Goal: Information Seeking & Learning: Learn about a topic

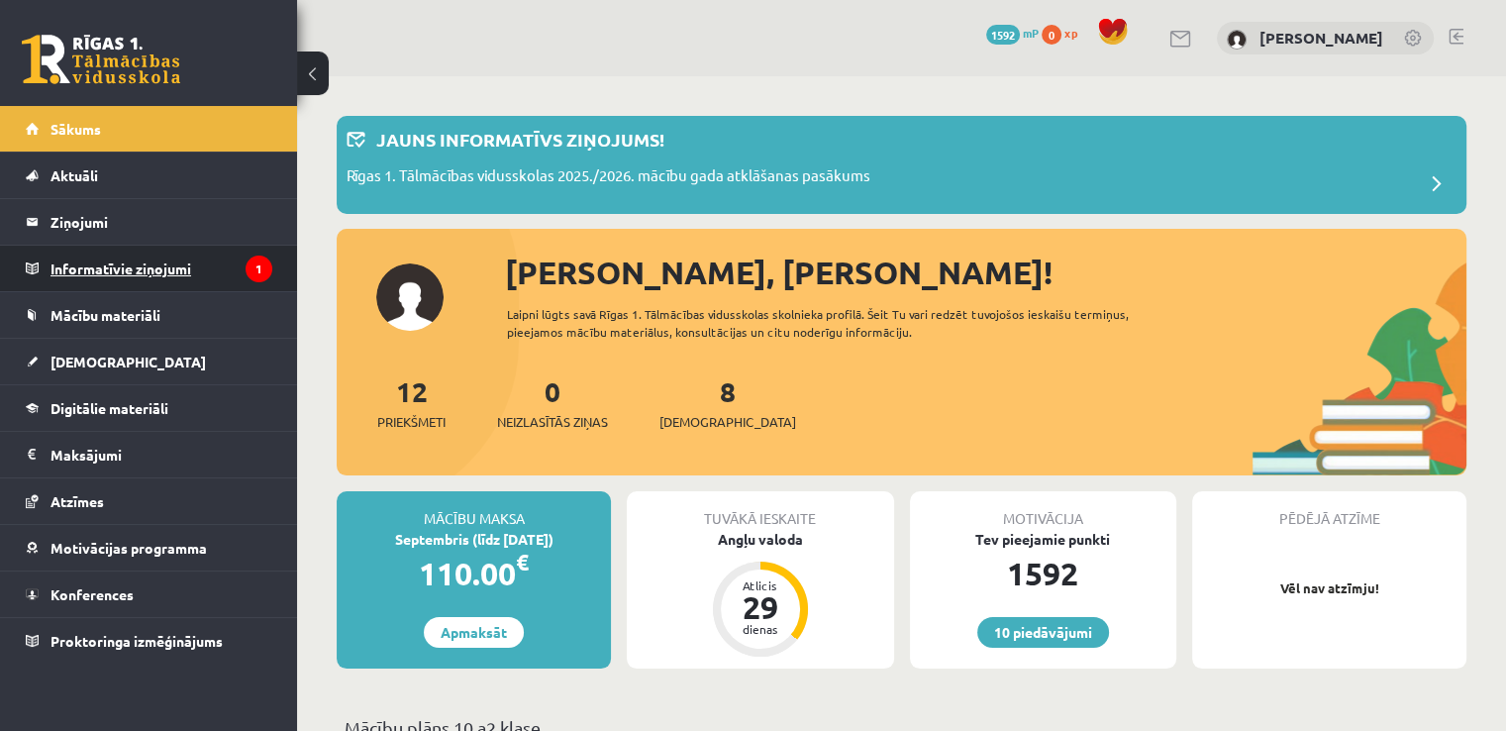
click at [162, 272] on legend "Informatīvie ziņojumi 1" at bounding box center [162, 269] width 222 height 46
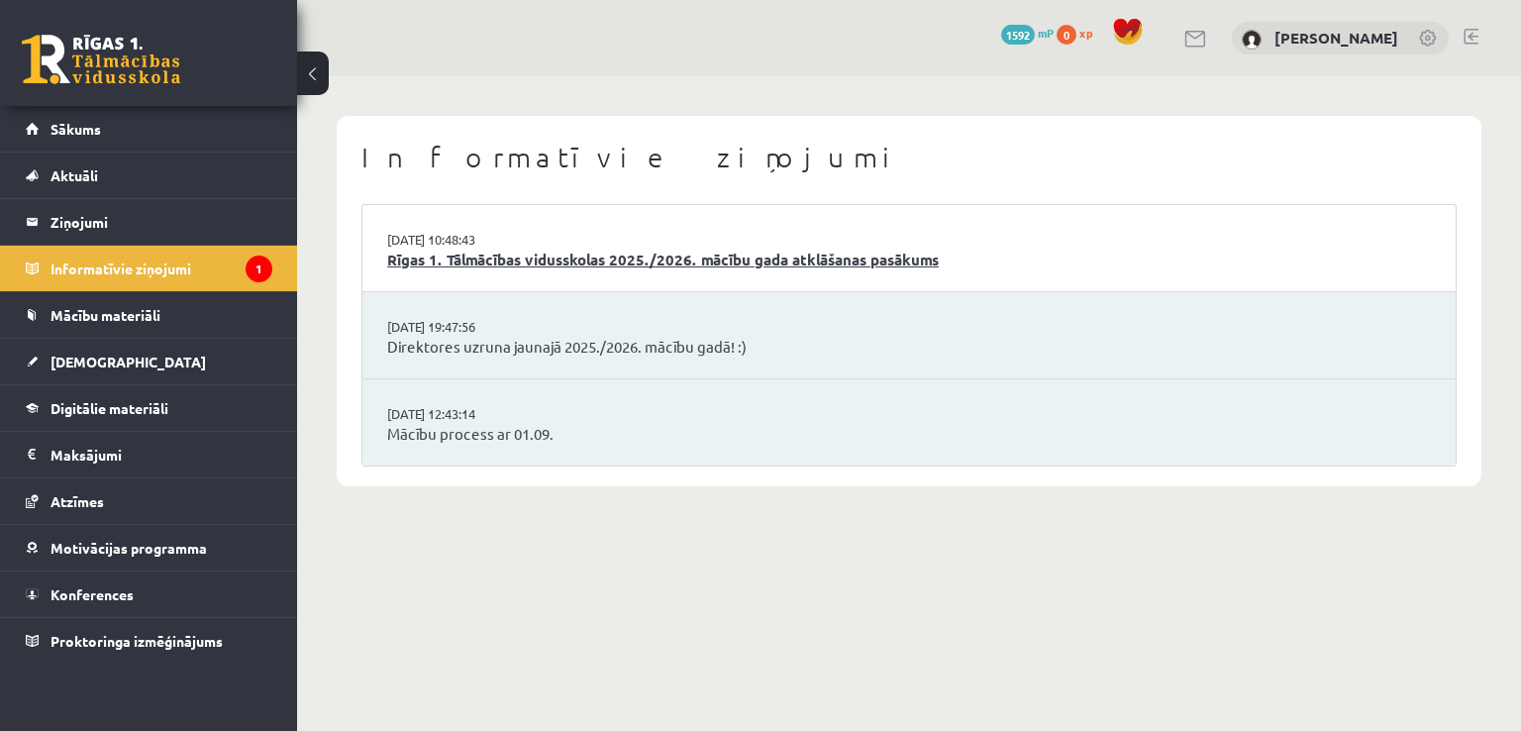
click at [452, 261] on link "Rīgas 1. Tālmācības vidusskolas 2025./2026. mācību gada atklāšanas pasākums" at bounding box center [909, 260] width 1044 height 23
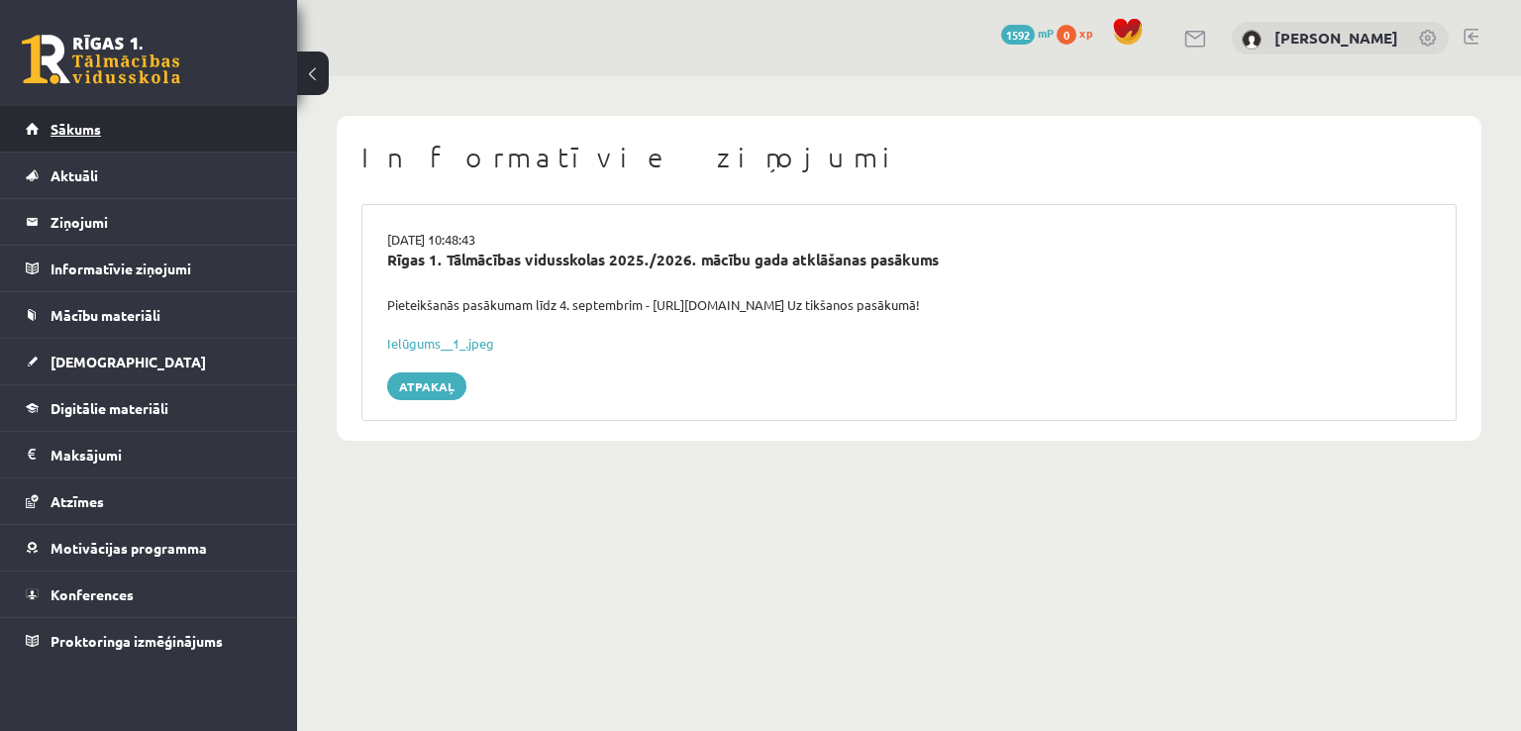
click at [108, 128] on link "Sākums" at bounding box center [149, 129] width 247 height 46
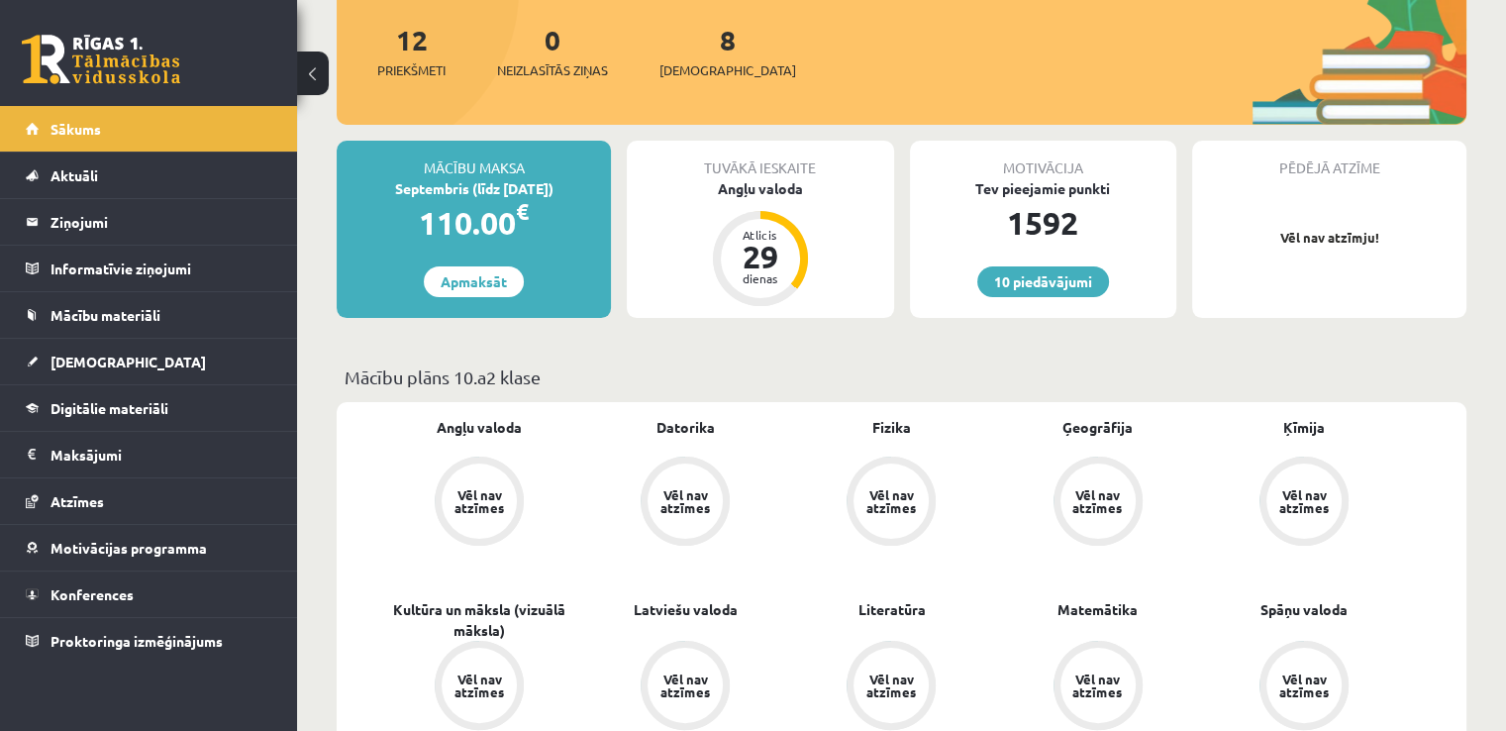
scroll to position [269, 0]
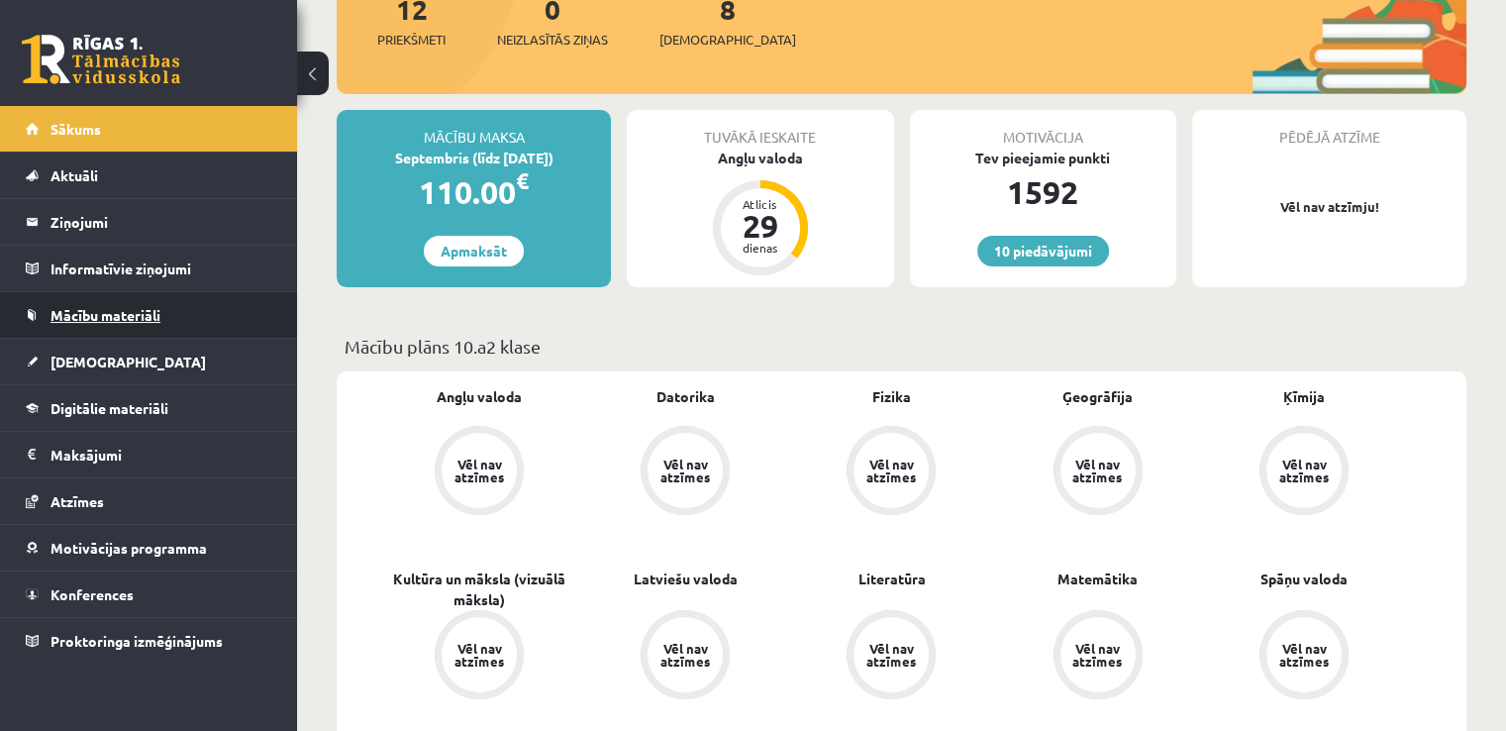
click at [119, 311] on span "Mācību materiāli" at bounding box center [106, 315] width 110 height 18
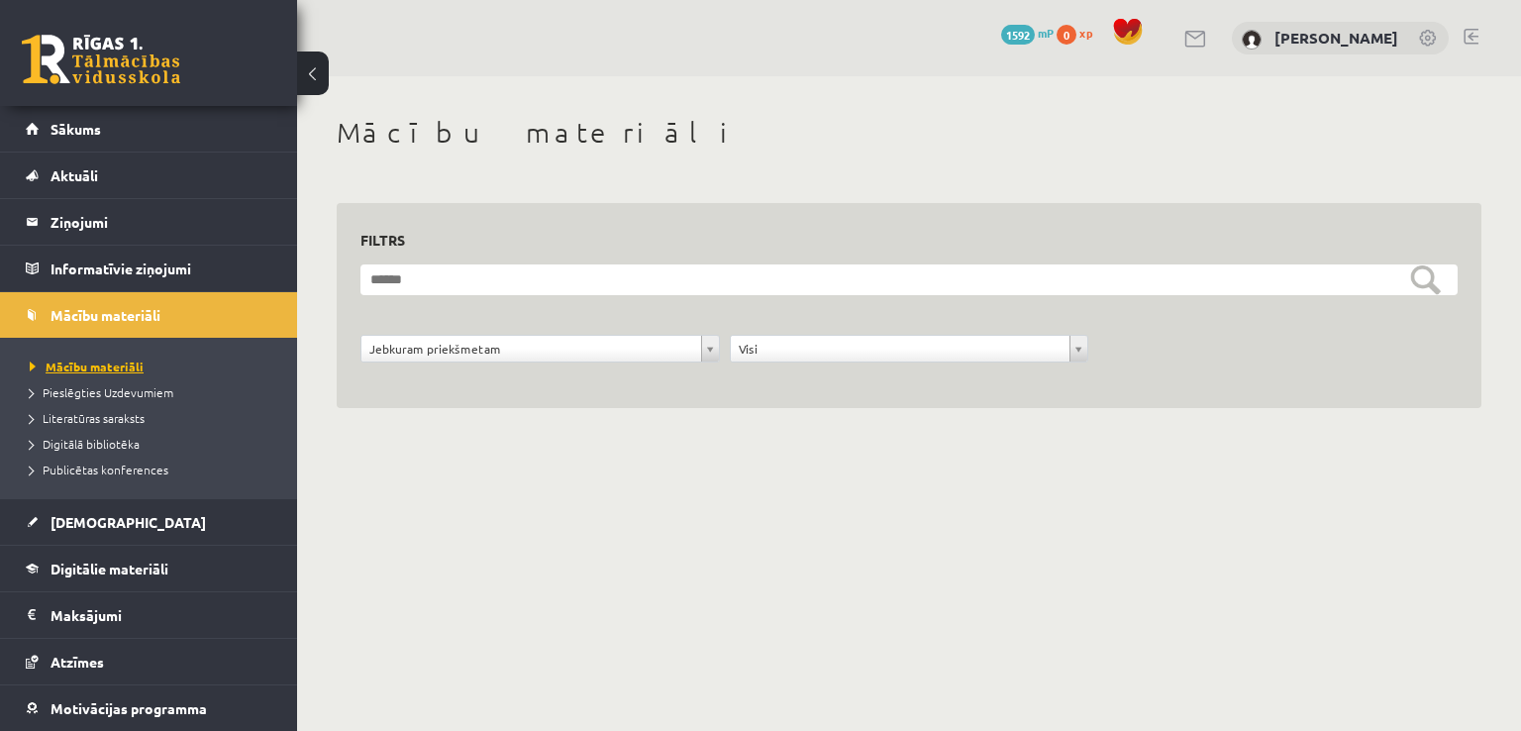
click at [84, 358] on span "Mācību materiāli" at bounding box center [87, 366] width 114 height 16
click at [84, 526] on span "[DEMOGRAPHIC_DATA]" at bounding box center [128, 522] width 155 height 18
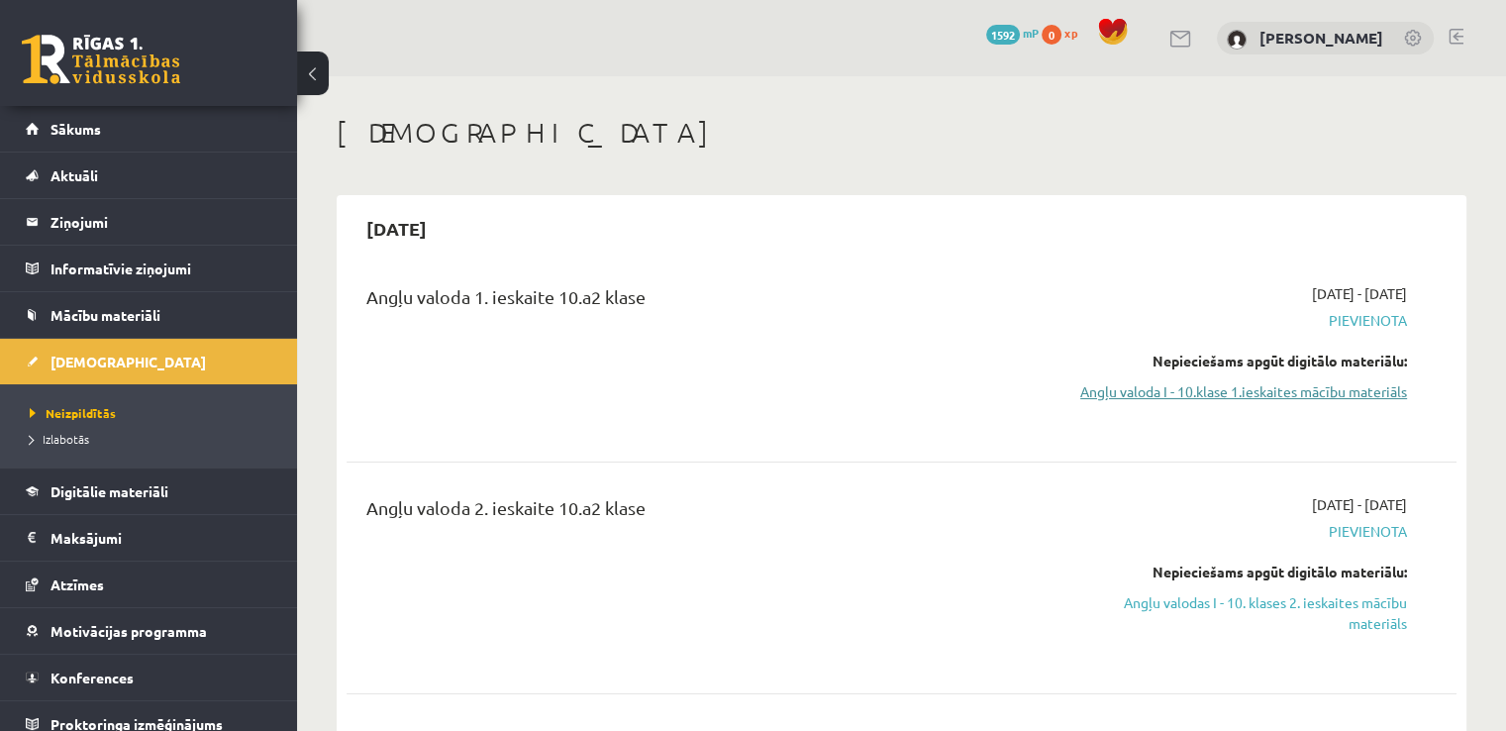
click at [1212, 389] on link "Angļu valoda I - 10.klase 1.ieskaites mācību materiāls" at bounding box center [1243, 391] width 327 height 21
click at [1329, 395] on link "Angļu valoda I - 10.klase 1.ieskaites mācību materiāls" at bounding box center [1243, 391] width 327 height 21
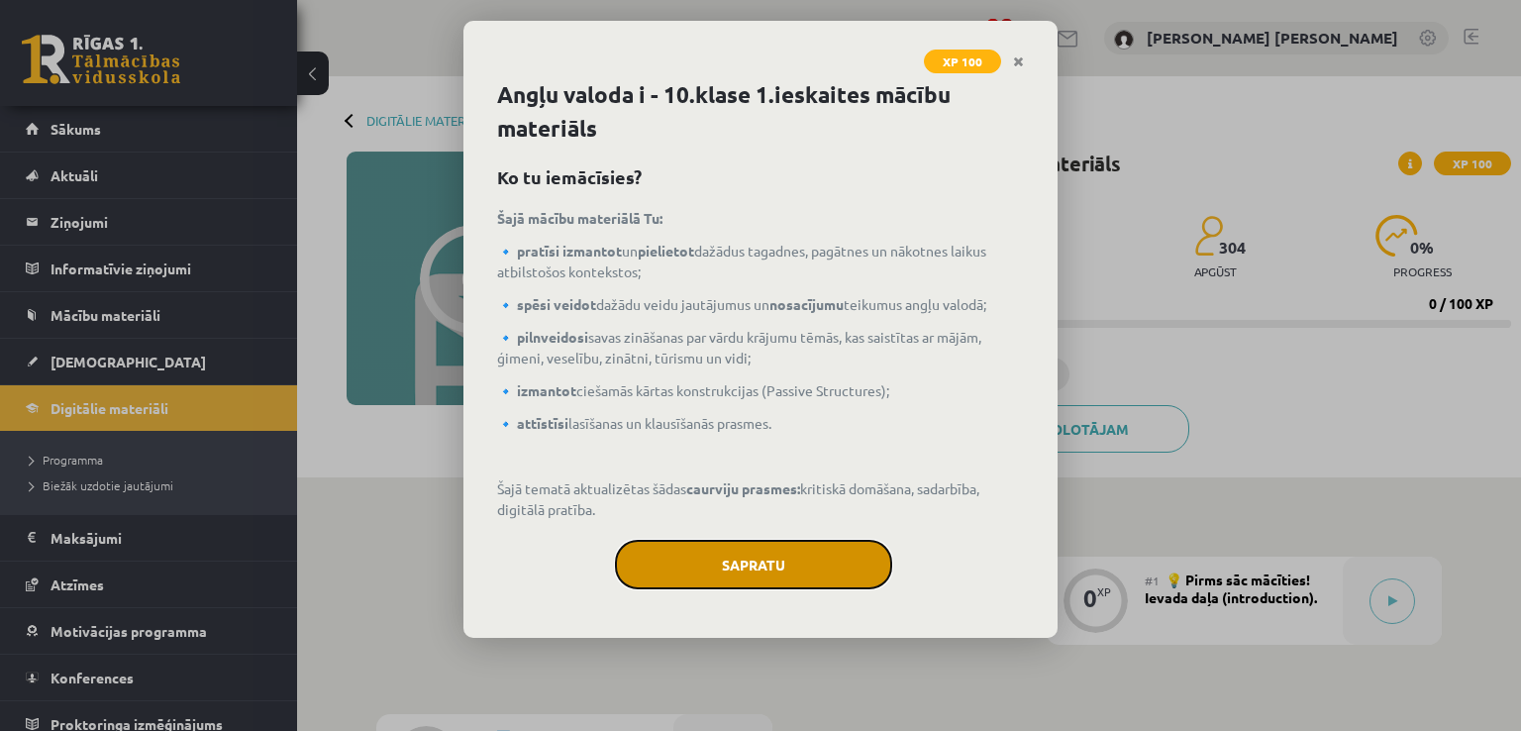
click at [693, 571] on button "Sapratu" at bounding box center [753, 565] width 277 height 50
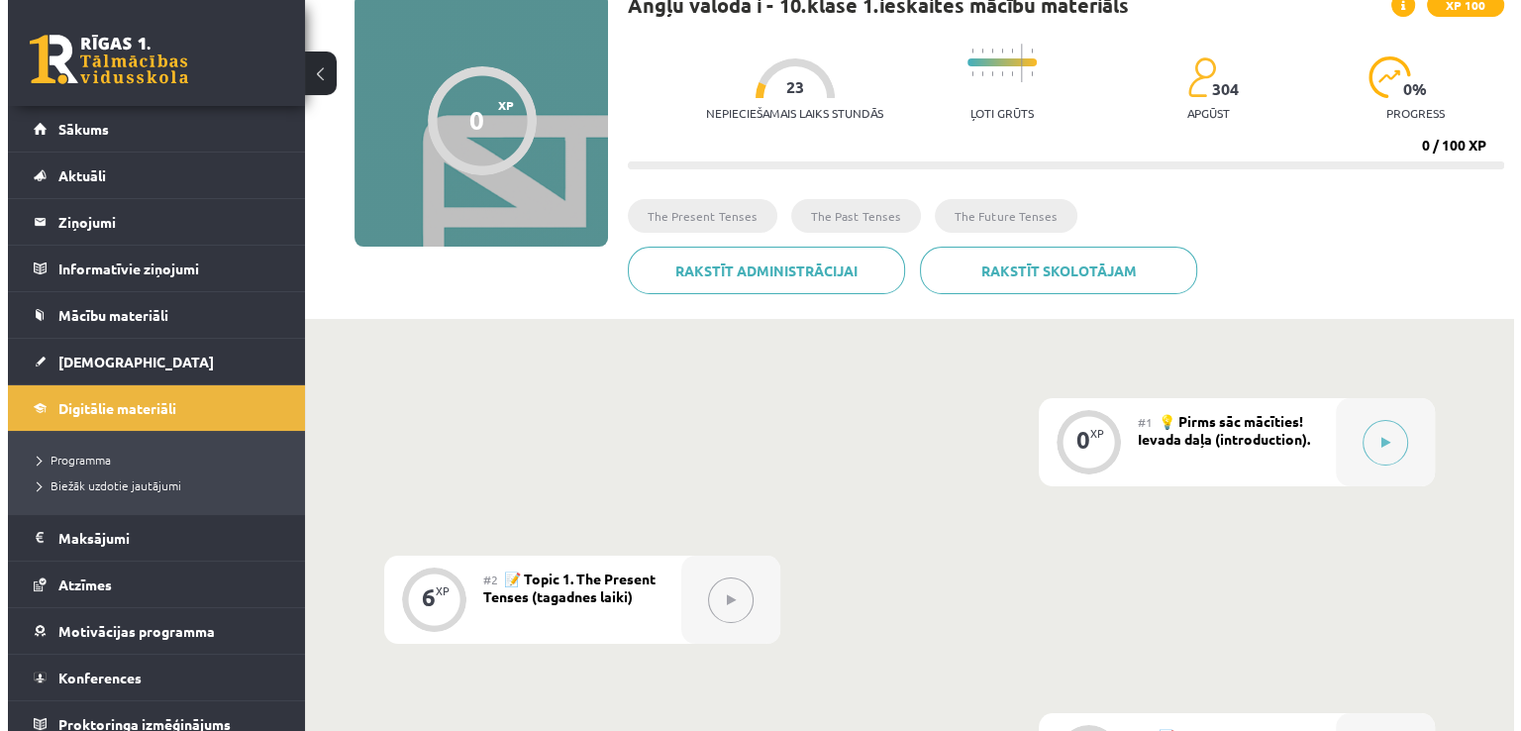
scroll to position [207, 0]
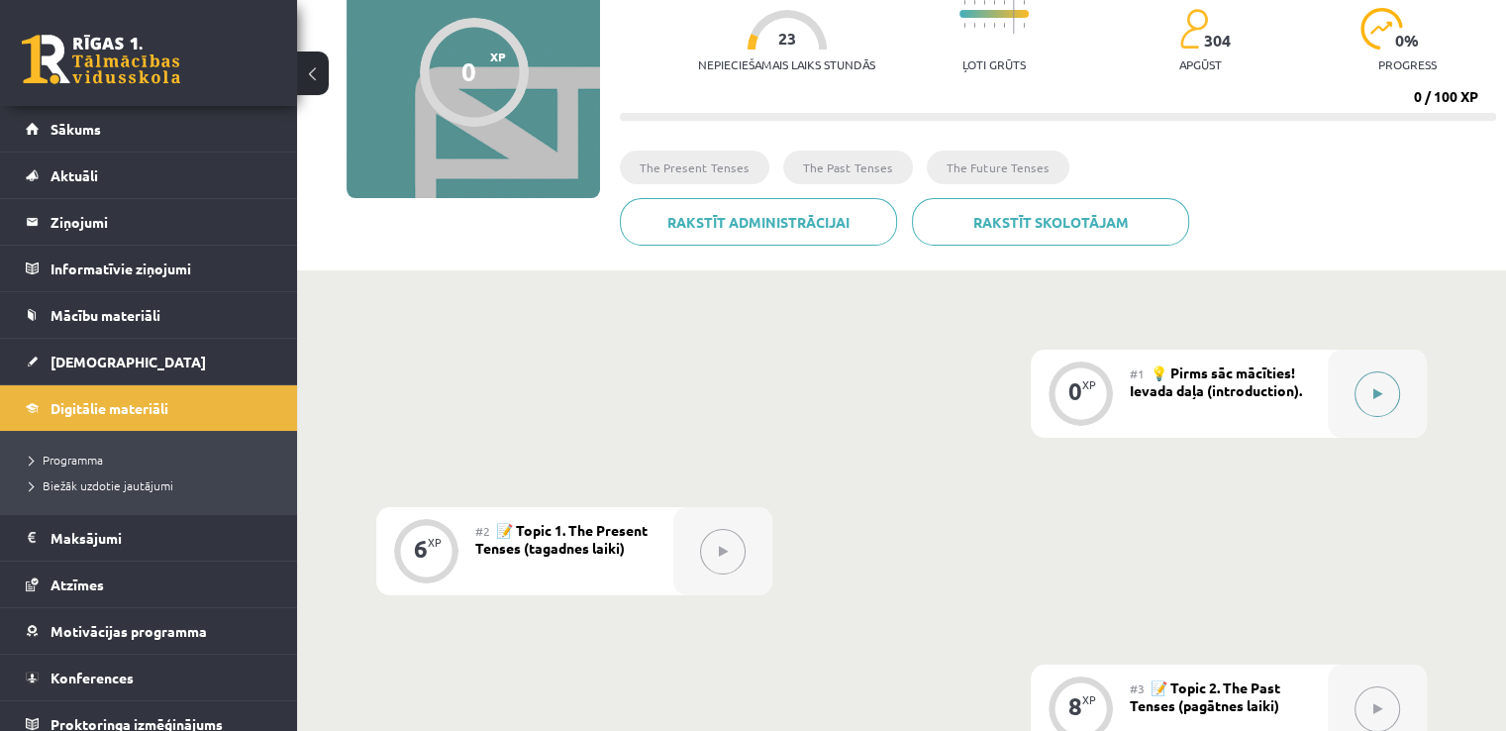
click at [1394, 378] on button at bounding box center [1378, 394] width 46 height 46
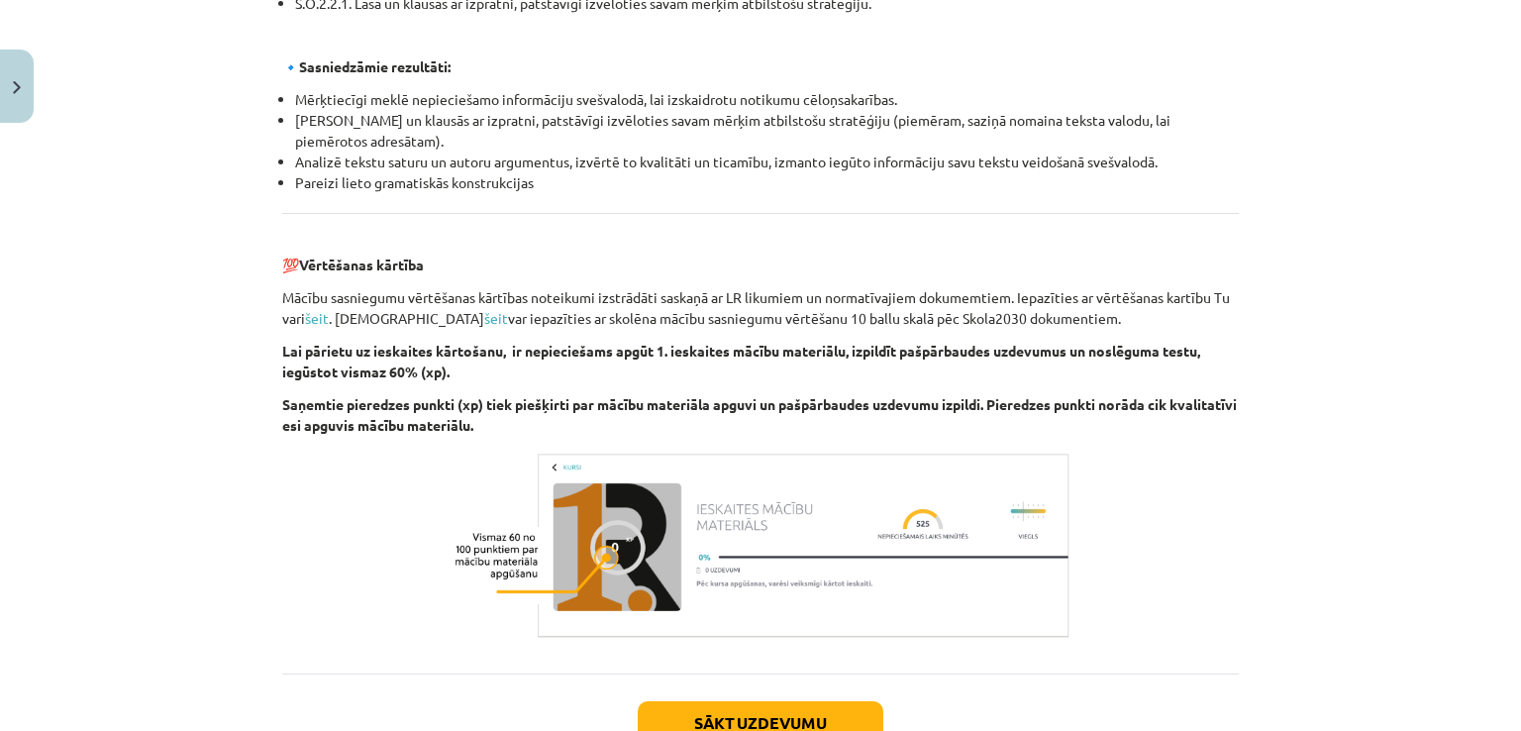
scroll to position [739, 0]
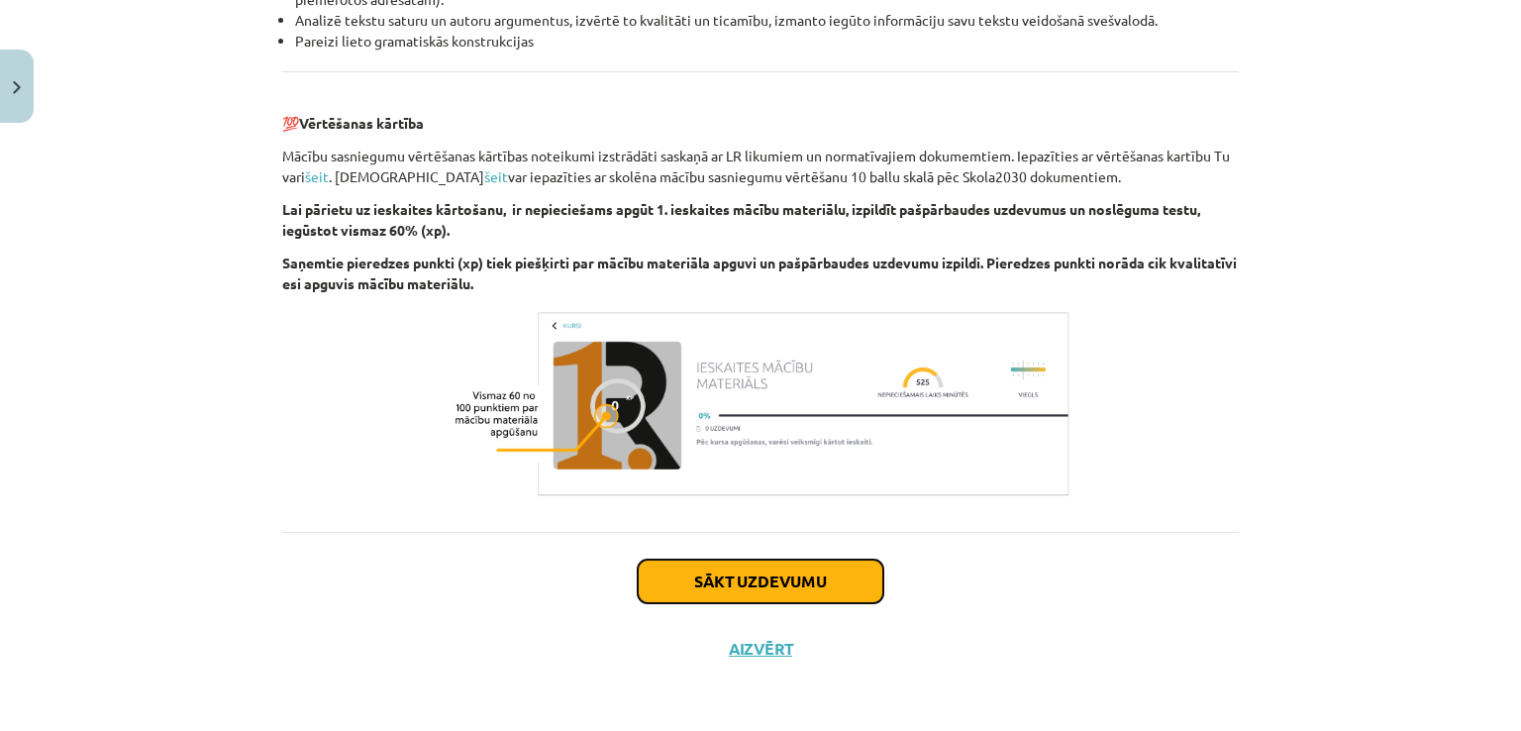
click at [729, 562] on button "Sākt uzdevumu" at bounding box center [761, 582] width 246 height 44
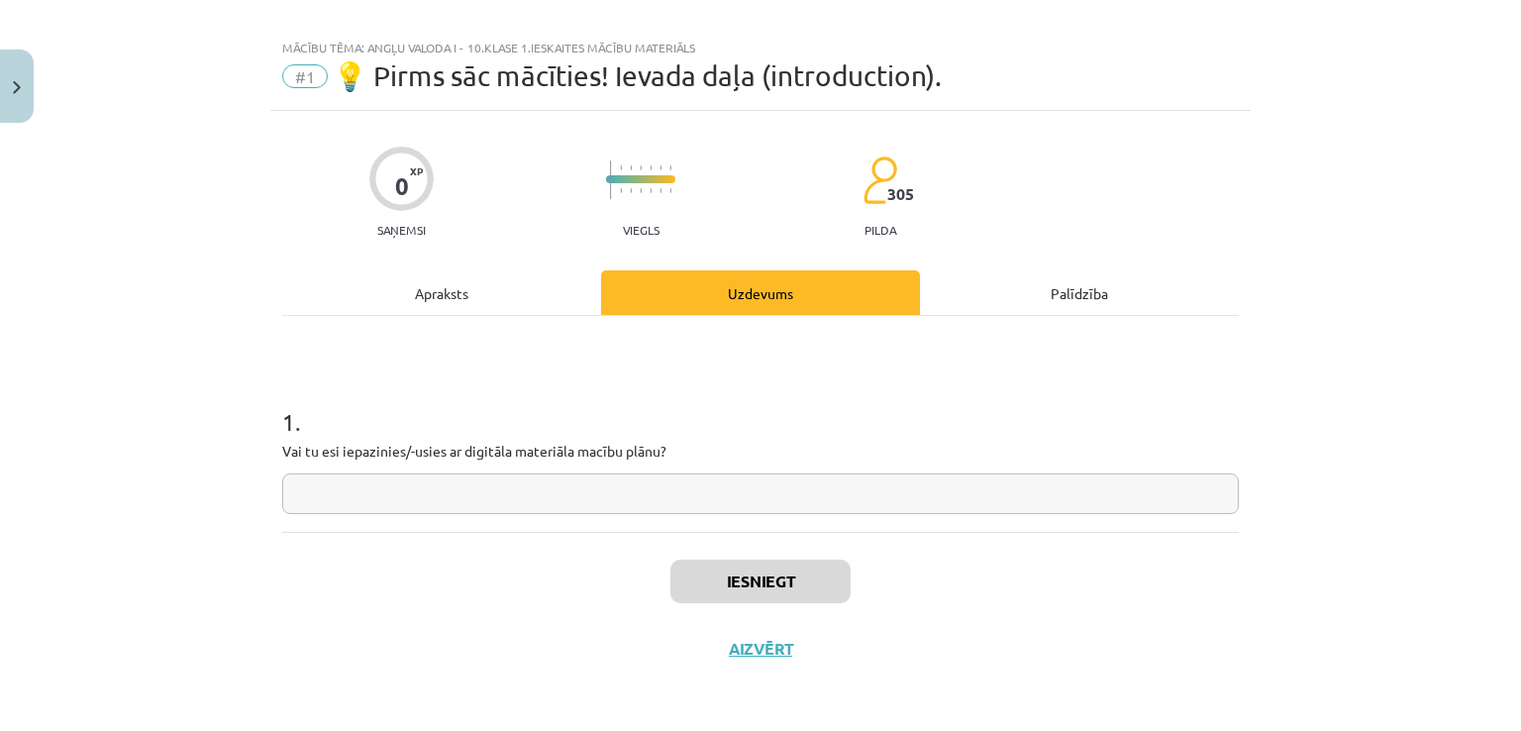
click at [409, 492] on input "text" at bounding box center [760, 493] width 957 height 41
click at [719, 296] on div "Uzdevums" at bounding box center [760, 292] width 319 height 45
click at [438, 512] on input "text" at bounding box center [760, 493] width 957 height 41
type input "*******"
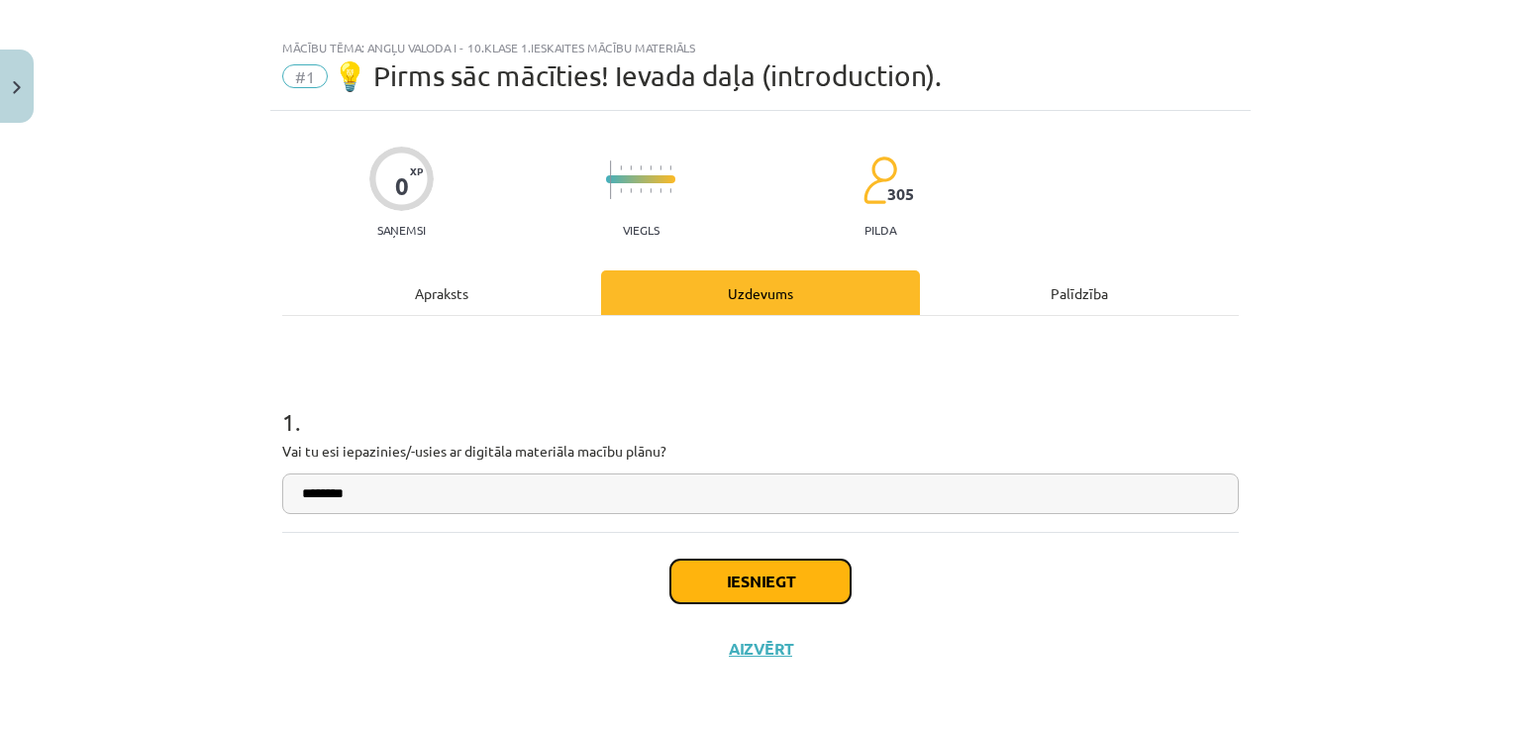
click at [709, 564] on button "Iesniegt" at bounding box center [760, 582] width 180 height 44
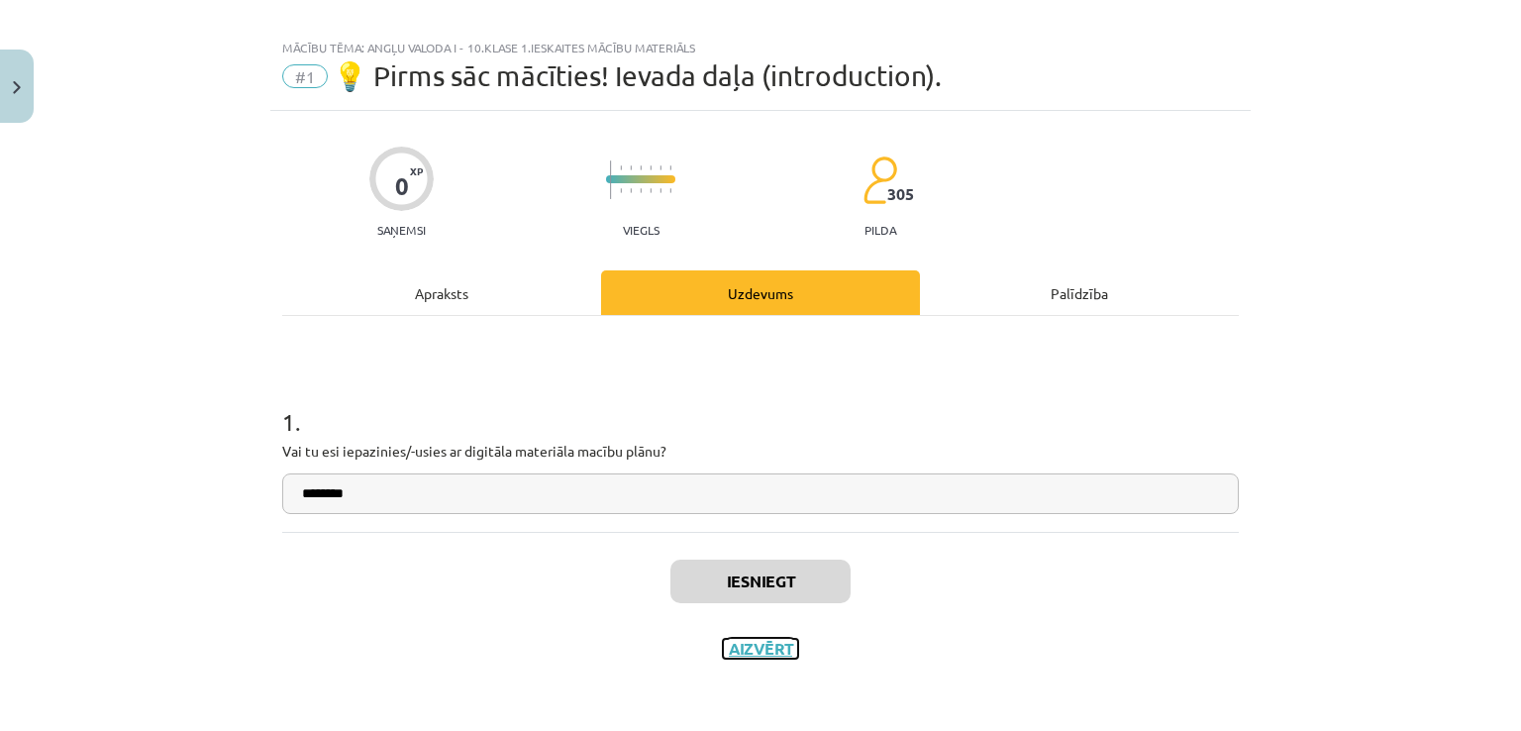
click at [752, 648] on button "Aizvērt" at bounding box center [760, 649] width 75 height 20
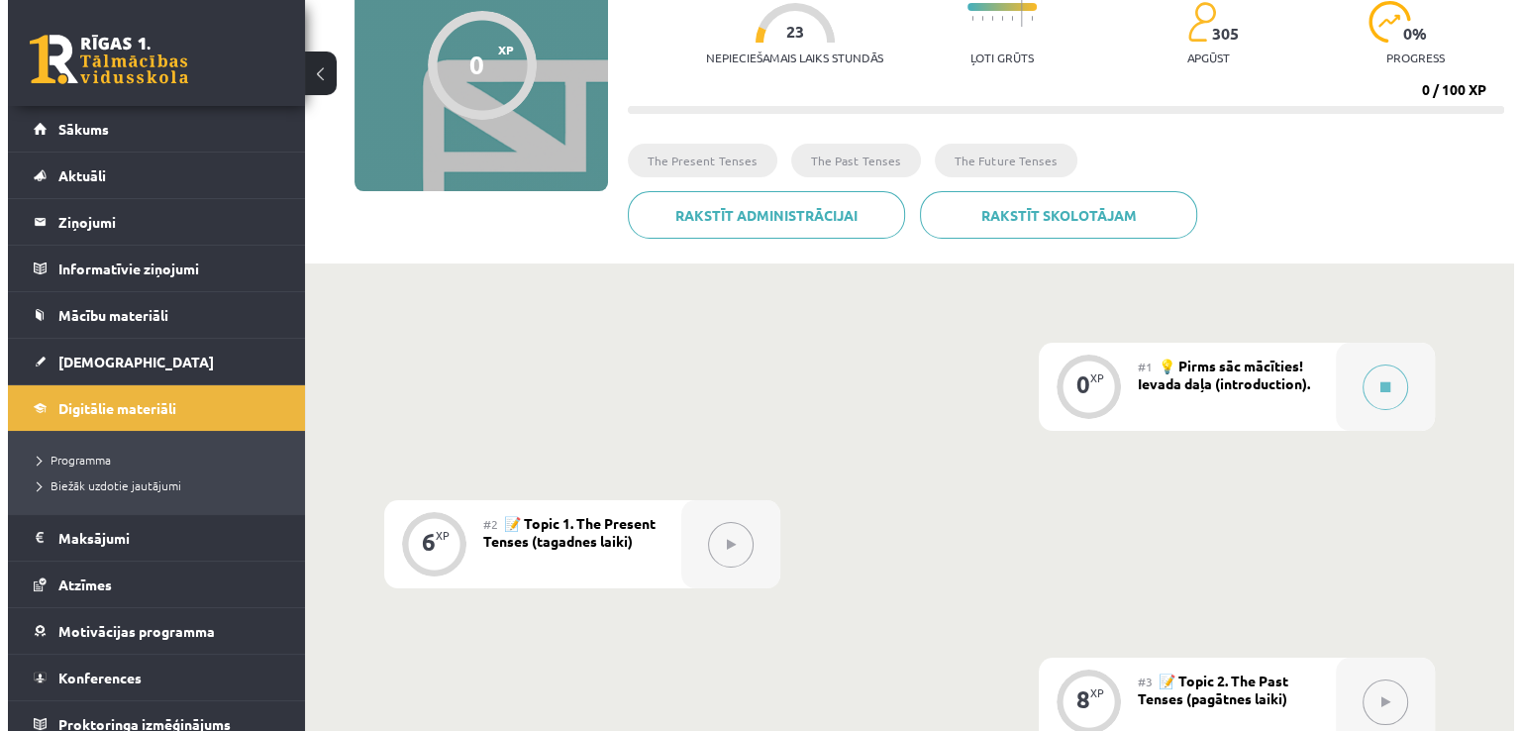
scroll to position [213, 0]
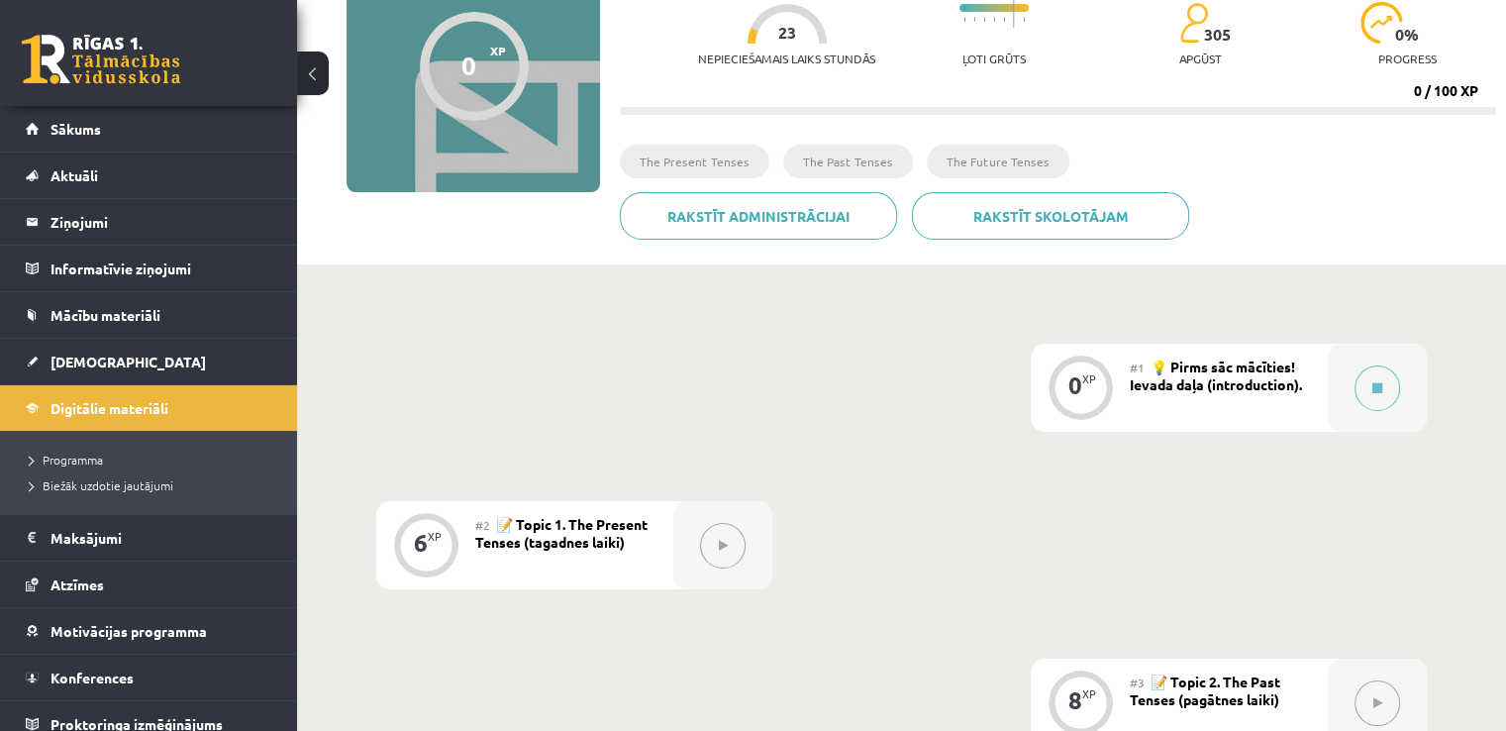
click at [1217, 372] on span "💡 Pirms sāc mācīties! Ievada daļa (introduction)." at bounding box center [1216, 375] width 172 height 36
click at [1368, 392] on button at bounding box center [1378, 388] width 46 height 46
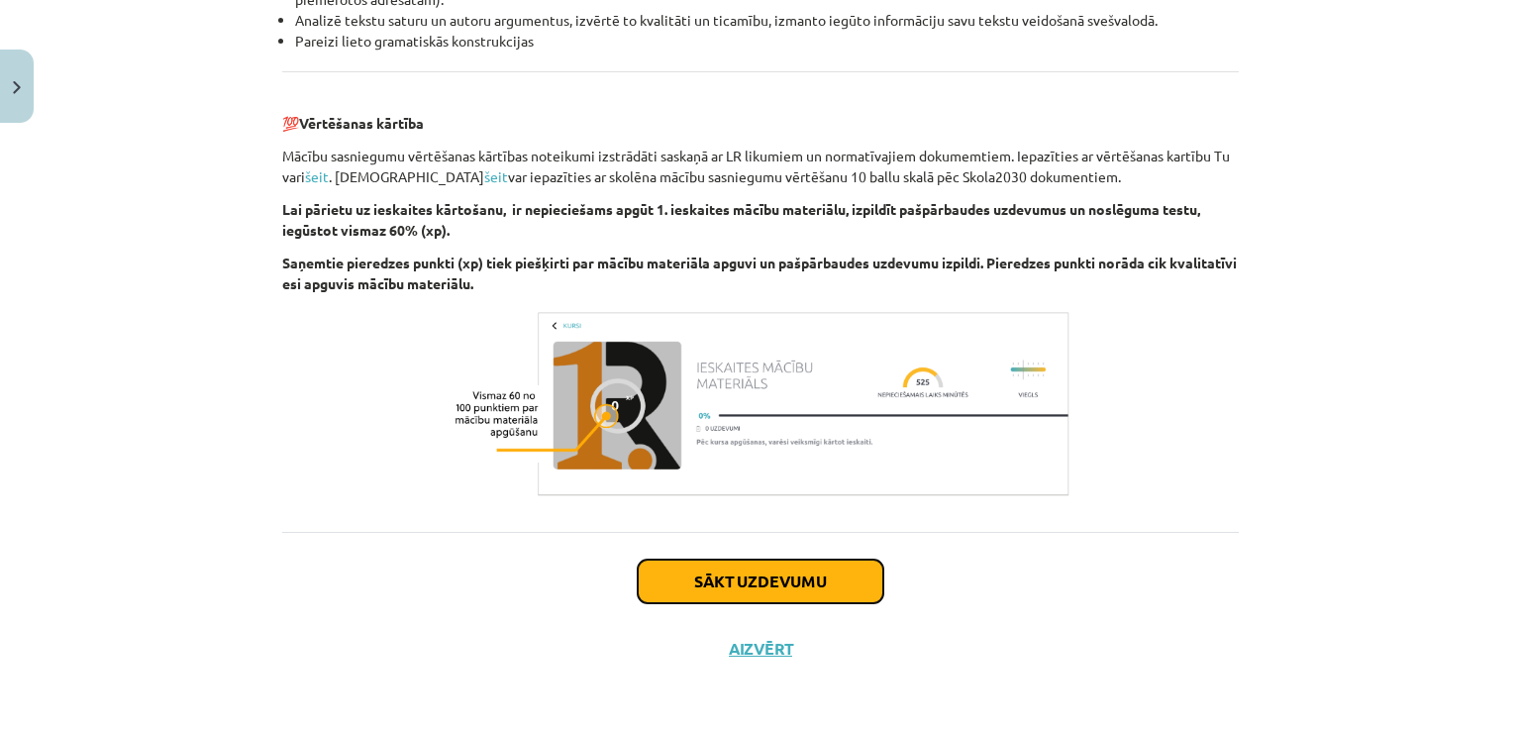
click at [780, 585] on button "Sākt uzdevumu" at bounding box center [761, 582] width 246 height 44
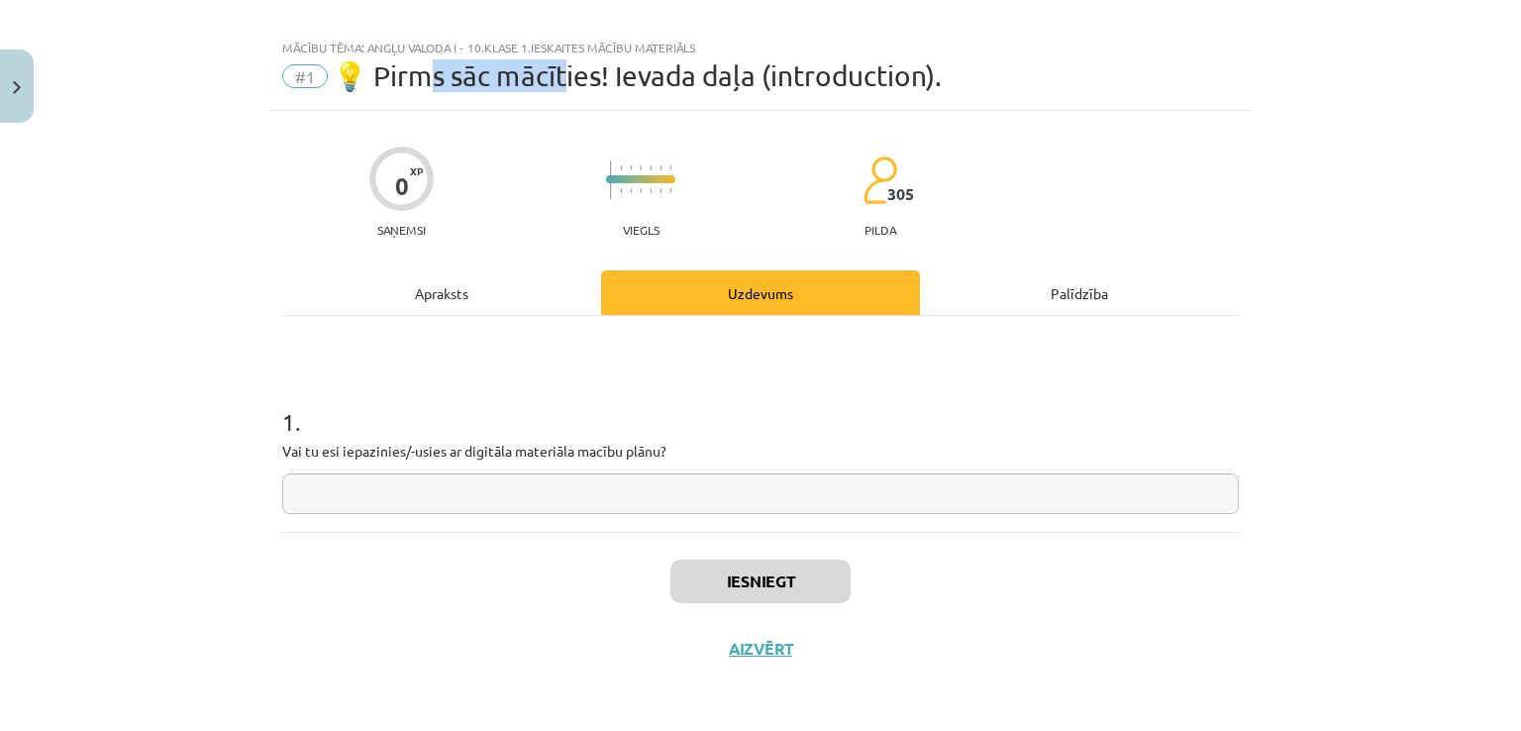
drag, startPoint x: 424, startPoint y: 76, endPoint x: 570, endPoint y: 82, distance: 146.7
click at [551, 80] on span "💡 Pirms sāc mācīties! Ievada daļa (introduction)." at bounding box center [637, 75] width 609 height 33
drag, startPoint x: 615, startPoint y: 89, endPoint x: 661, endPoint y: 92, distance: 45.7
click at [618, 90] on span "💡 Pirms sāc mācīties! Ievada daļa (introduction)." at bounding box center [637, 75] width 609 height 33
click at [776, 98] on div "Mācību tēma: Angļu valoda i - 10.[PERSON_NAME] 1.ieskaites mācību materiāls #1 …" at bounding box center [760, 70] width 980 height 82
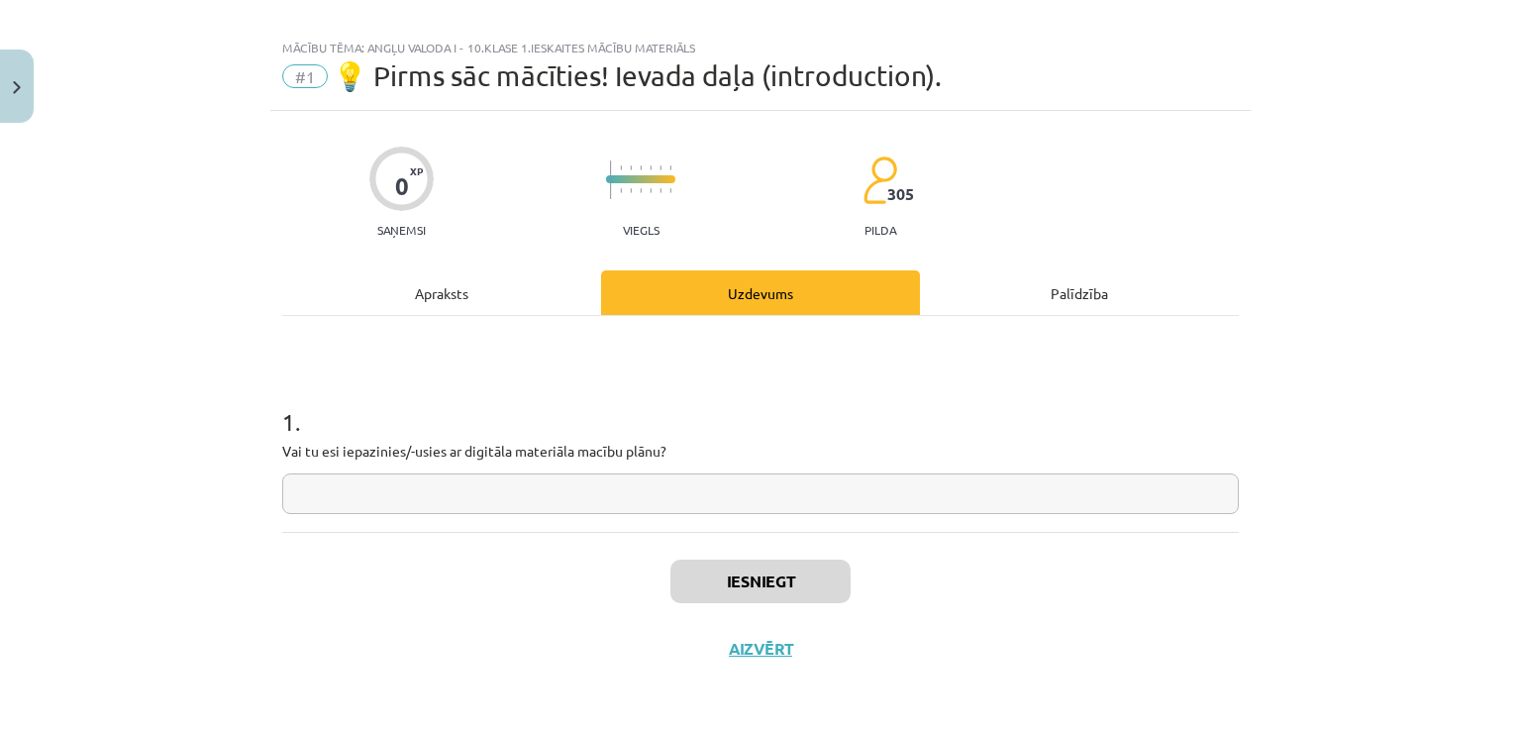
click at [1020, 294] on div "Palīdzība" at bounding box center [1079, 292] width 319 height 45
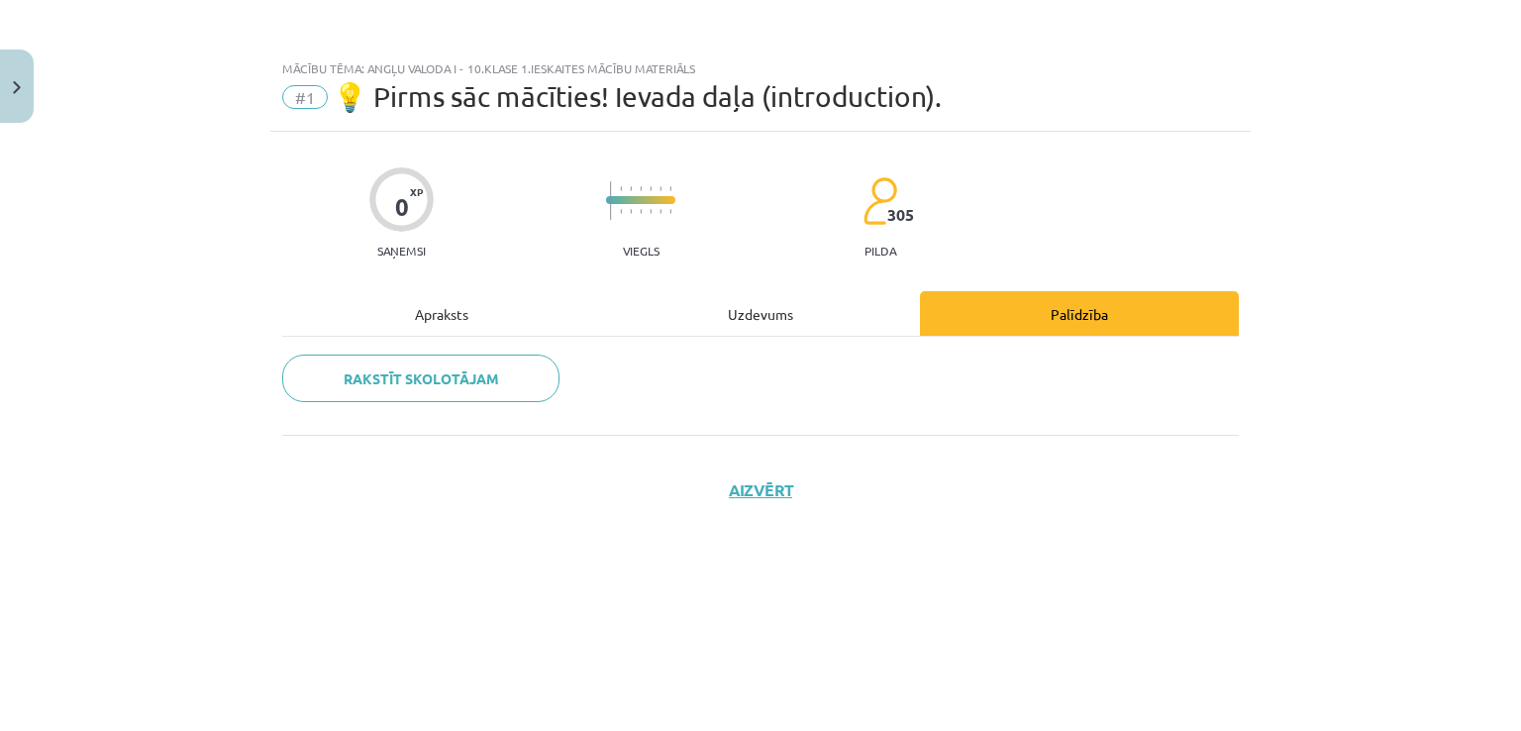
scroll to position [0, 0]
click at [777, 329] on div "Uzdevums" at bounding box center [760, 313] width 319 height 45
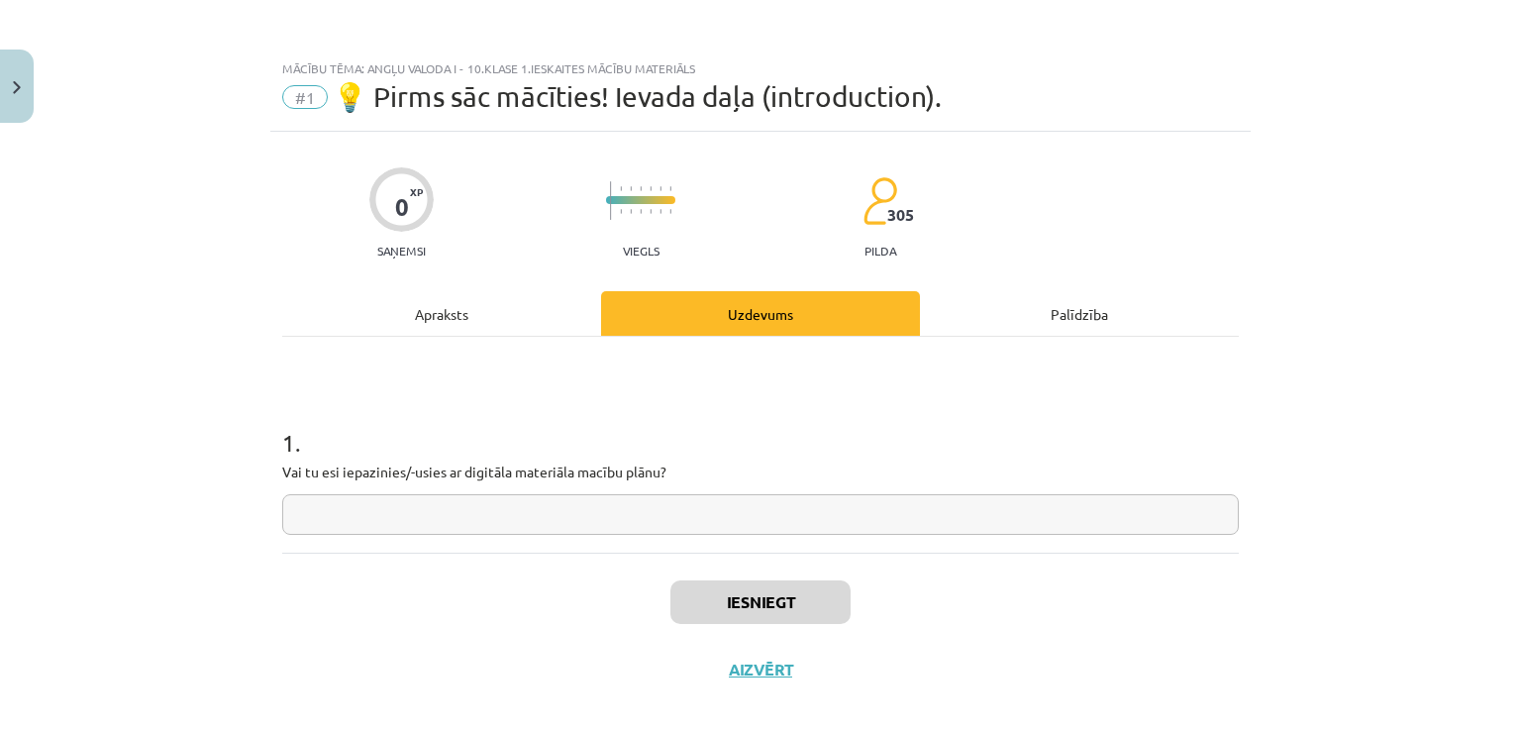
click at [517, 324] on div "Apraksts" at bounding box center [441, 313] width 319 height 45
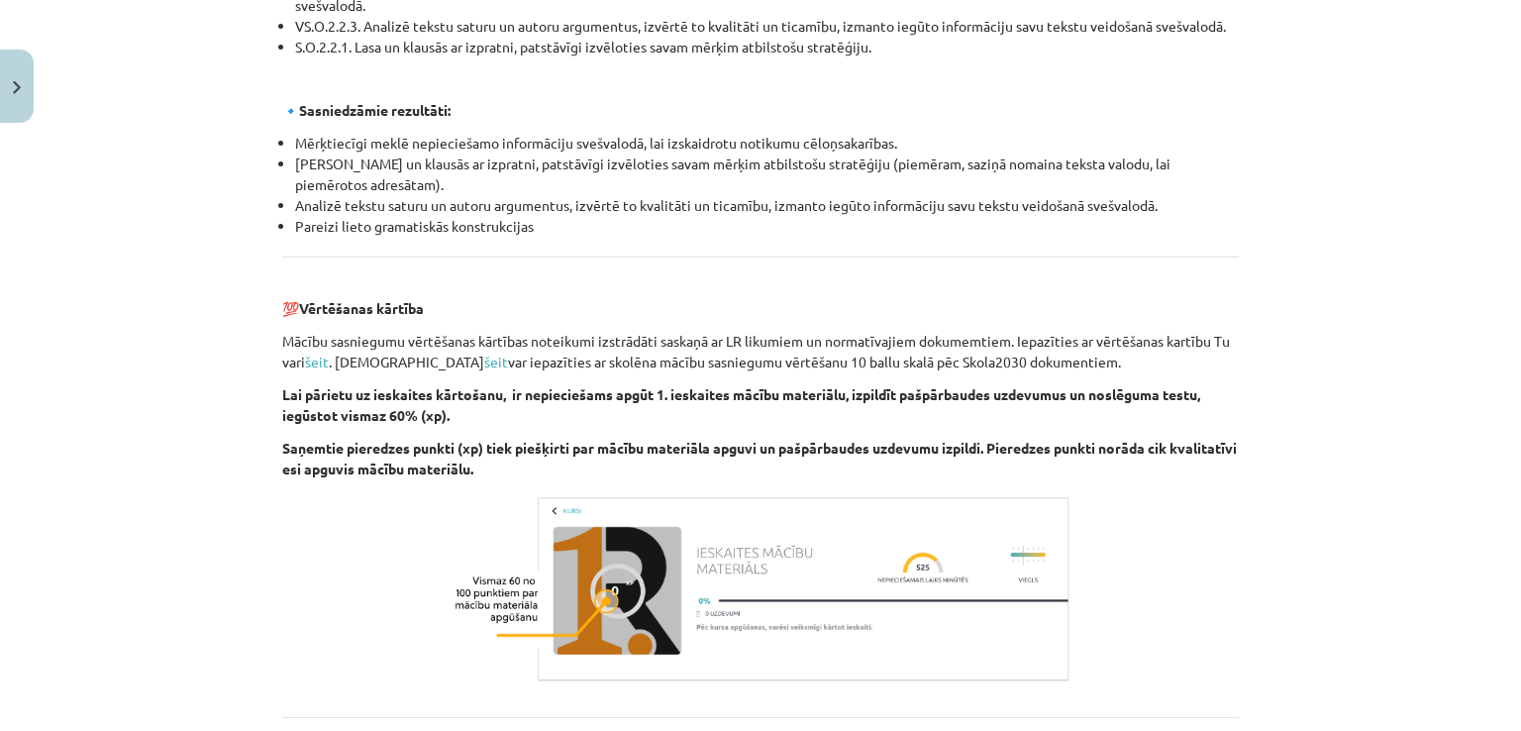
scroll to position [2246, 0]
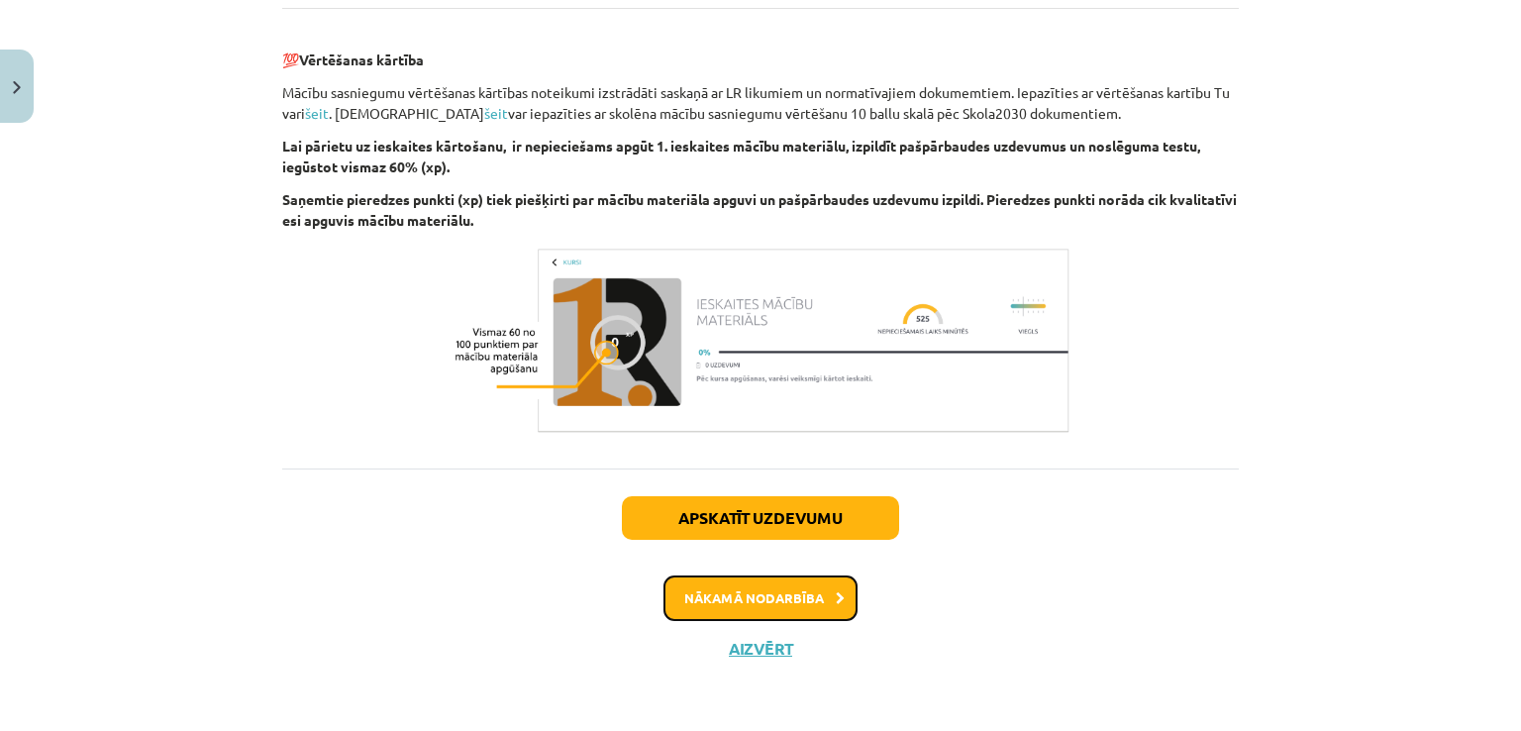
click at [836, 594] on icon at bounding box center [840, 598] width 9 height 13
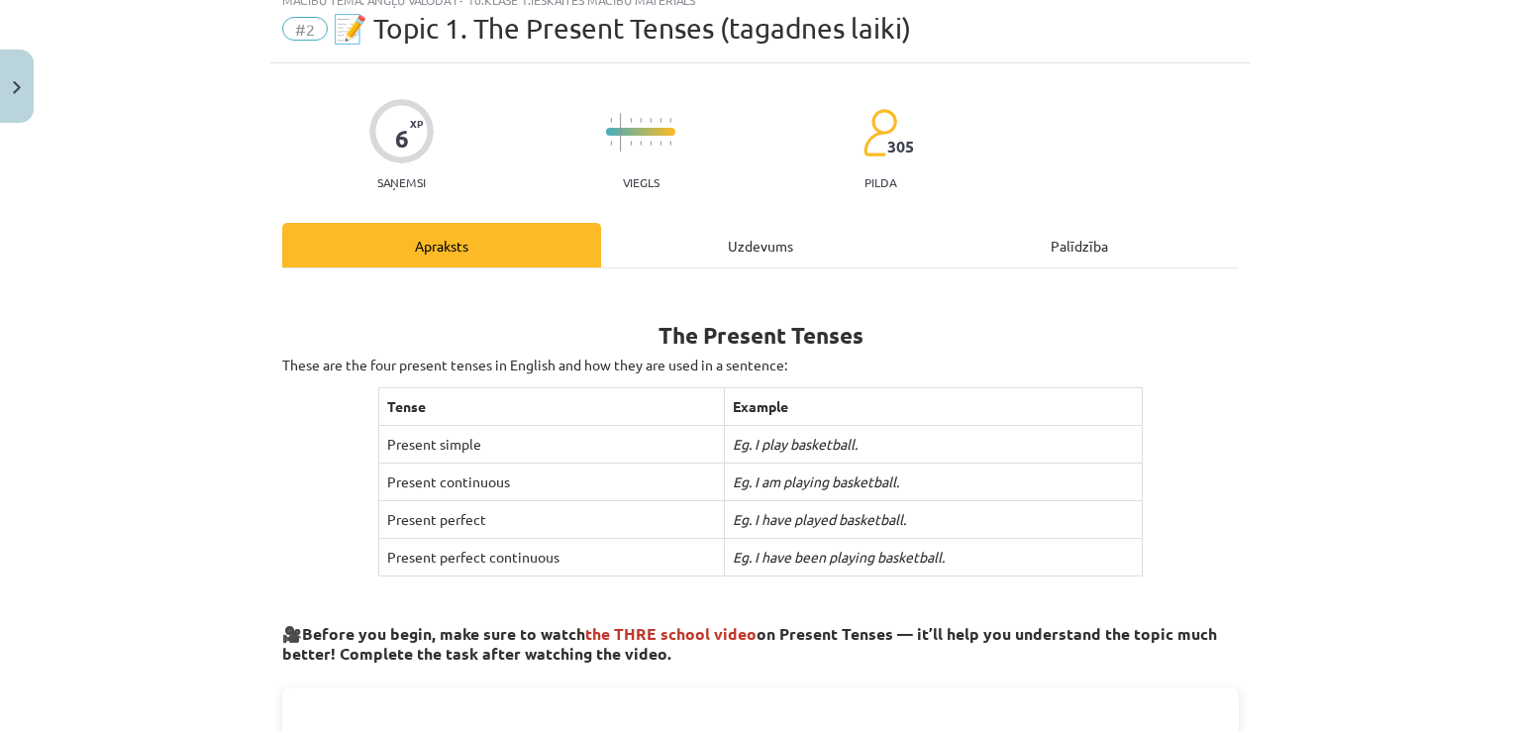
scroll to position [50, 0]
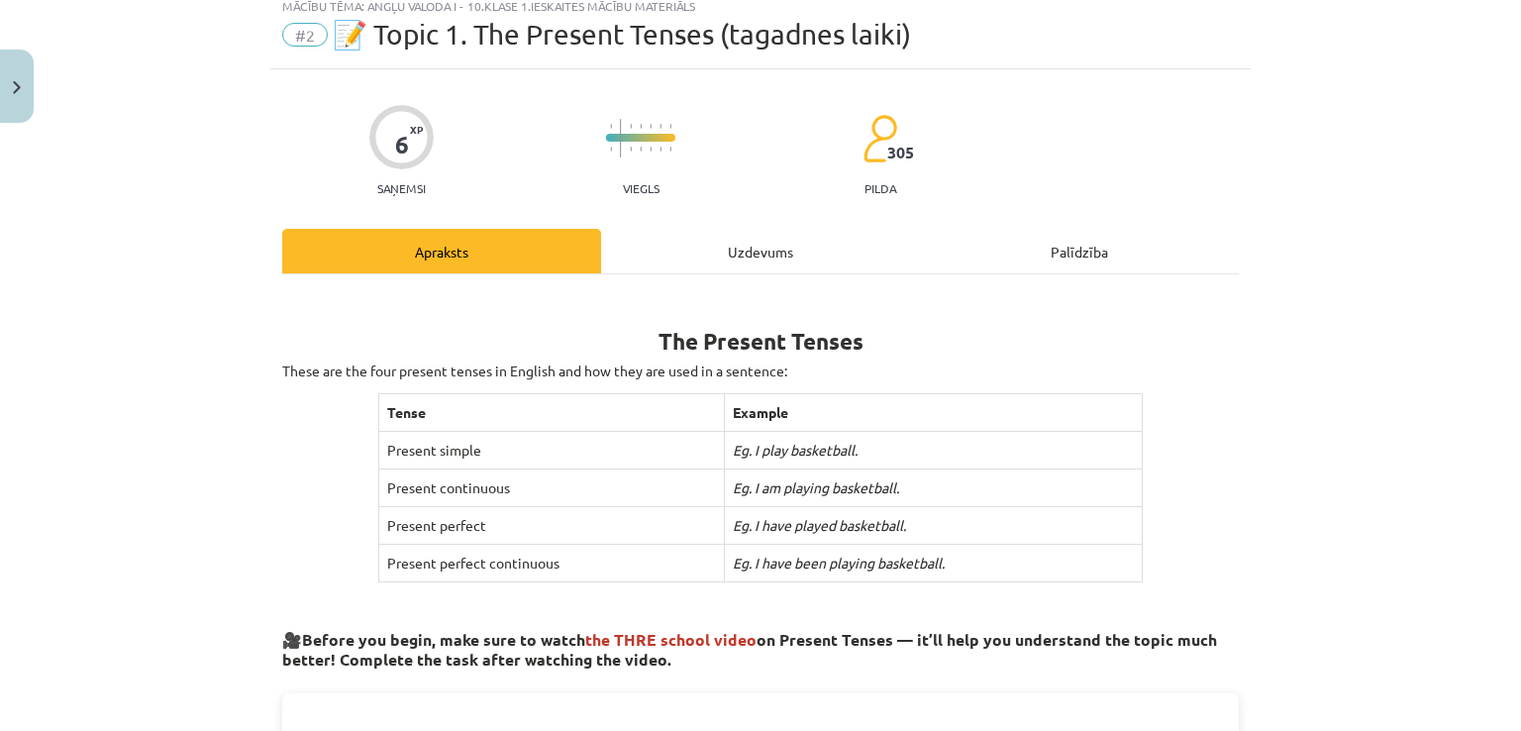
click at [743, 256] on div "Uzdevums" at bounding box center [760, 251] width 319 height 45
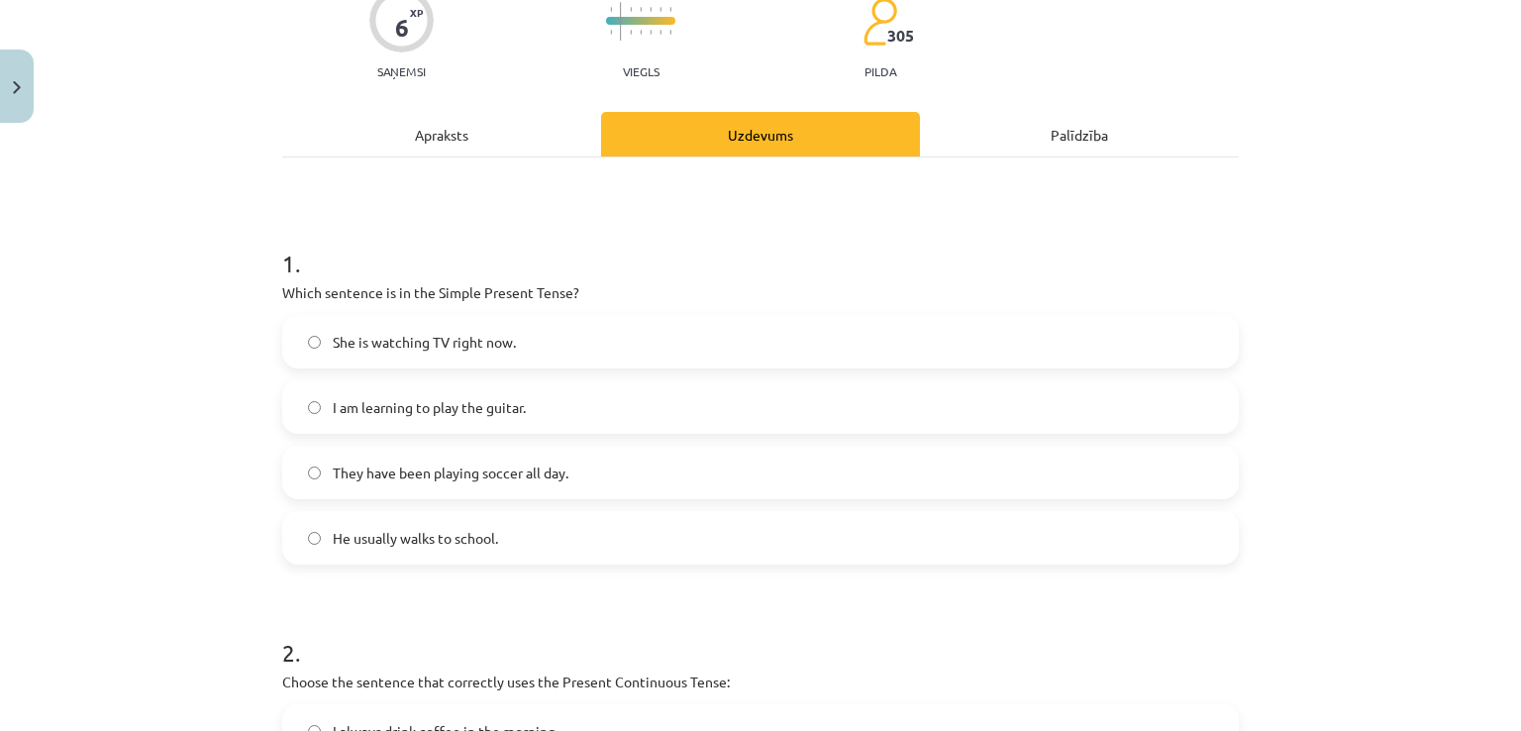
click at [475, 144] on div "Apraksts" at bounding box center [441, 134] width 319 height 45
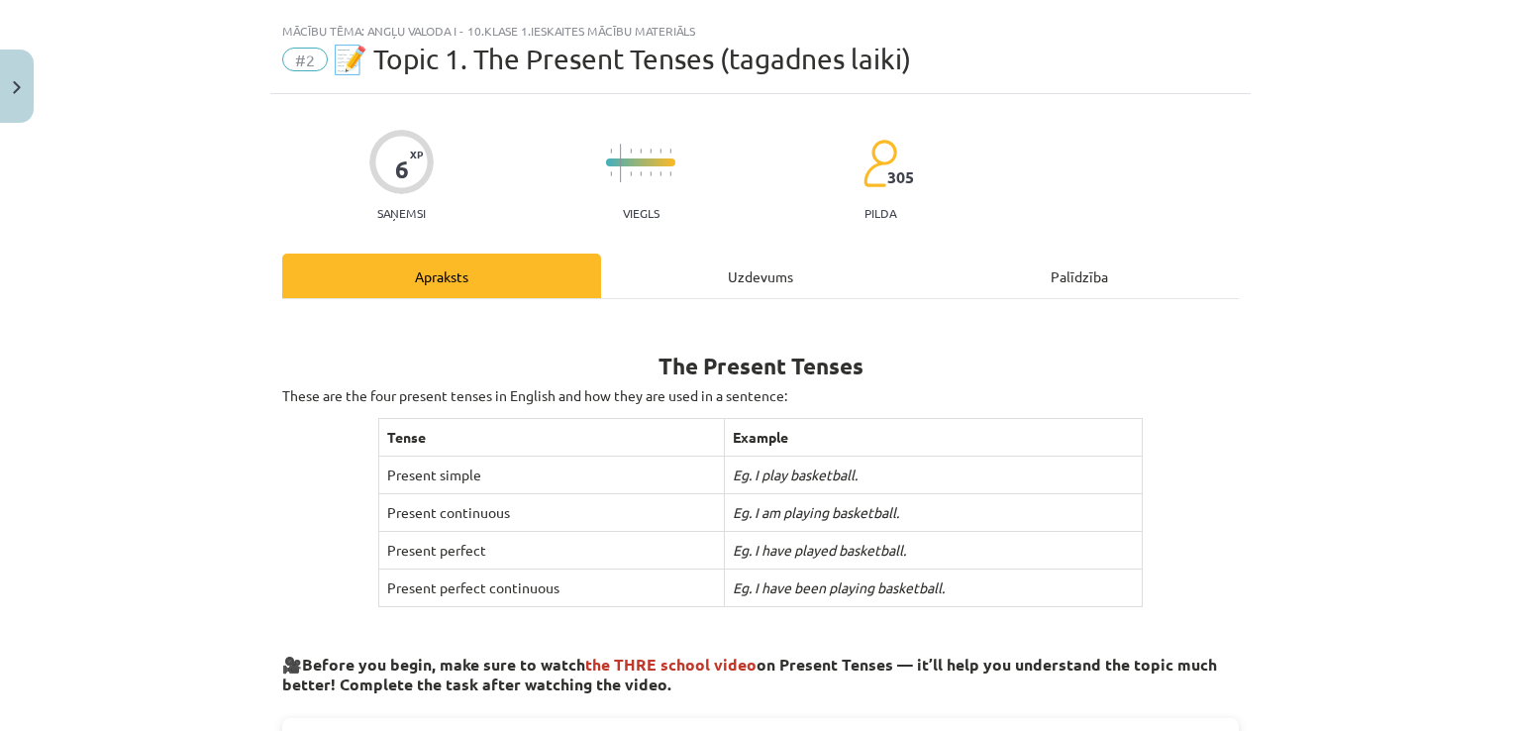
scroll to position [35, 0]
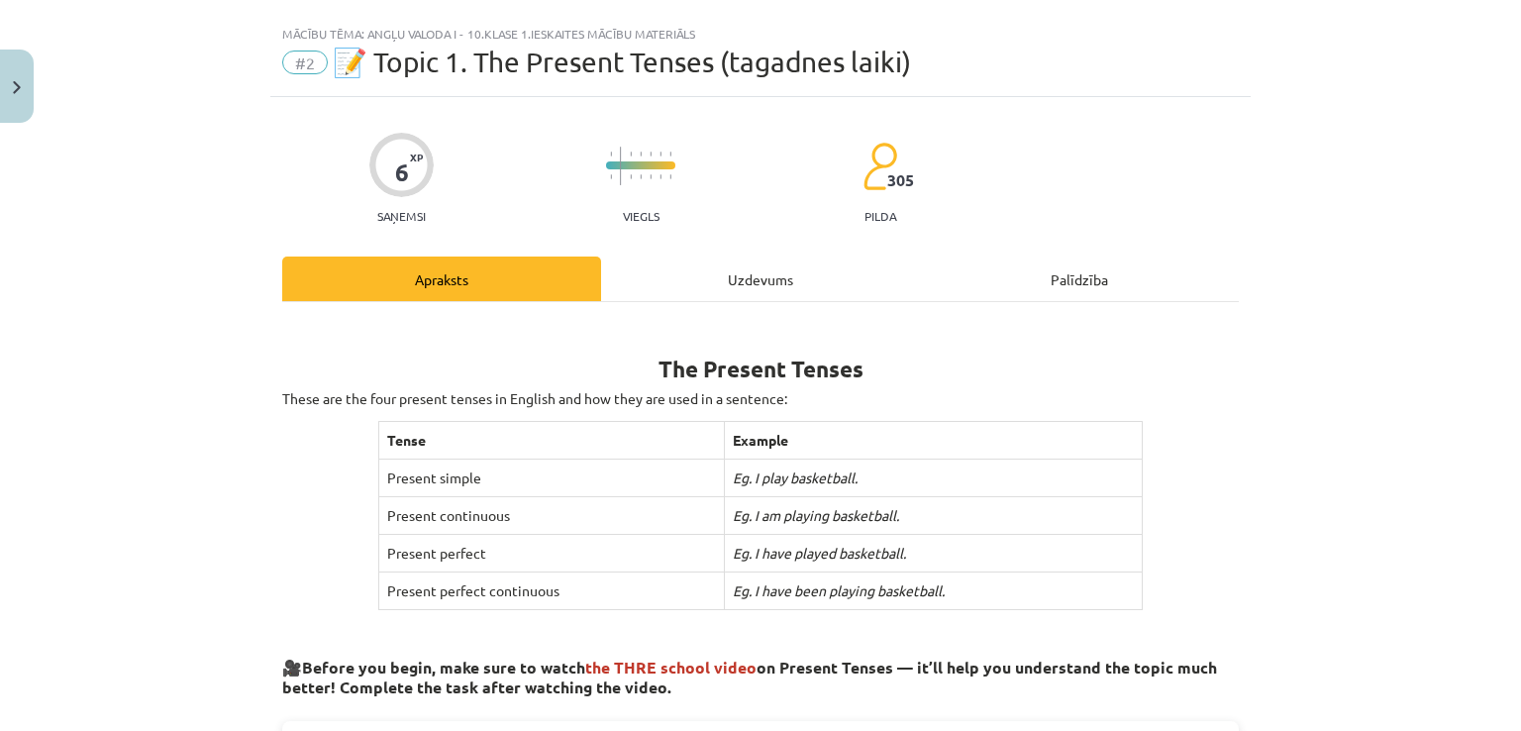
click at [737, 279] on div "Uzdevums" at bounding box center [760, 278] width 319 height 45
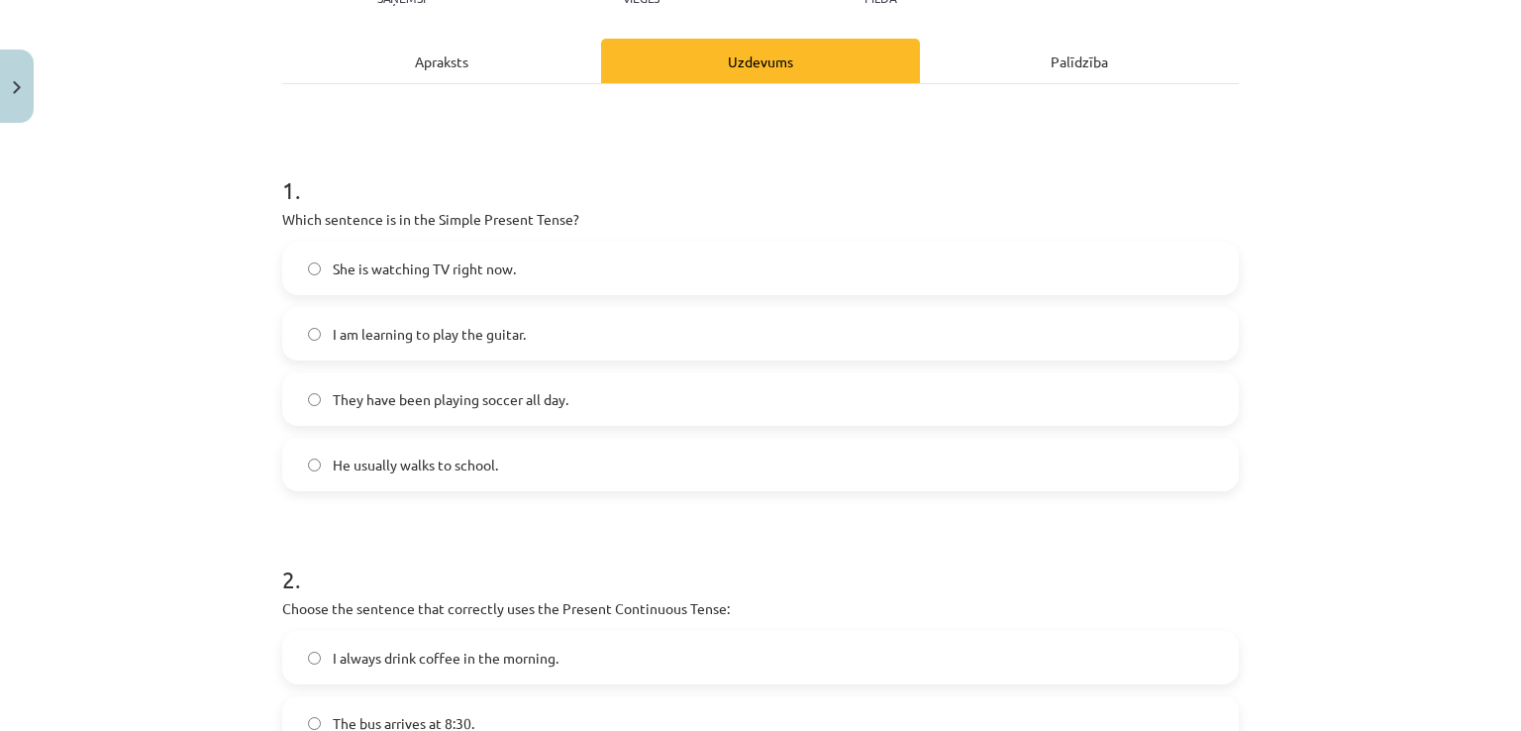
scroll to position [246, 0]
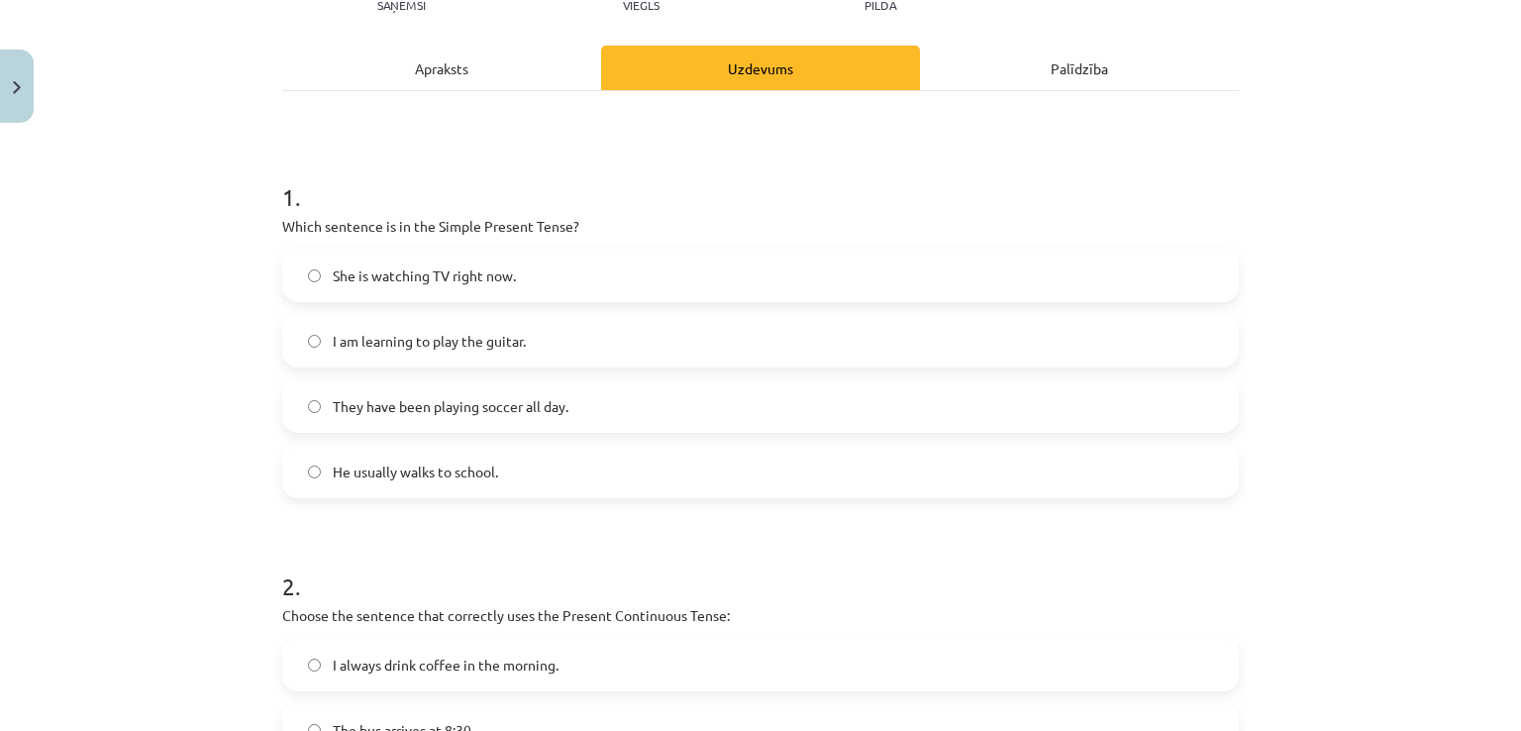
drag, startPoint x: 262, startPoint y: 219, endPoint x: 316, endPoint y: 187, distance: 62.2
click at [316, 187] on div "Mācību tēma: Angļu valoda i - 10.[PERSON_NAME] 1.ieskaites mācību materiāls #2 …" at bounding box center [760, 365] width 1521 height 731
click at [214, 223] on div "Mācību tēma: Angļu valoda i - 10.[PERSON_NAME] 1.ieskaites mācību materiāls #2 …" at bounding box center [760, 365] width 1521 height 731
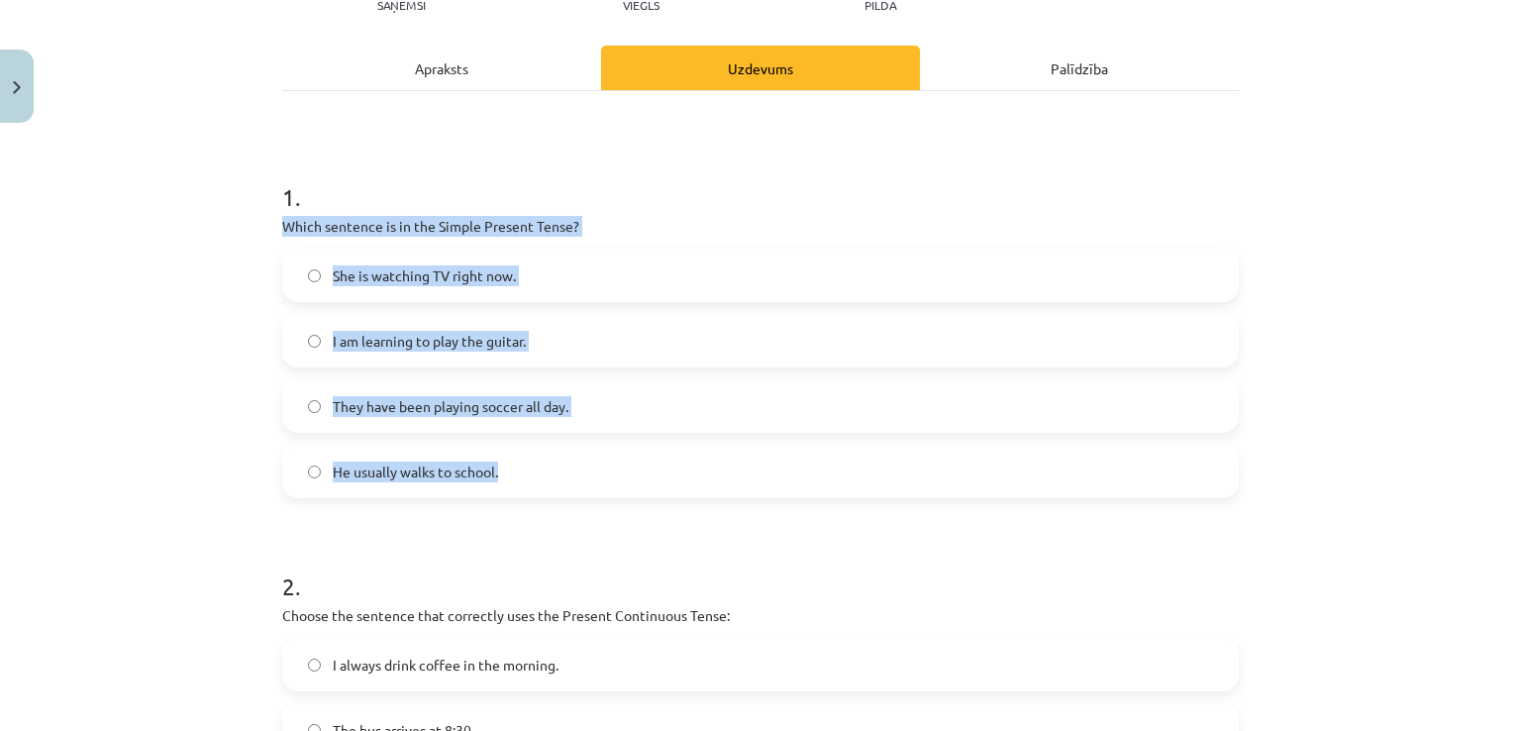
drag, startPoint x: 254, startPoint y: 214, endPoint x: 597, endPoint y: 476, distance: 432.4
click at [597, 476] on div "Mācību tēma: Angļu valoda i - 10.[PERSON_NAME] 1.ieskaites mācību materiāls #2 …" at bounding box center [760, 365] width 1521 height 731
copy div "Which sentence is in the Simple Present Tense? She is watching TV right now. I …"
click at [426, 481] on label "He usually walks to school." at bounding box center [760, 472] width 953 height 50
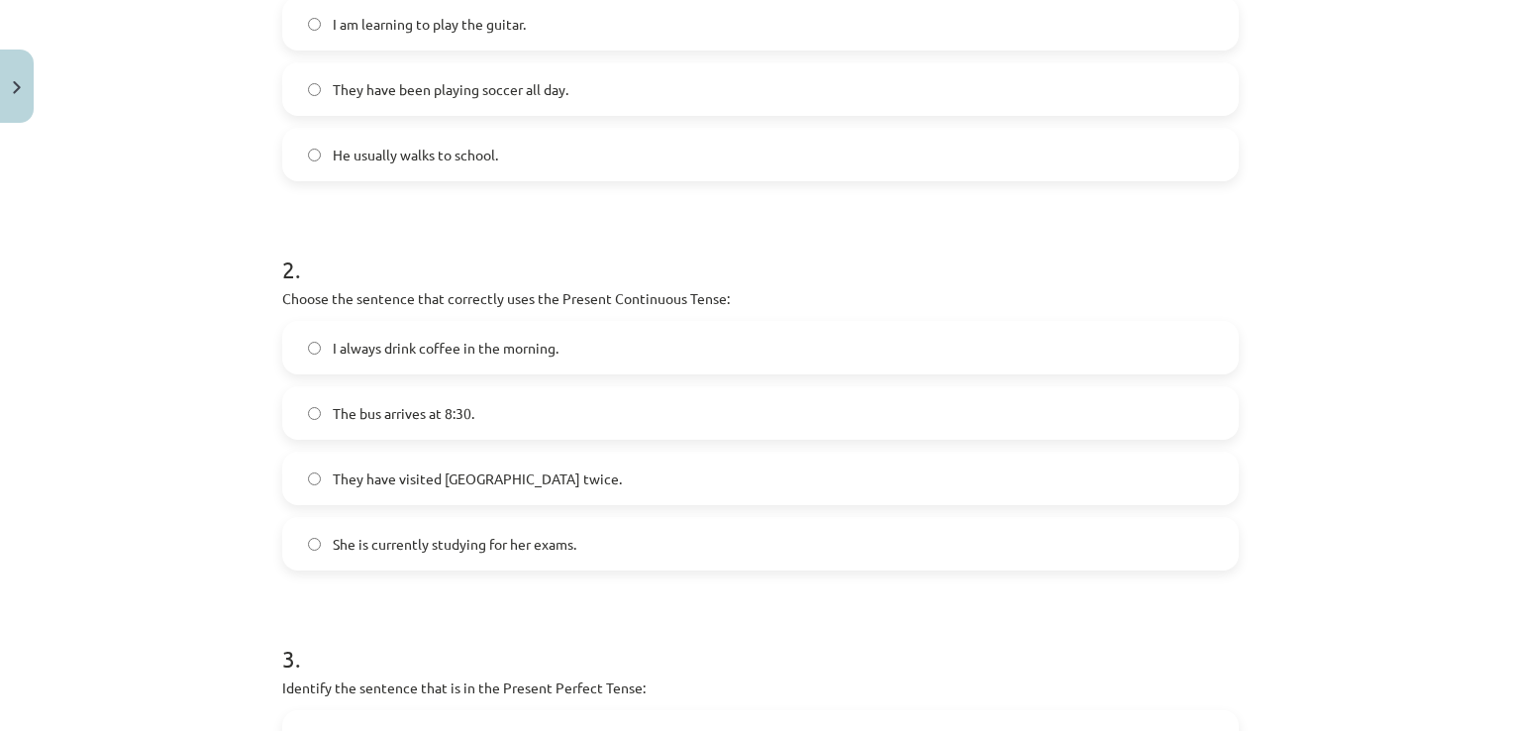
scroll to position [563, 0]
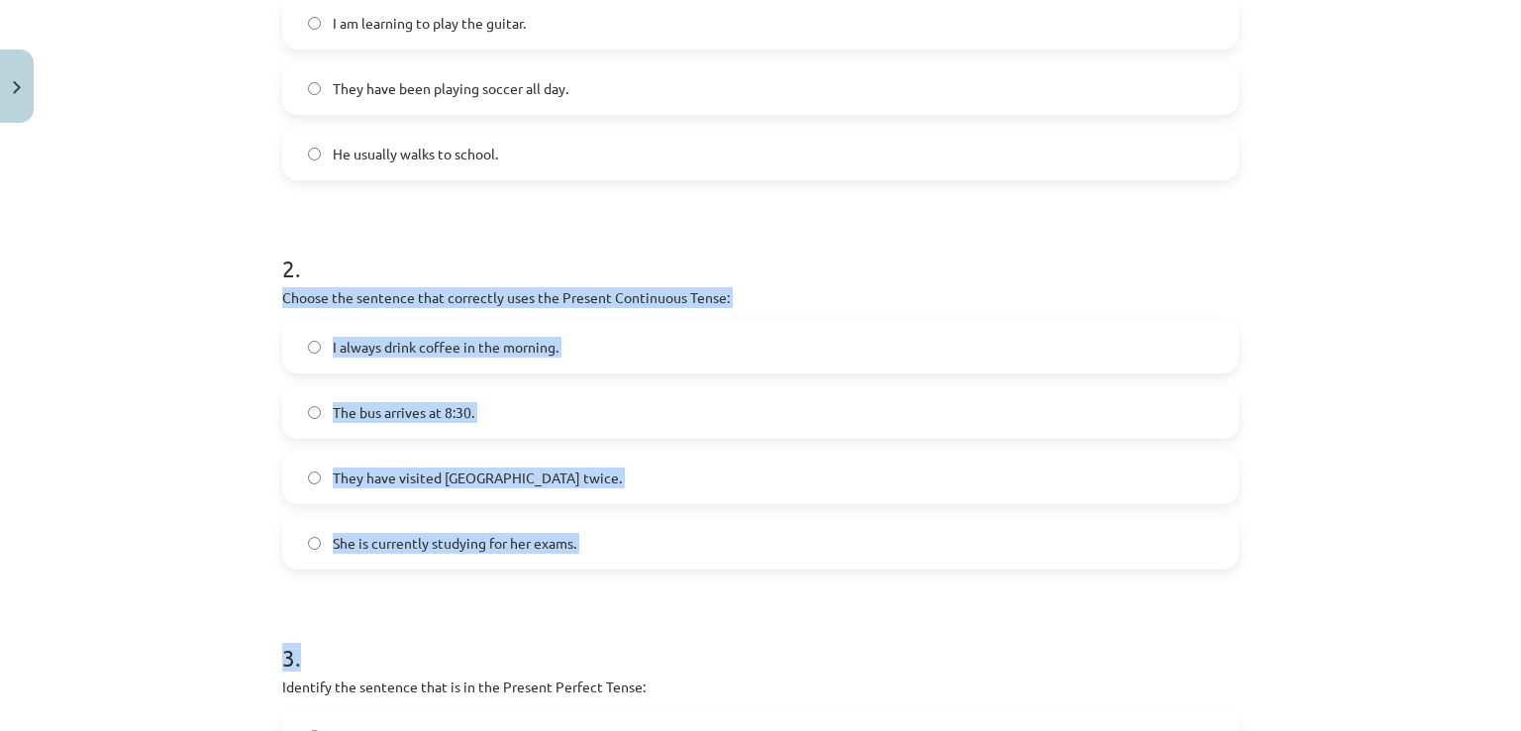
drag, startPoint x: 273, startPoint y: 293, endPoint x: 638, endPoint y: 591, distance: 470.8
click at [638, 591] on form "1 . Which sentence is in the Simple Present Tense? She is watching TV right now…" at bounding box center [760, 395] width 957 height 1128
copy form "Choose the sentence that correctly uses the Present Continuous Tense: I always …"
click at [483, 542] on span "She is currently studying for her exams." at bounding box center [455, 543] width 244 height 21
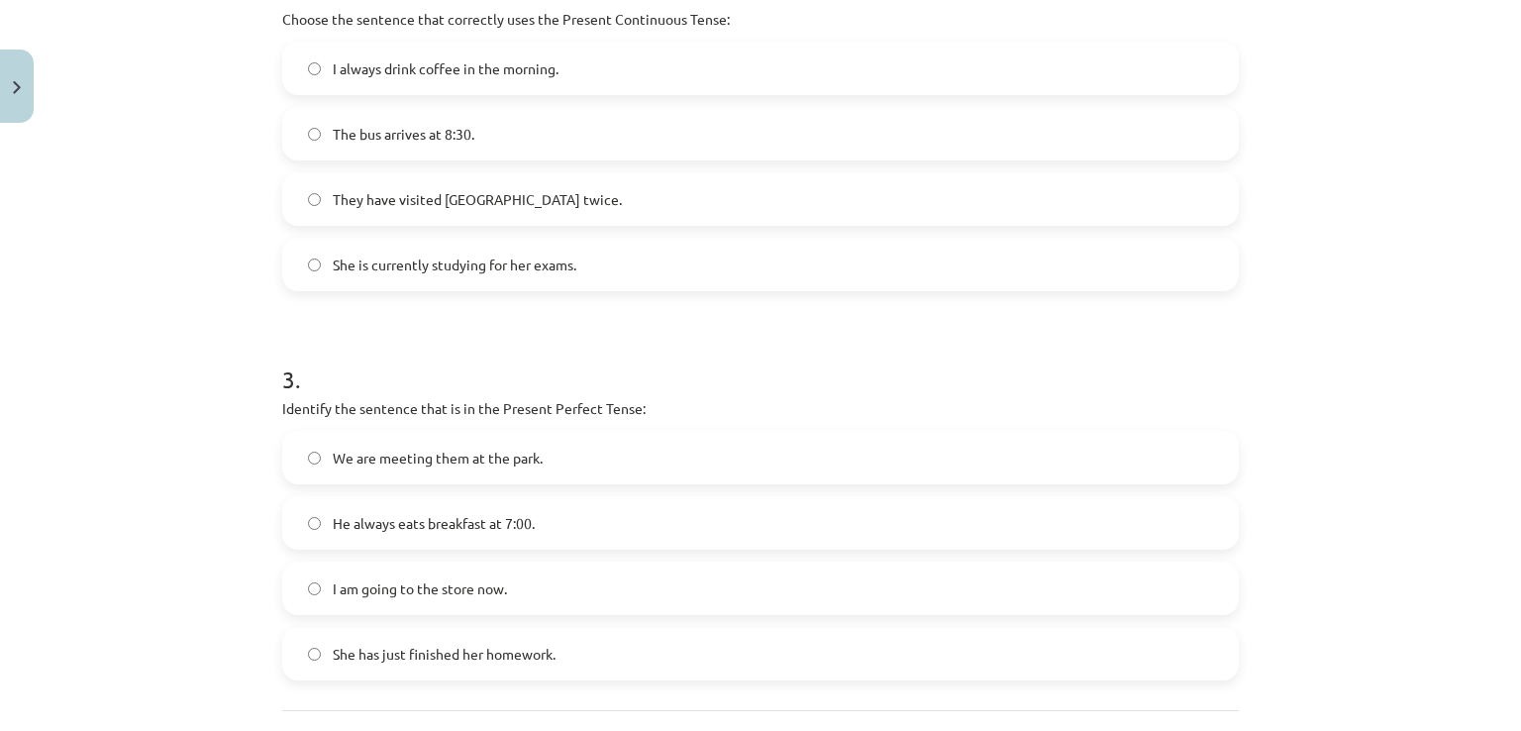
scroll to position [1021, 0]
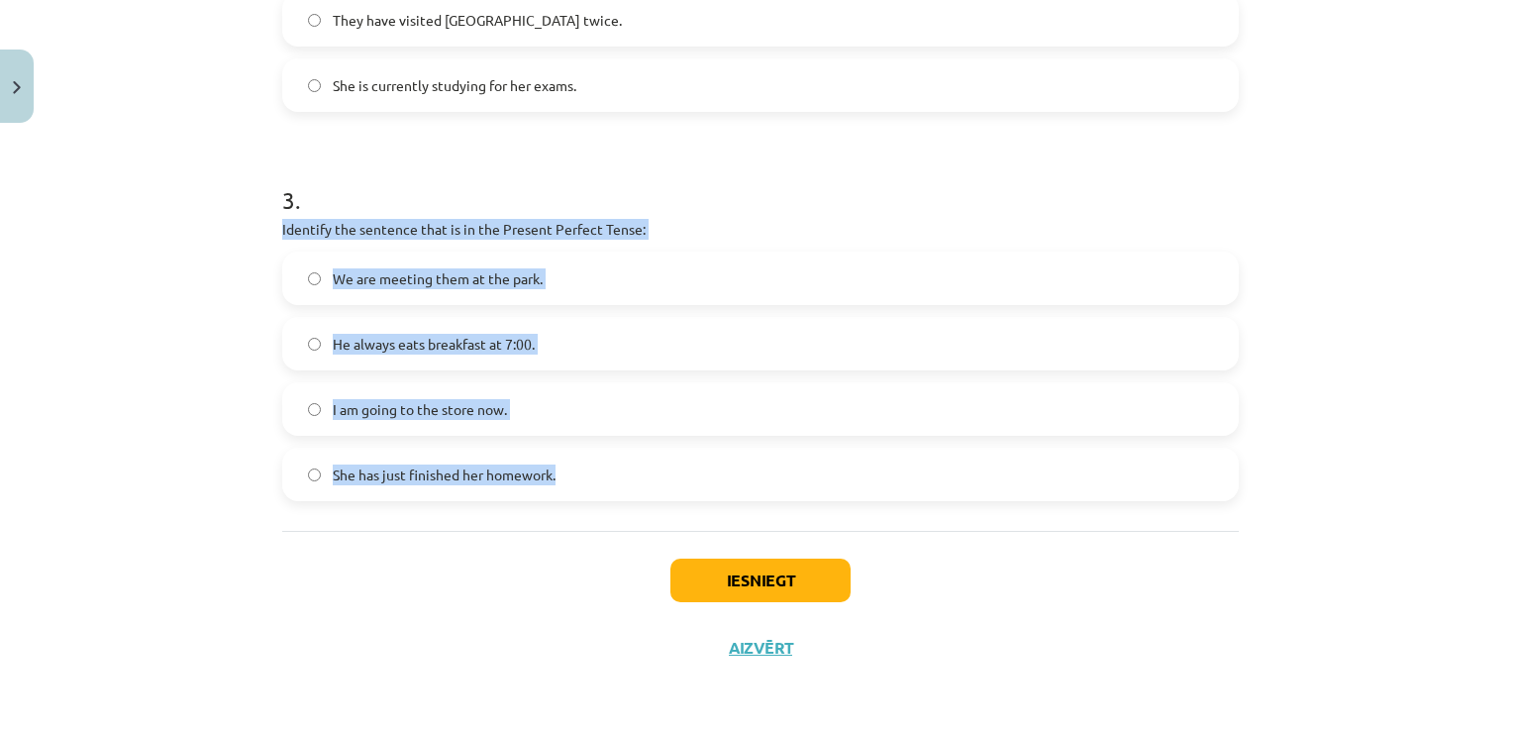
drag, startPoint x: 317, startPoint y: 227, endPoint x: 656, endPoint y: 499, distance: 434.6
copy div "Identify the sentence that is in the Present Perfect Tense: We are meeting them…"
click at [436, 464] on span "She has just finished her homework." at bounding box center [444, 474] width 223 height 21
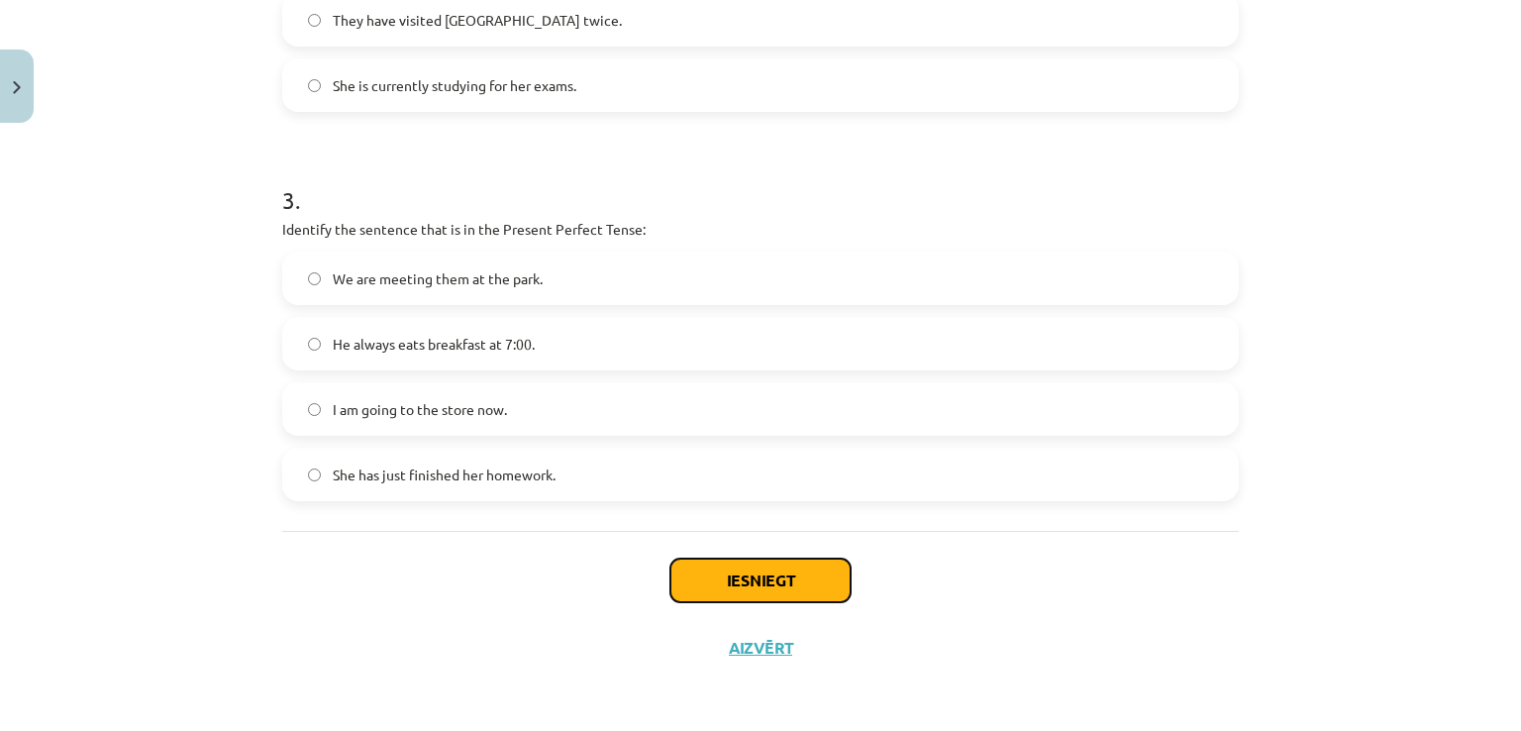
click at [765, 563] on button "Iesniegt" at bounding box center [760, 581] width 180 height 44
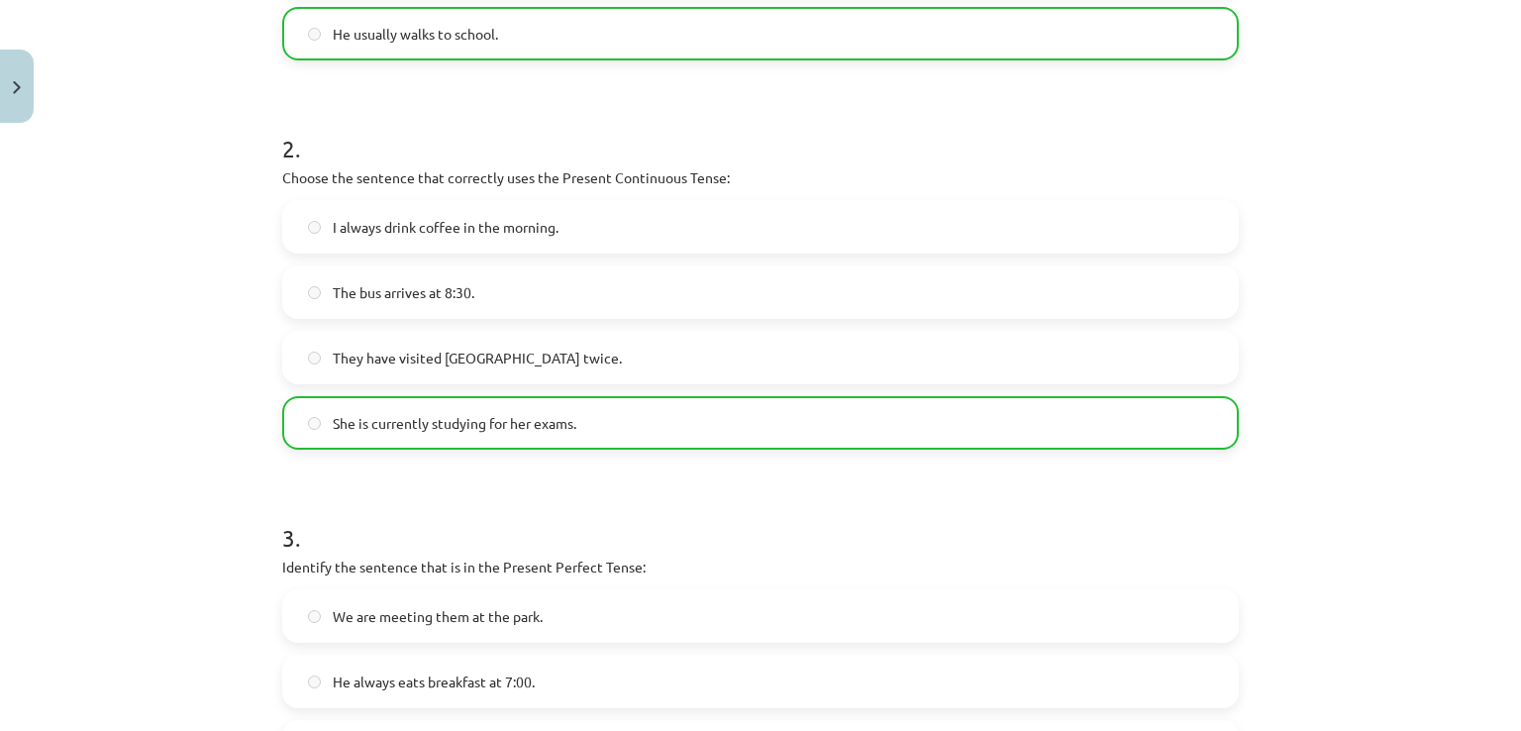
scroll to position [1082, 0]
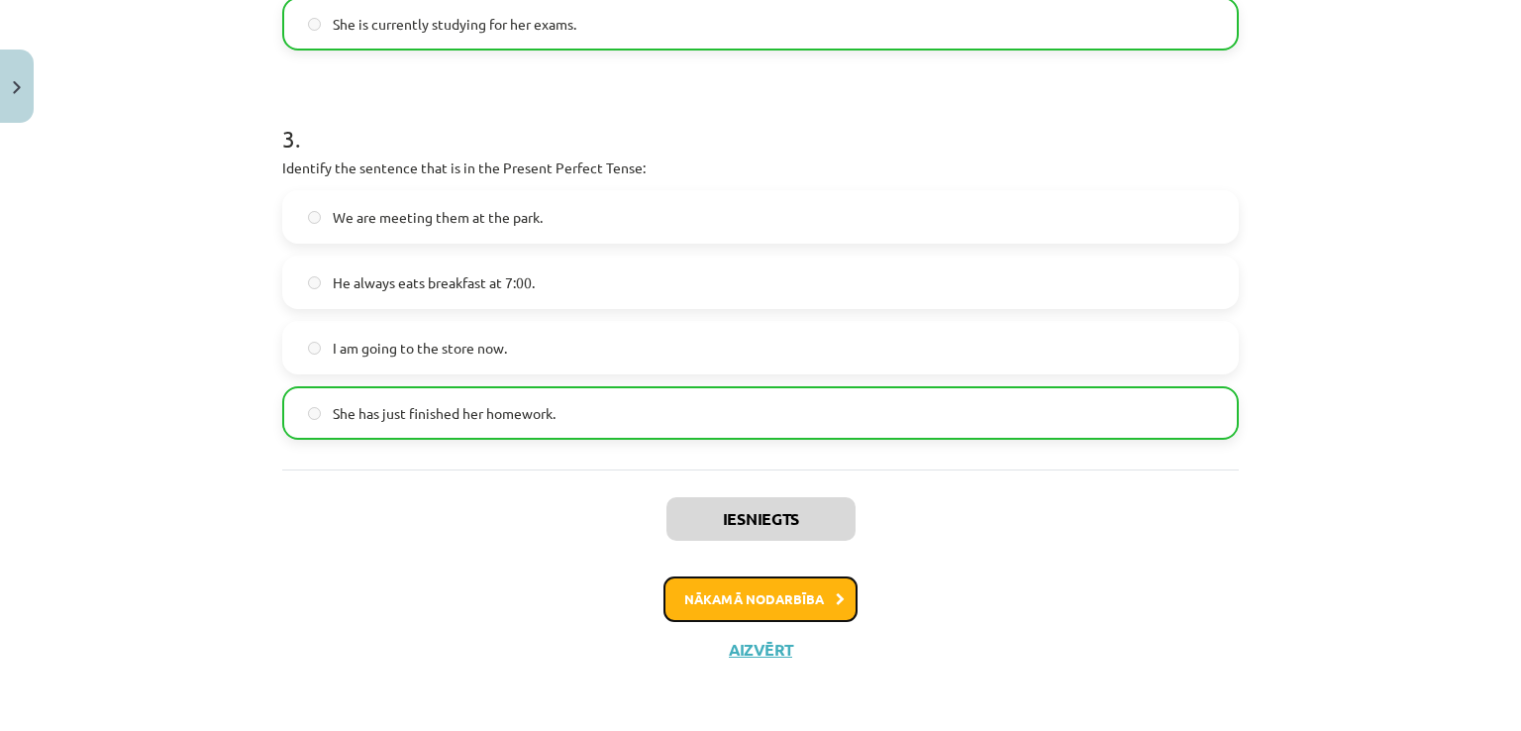
click at [765, 583] on button "Nākamā nodarbība" at bounding box center [760, 599] width 194 height 46
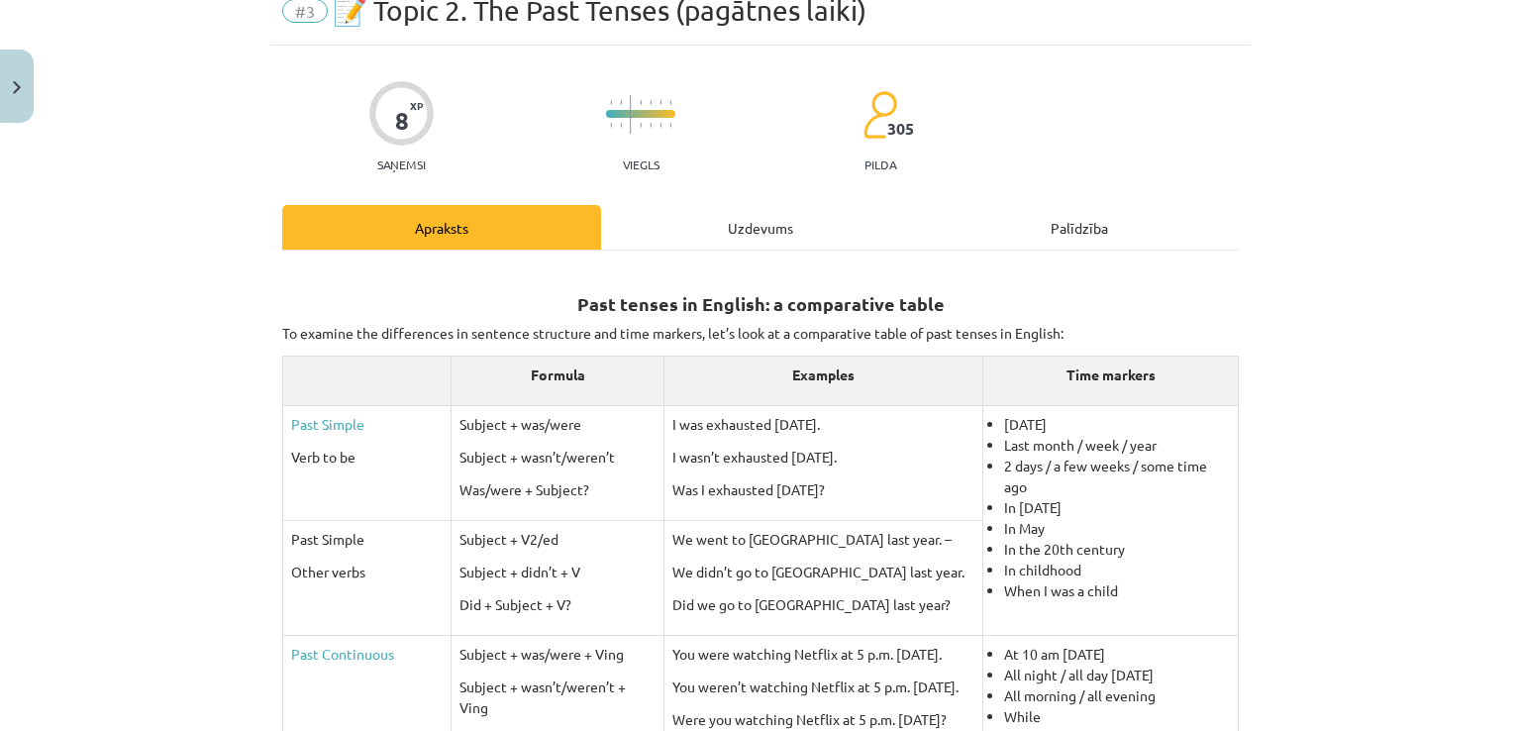
scroll to position [50, 0]
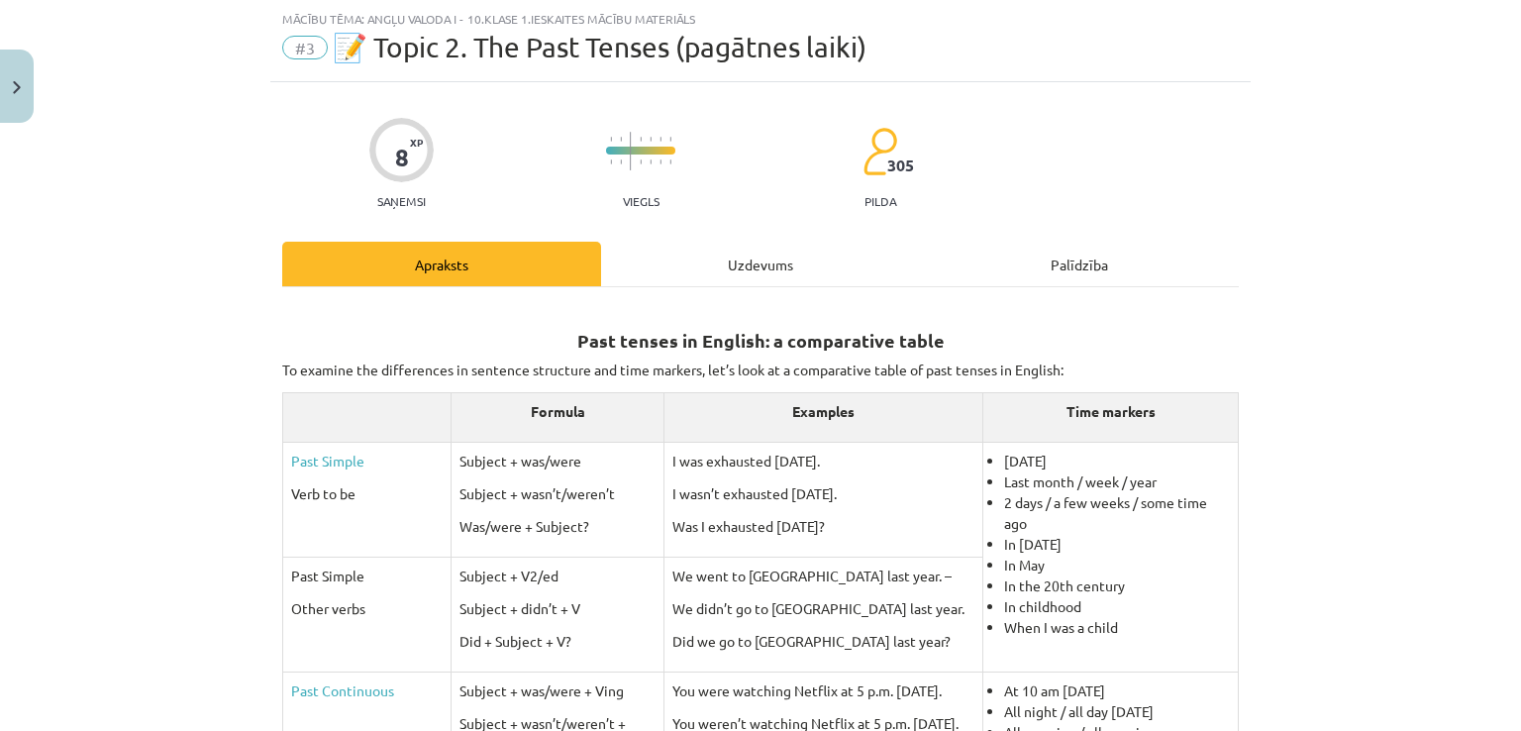
click at [755, 271] on div "Uzdevums" at bounding box center [760, 264] width 319 height 45
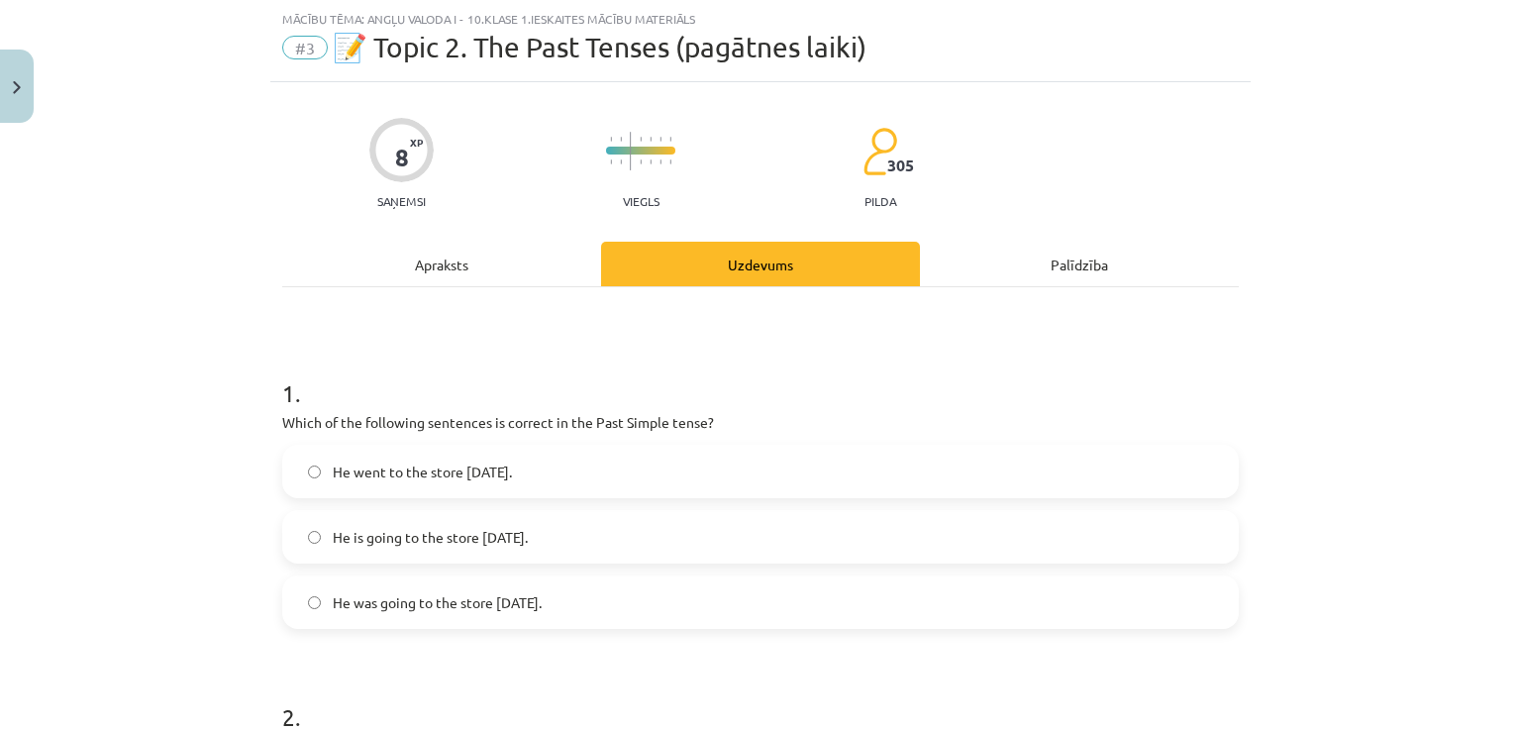
click at [480, 255] on div "Apraksts" at bounding box center [441, 264] width 319 height 45
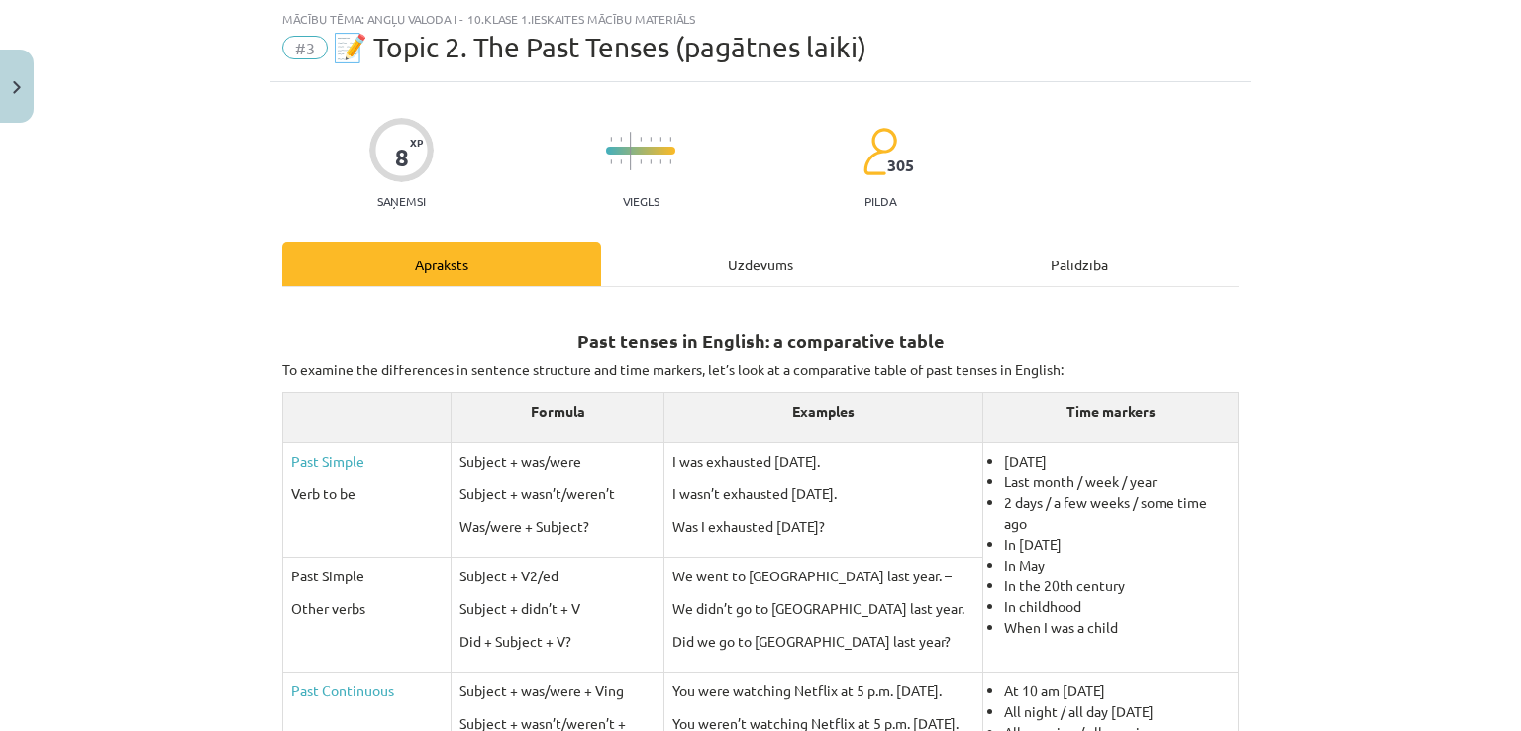
click at [691, 255] on div "Uzdevums" at bounding box center [760, 264] width 319 height 45
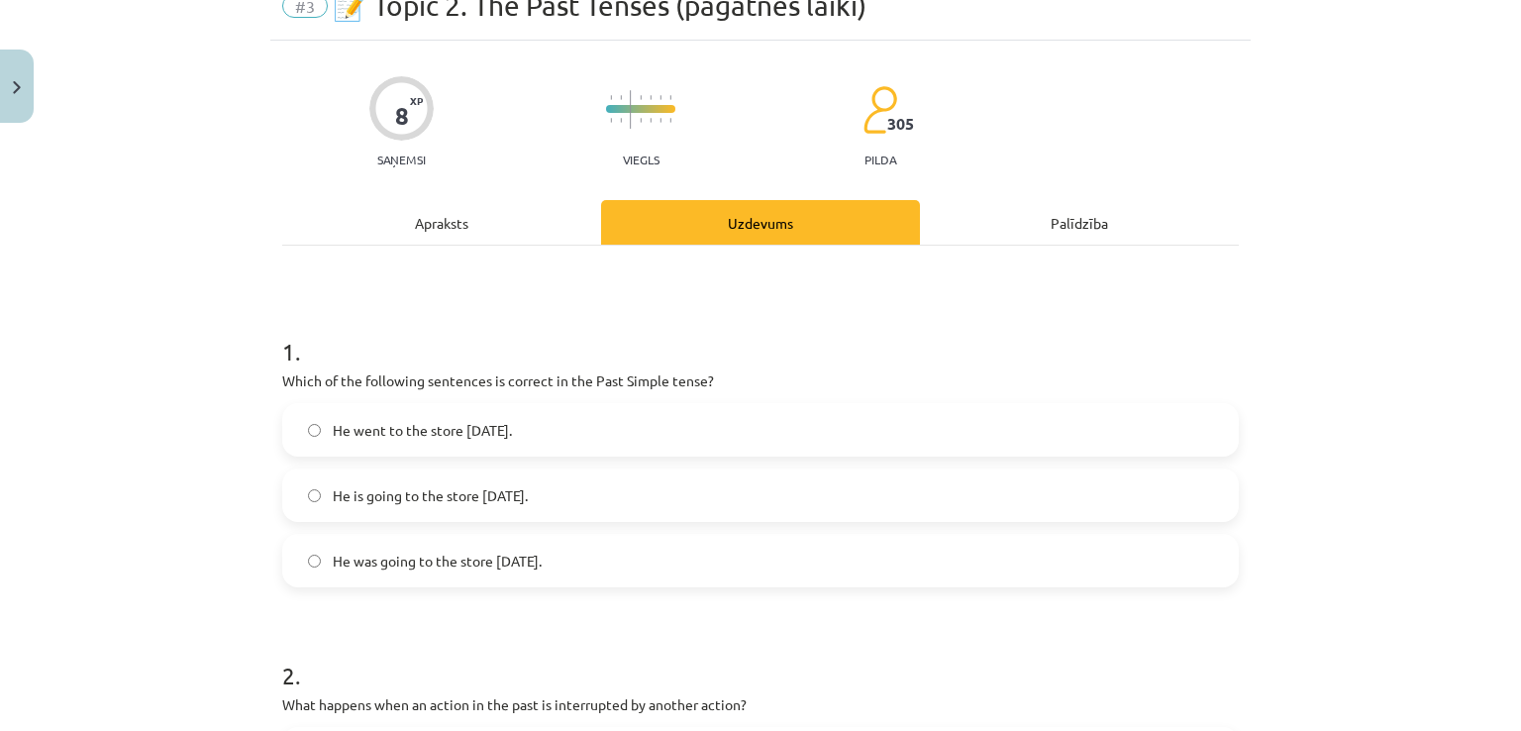
click at [440, 209] on div "Apraksts" at bounding box center [441, 222] width 319 height 45
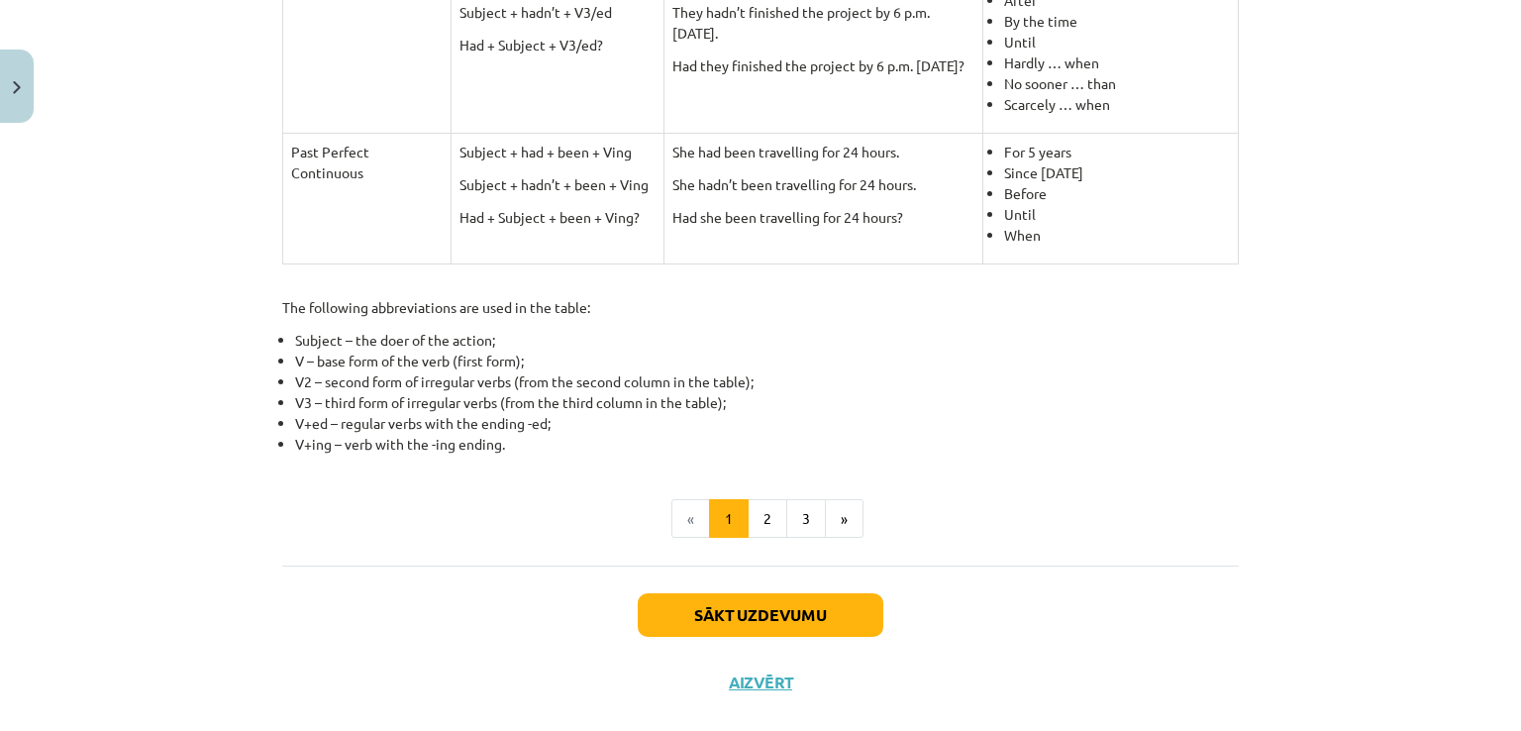
scroll to position [913, 0]
click at [756, 513] on button "2" at bounding box center [768, 518] width 40 height 40
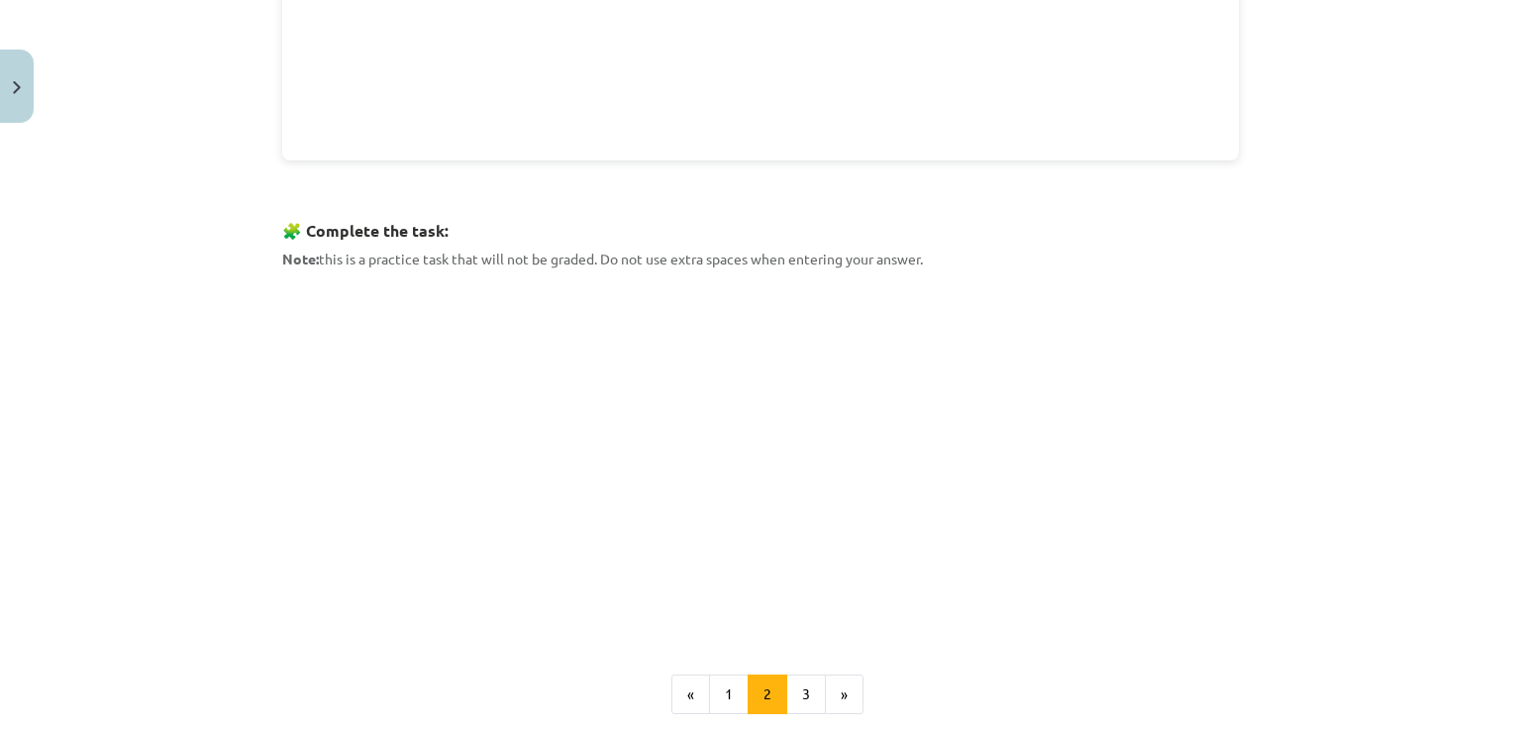
scroll to position [812, 0]
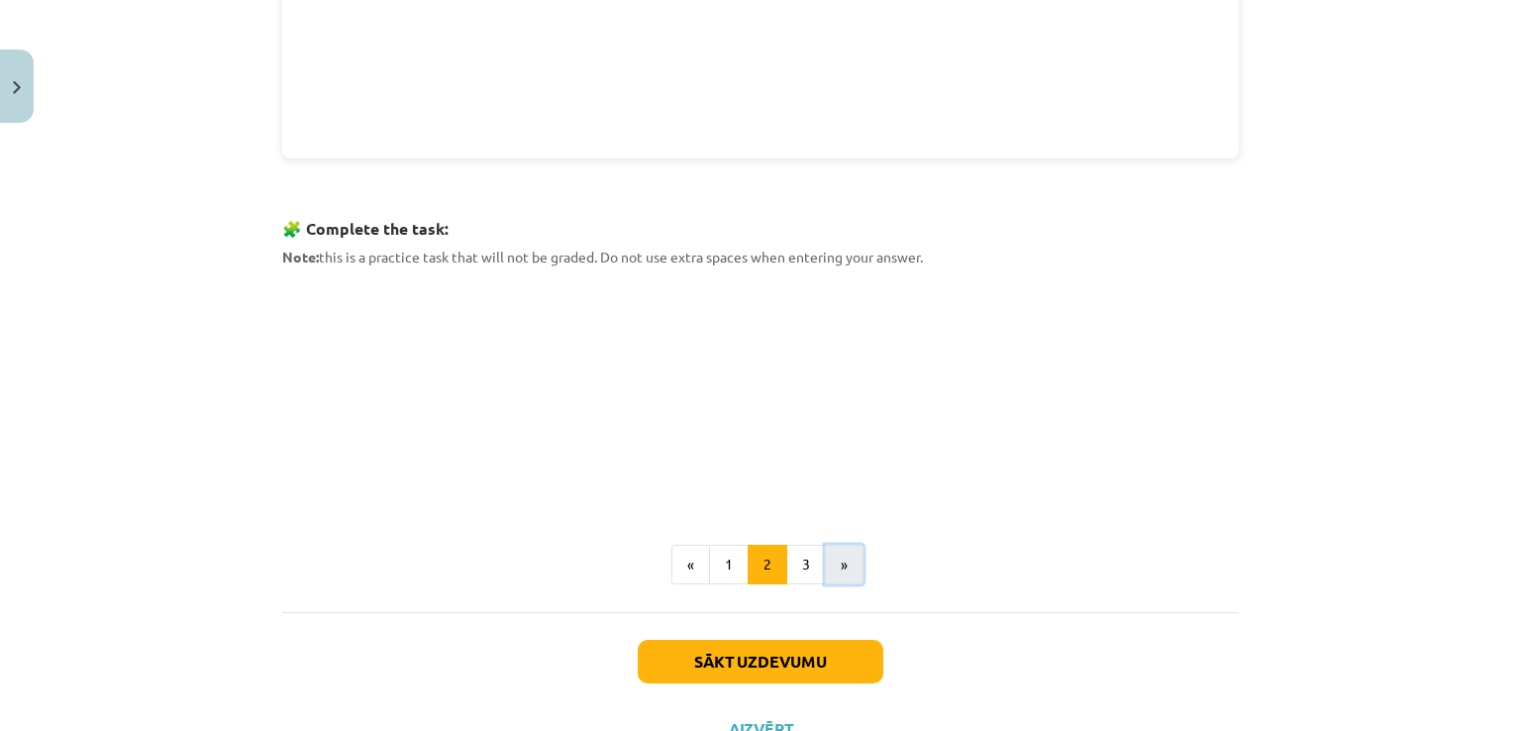
click at [843, 556] on button "»" at bounding box center [844, 565] width 39 height 40
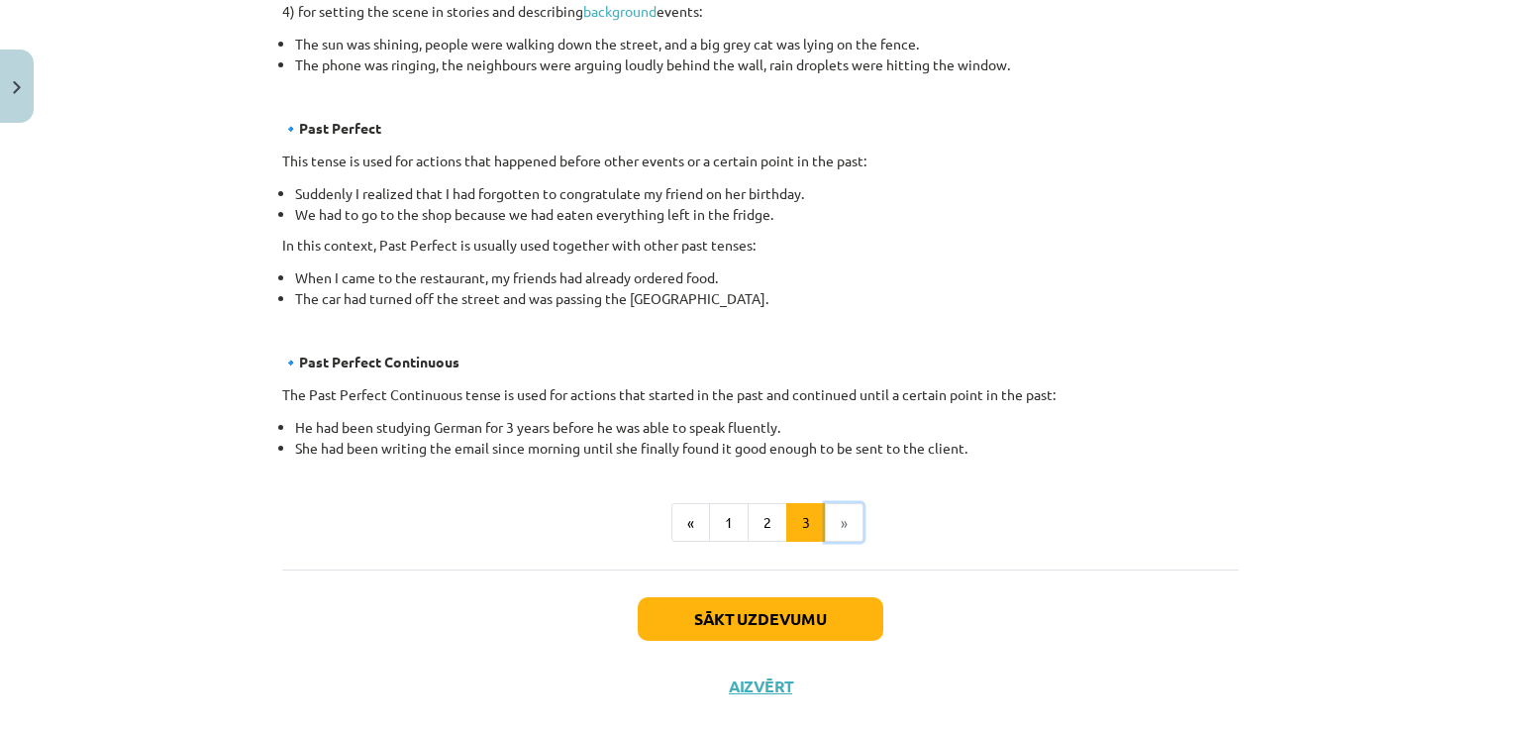
scroll to position [1147, 0]
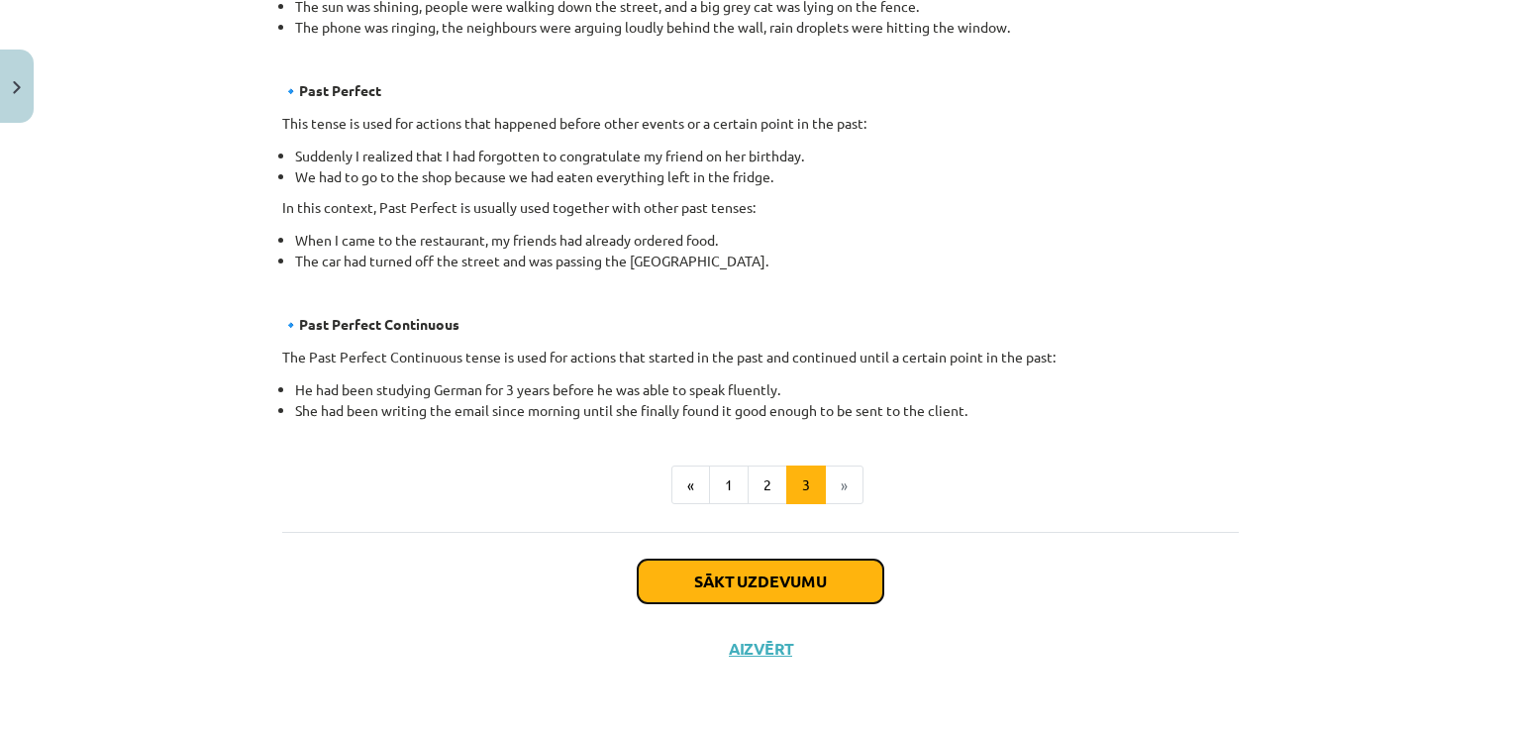
click at [749, 583] on button "Sākt uzdevumu" at bounding box center [761, 582] width 246 height 44
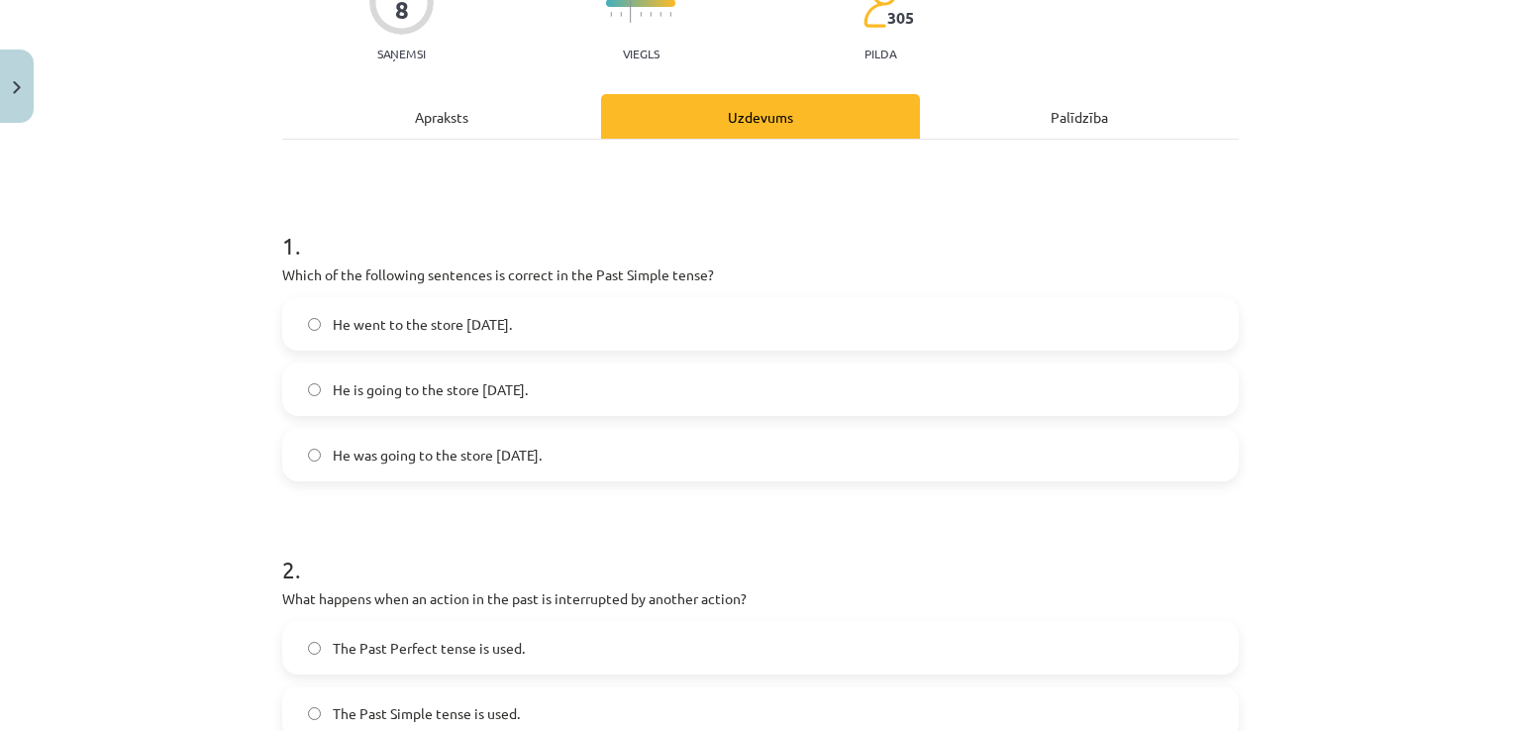
scroll to position [208, 0]
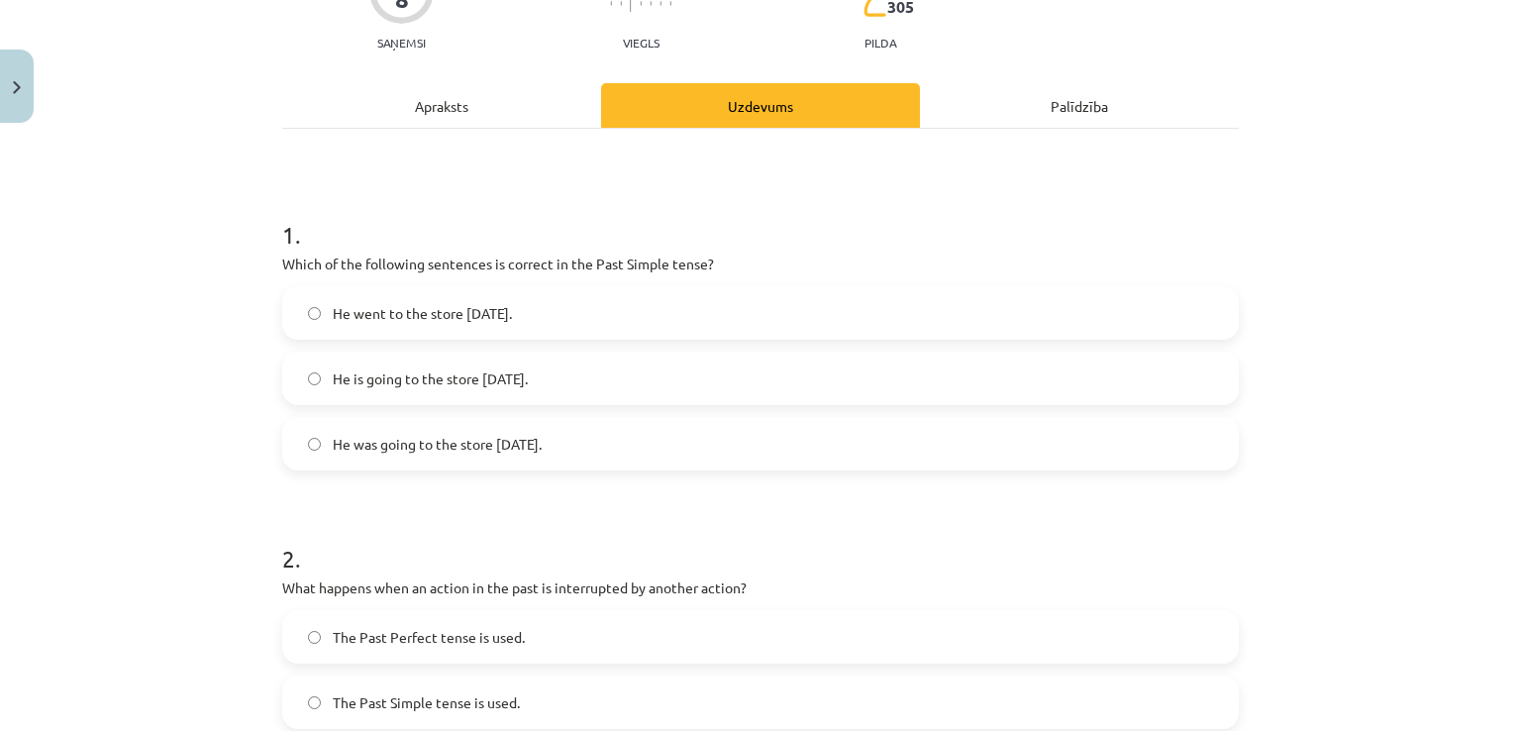
drag, startPoint x: 372, startPoint y: 277, endPoint x: 583, endPoint y: 464, distance: 282.0
copy div "Which of the following sentences is correct in the Past Simple tense? He went t…"
click at [317, 316] on label "He went to the store [DATE]." at bounding box center [760, 313] width 953 height 50
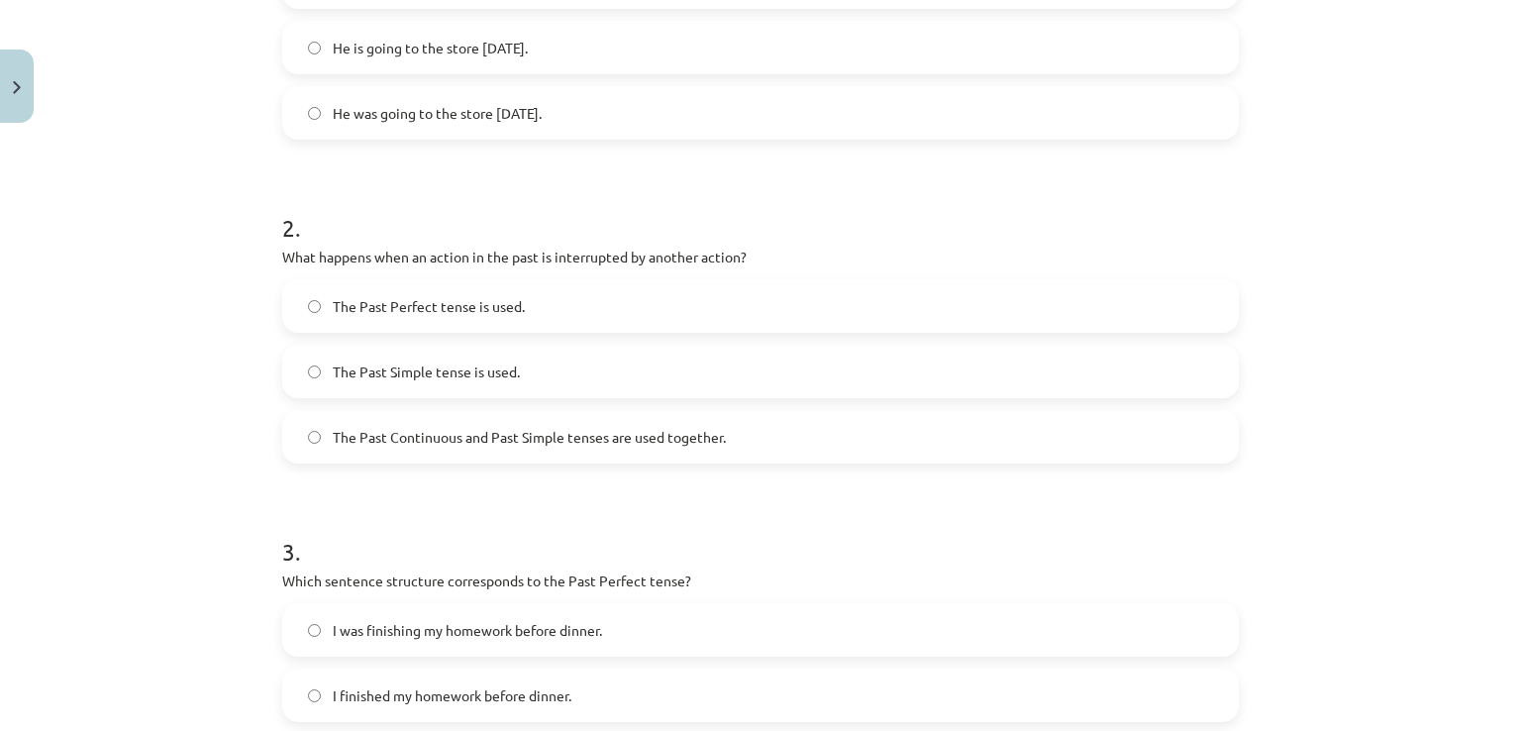
scroll to position [540, 0]
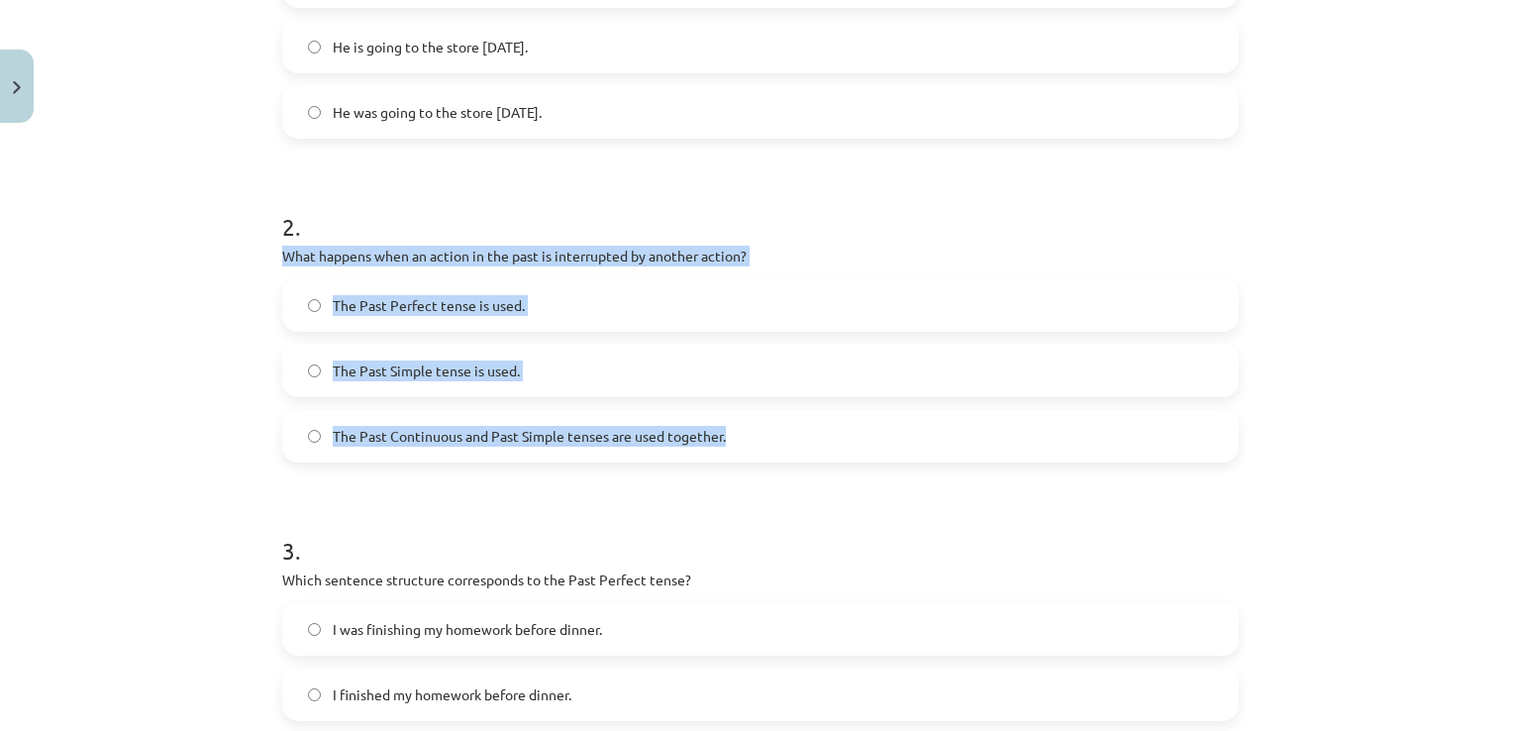
drag, startPoint x: 260, startPoint y: 248, endPoint x: 751, endPoint y: 445, distance: 528.3
click at [751, 445] on div "Mācību tēma: Angļu valoda i - 10.[PERSON_NAME] 1.ieskaites mācību materiāls #3 …" at bounding box center [760, 365] width 1521 height 731
copy div "What happens when an action in the past is interrupted by another action? The P…"
click at [511, 427] on span "The Past Continuous and Past Simple tenses are used together." at bounding box center [529, 436] width 393 height 21
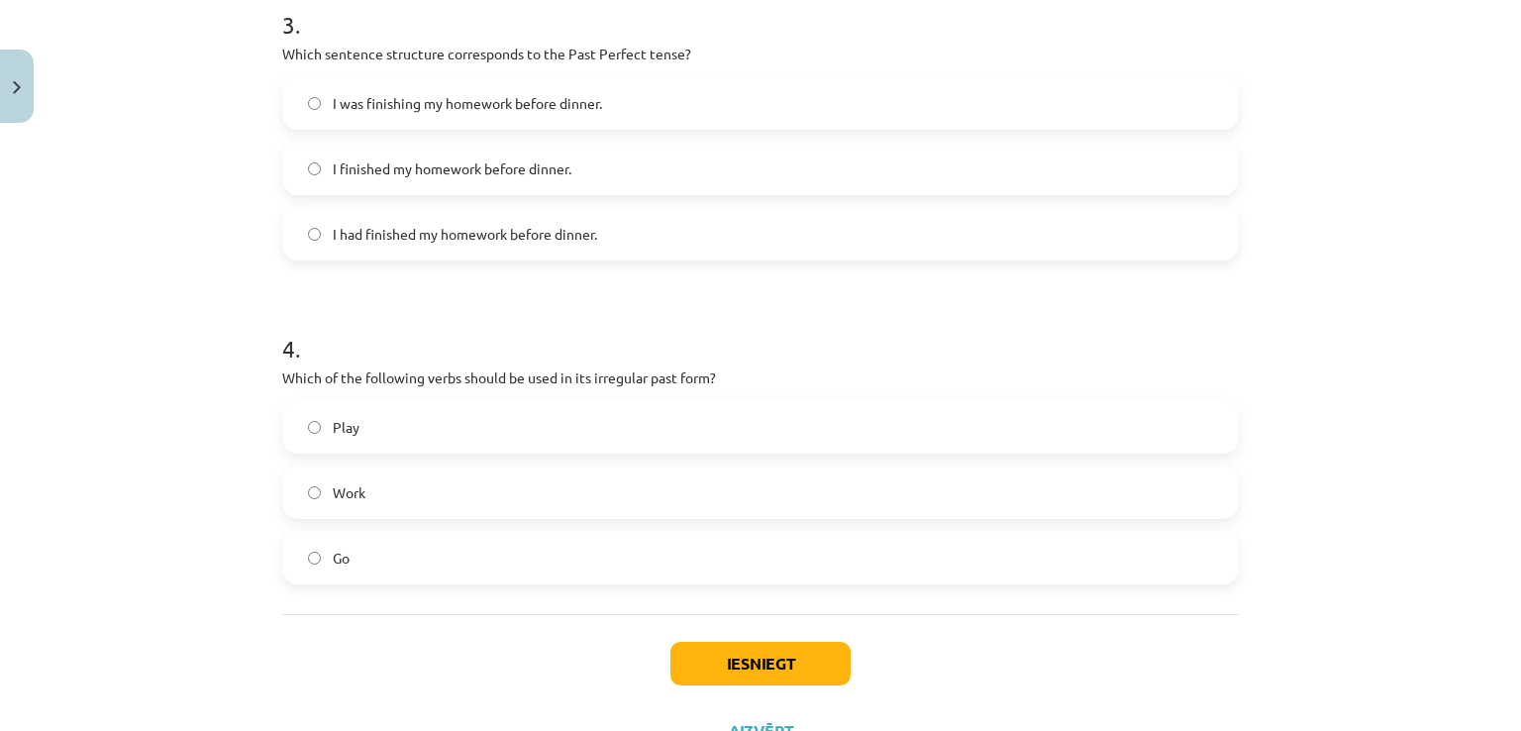
scroll to position [945, 0]
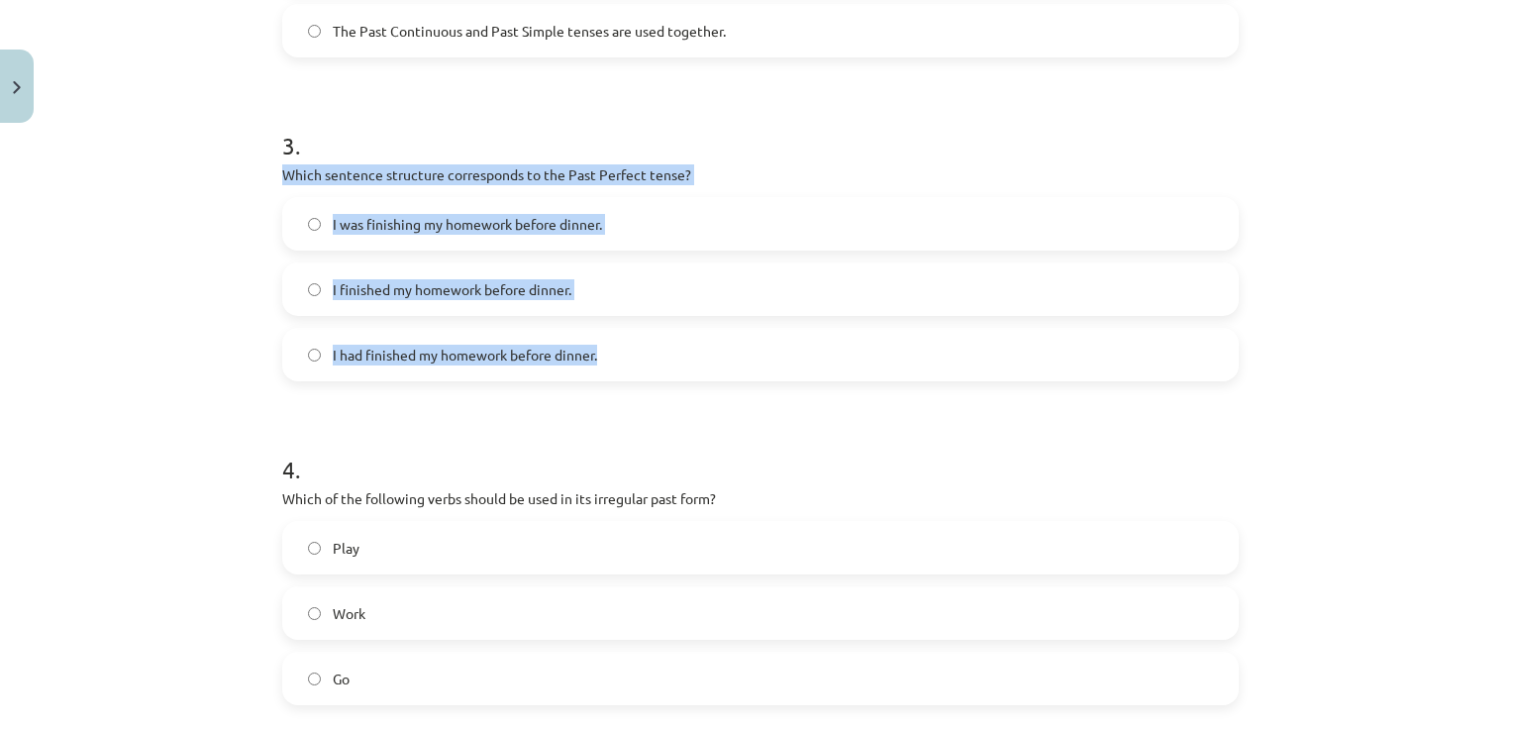
drag, startPoint x: 267, startPoint y: 173, endPoint x: 658, endPoint y: 364, distance: 434.5
click at [658, 364] on div "8 XP Saņemsi Viegls 305 pilda Apraksts Uzdevums Palīdzība 1 . Which of the foll…" at bounding box center [760, 36] width 980 height 1698
copy div "Which sentence structure corresponds to the Past Perfect tense? I was finishing…"
click at [372, 375] on label "I had finished my homework before dinner." at bounding box center [760, 355] width 953 height 50
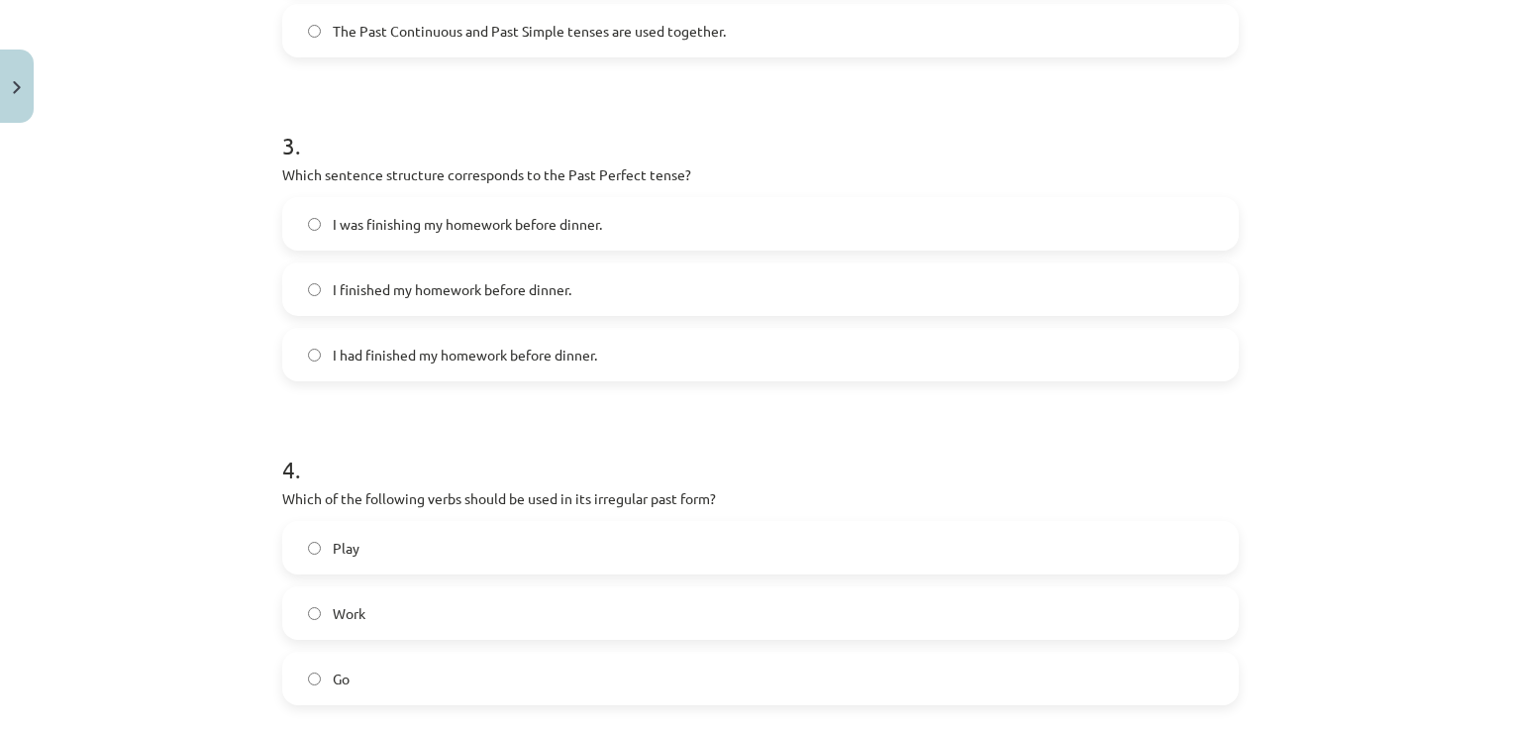
scroll to position [1149, 0]
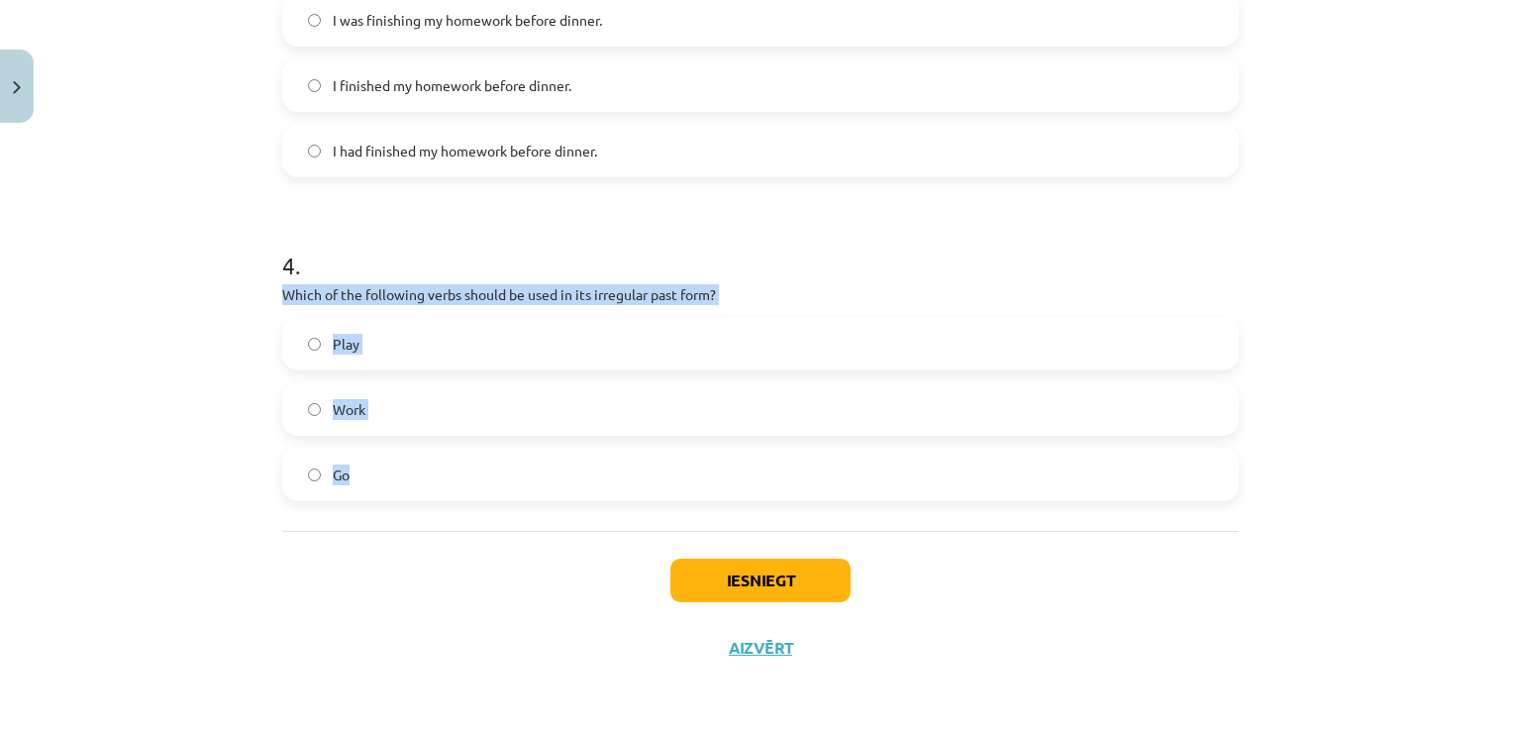
drag, startPoint x: 273, startPoint y: 291, endPoint x: 433, endPoint y: 459, distance: 231.9
copy div "Which of the following verbs should be used in its irregular past form? Play Wo…"
click at [464, 471] on label "Go" at bounding box center [760, 475] width 953 height 50
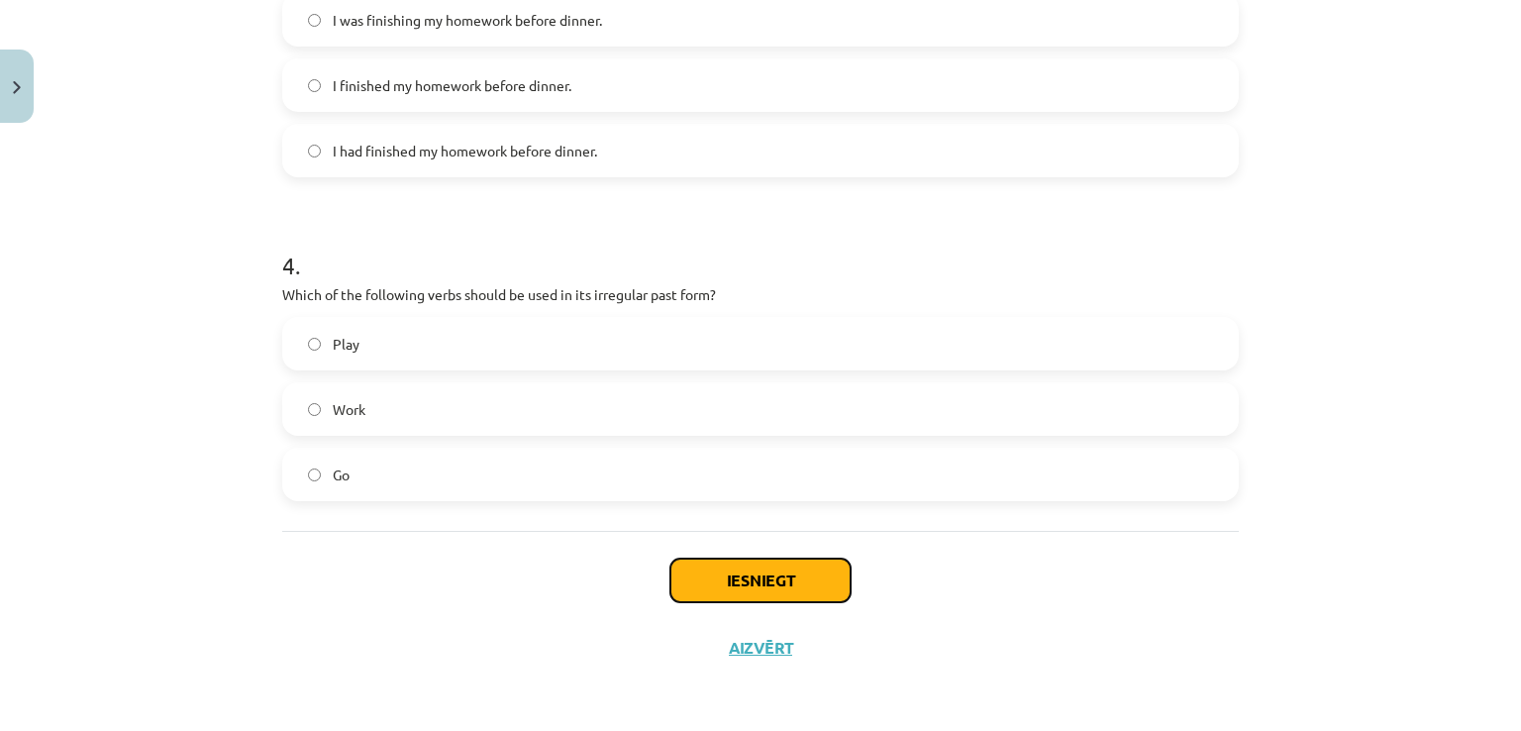
click at [769, 586] on button "Iesniegt" at bounding box center [760, 581] width 180 height 44
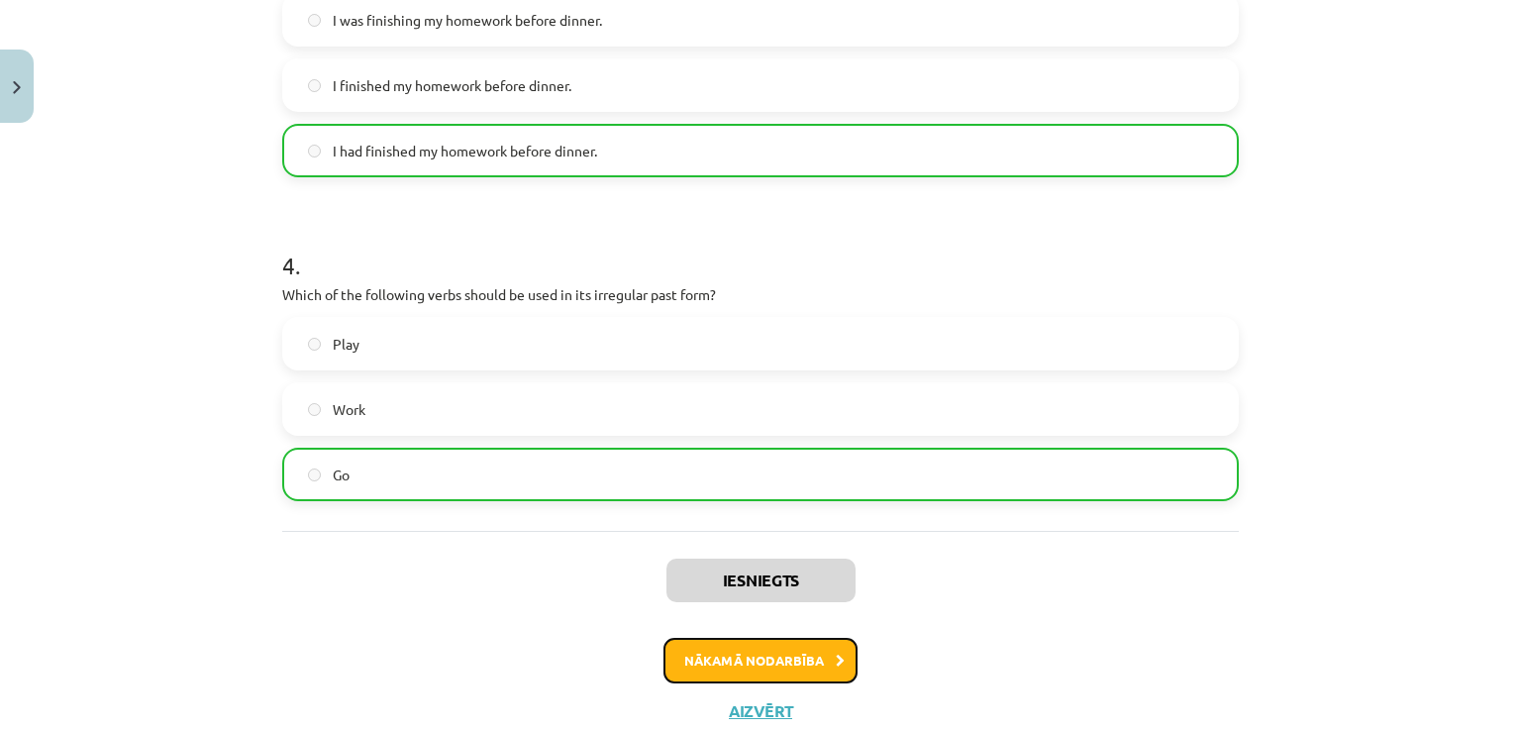
click at [806, 661] on button "Nākamā nodarbība" at bounding box center [760, 661] width 194 height 46
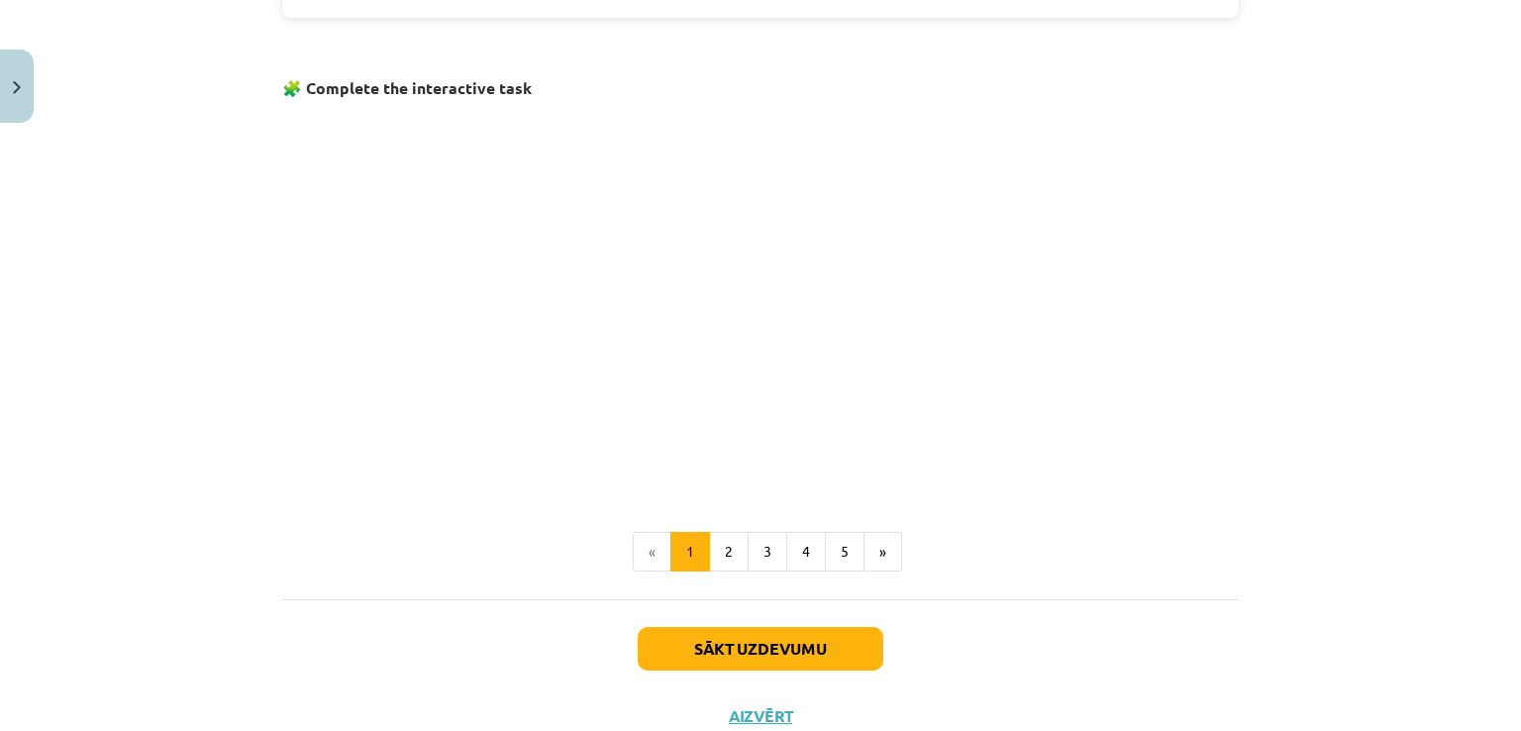
scroll to position [1211, 0]
click at [1127, 396] on p at bounding box center [760, 297] width 957 height 381
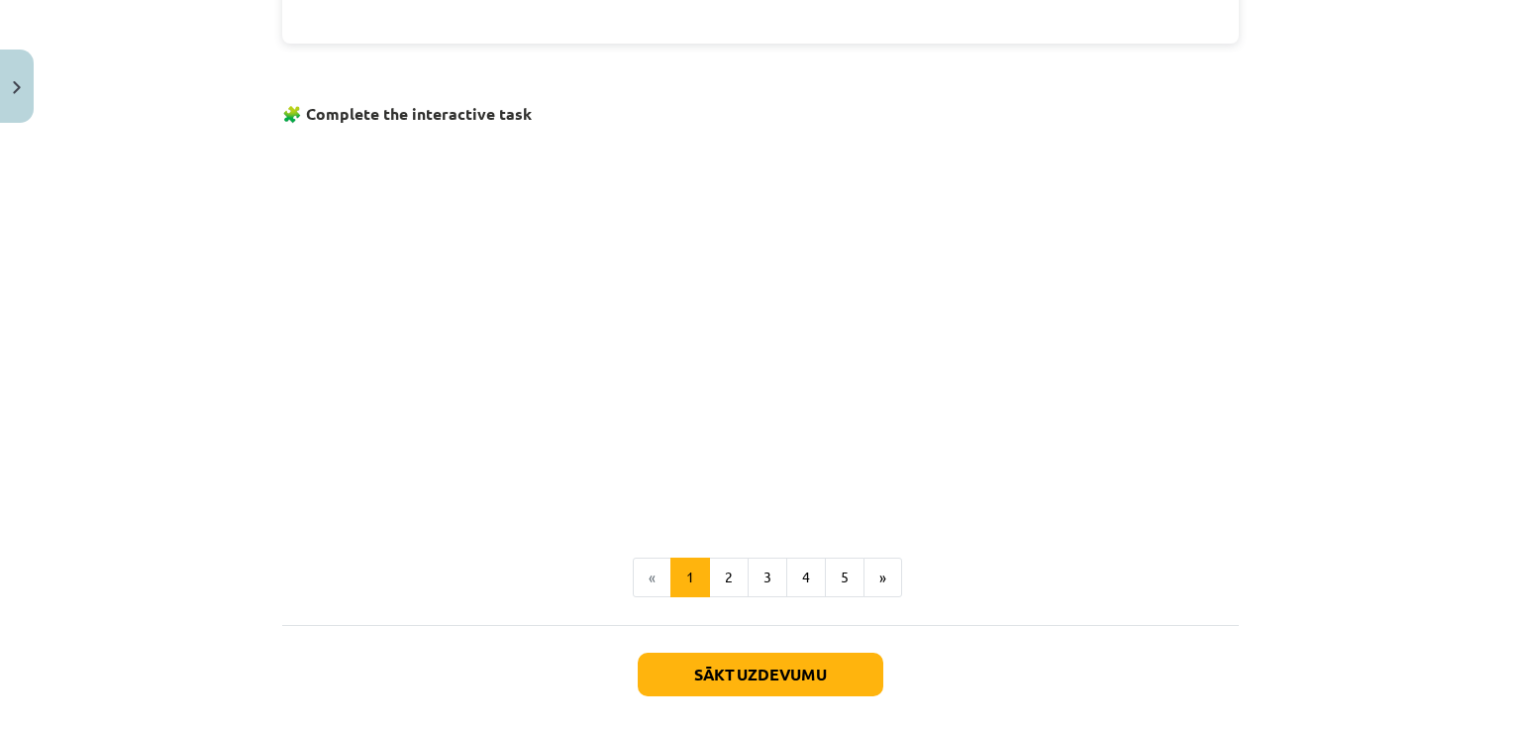
scroll to position [1184, 0]
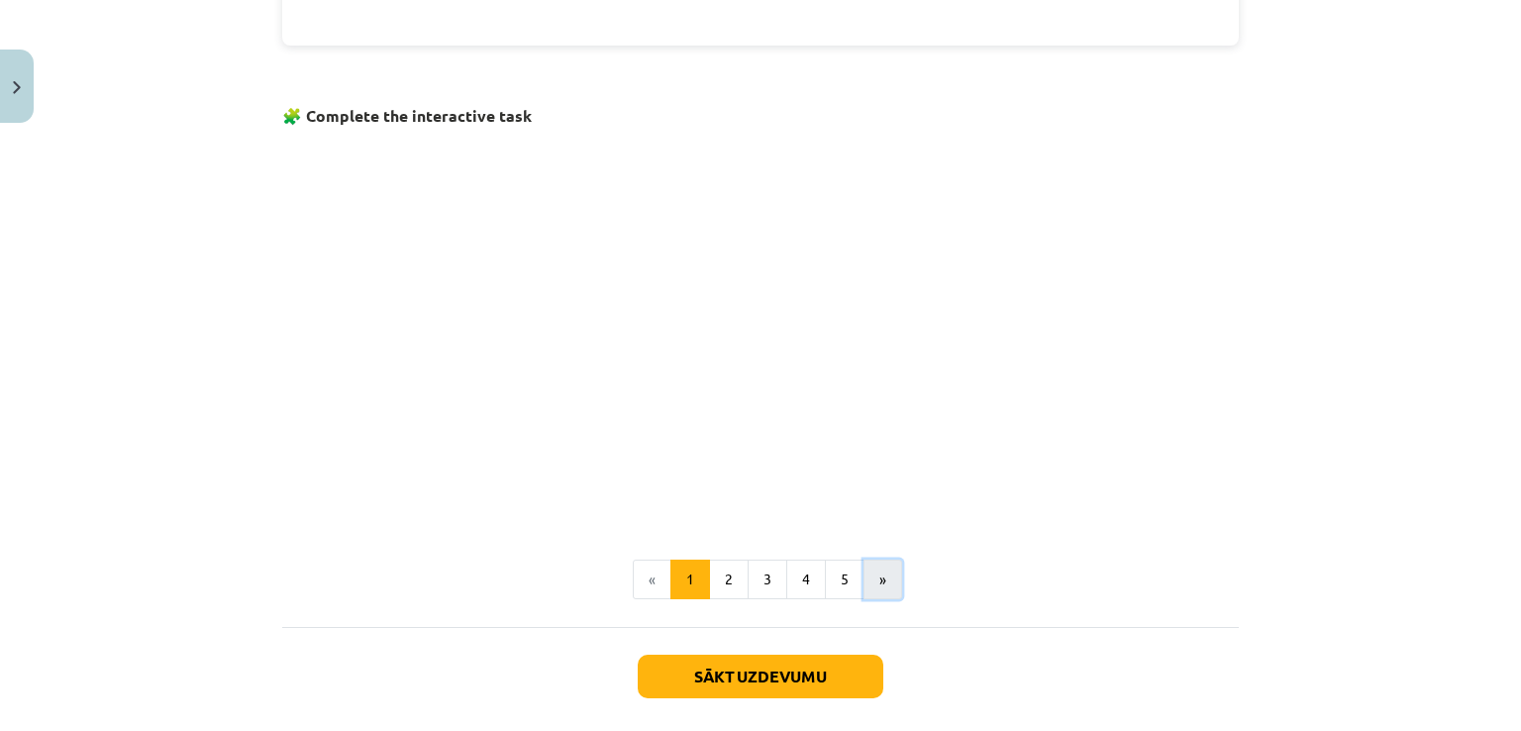
click at [879, 573] on button "»" at bounding box center [883, 580] width 39 height 40
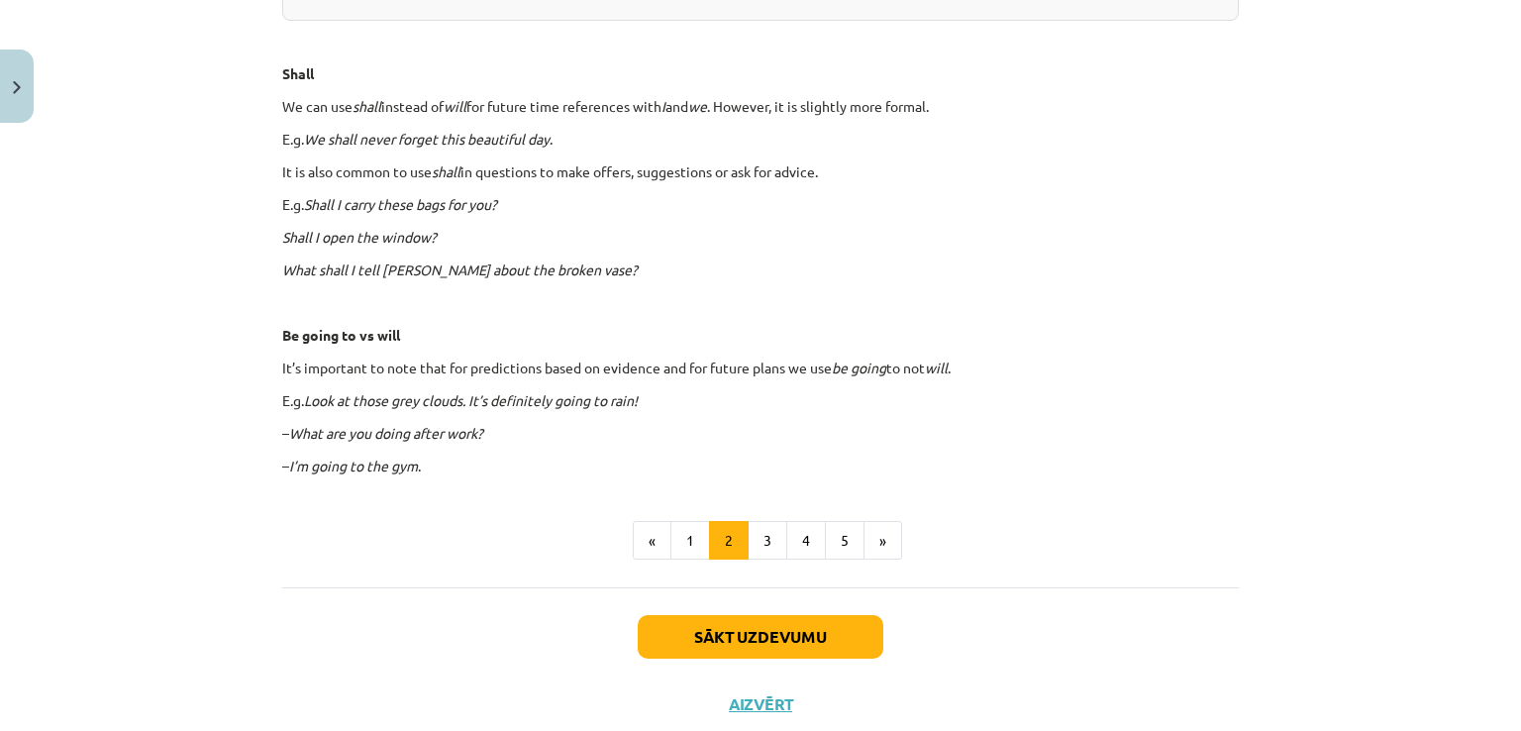
scroll to position [1164, 0]
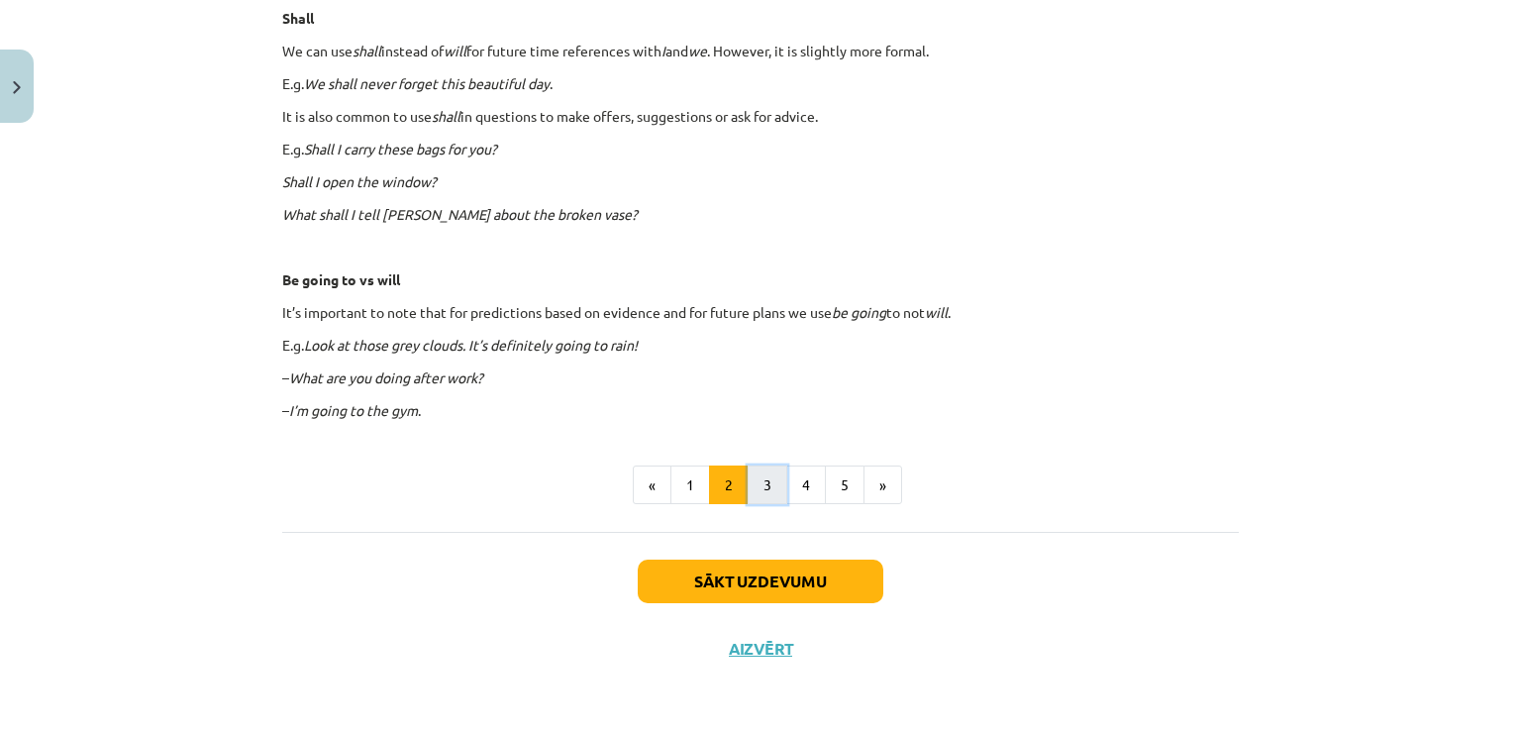
click at [767, 478] on button "3" at bounding box center [768, 485] width 40 height 40
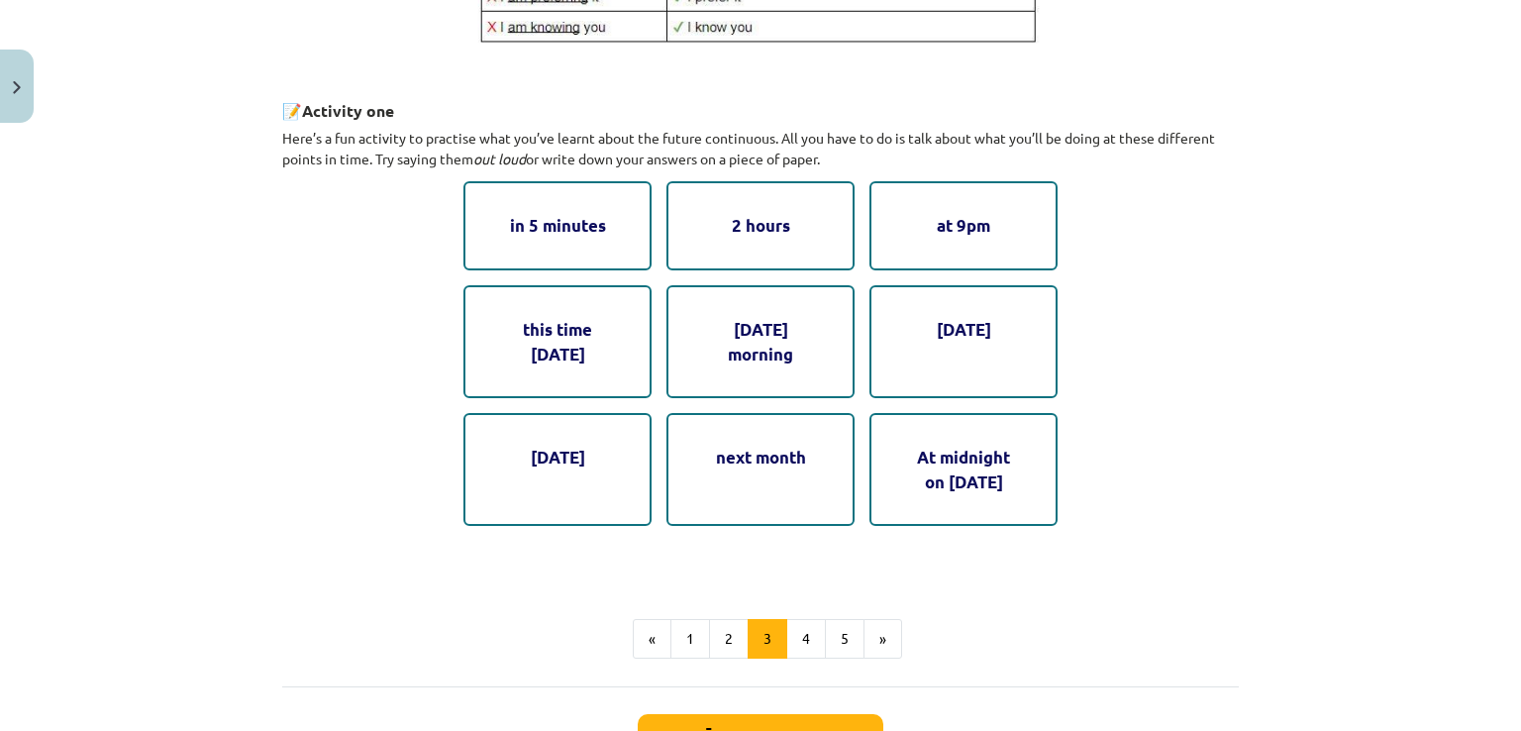
scroll to position [1070, 0]
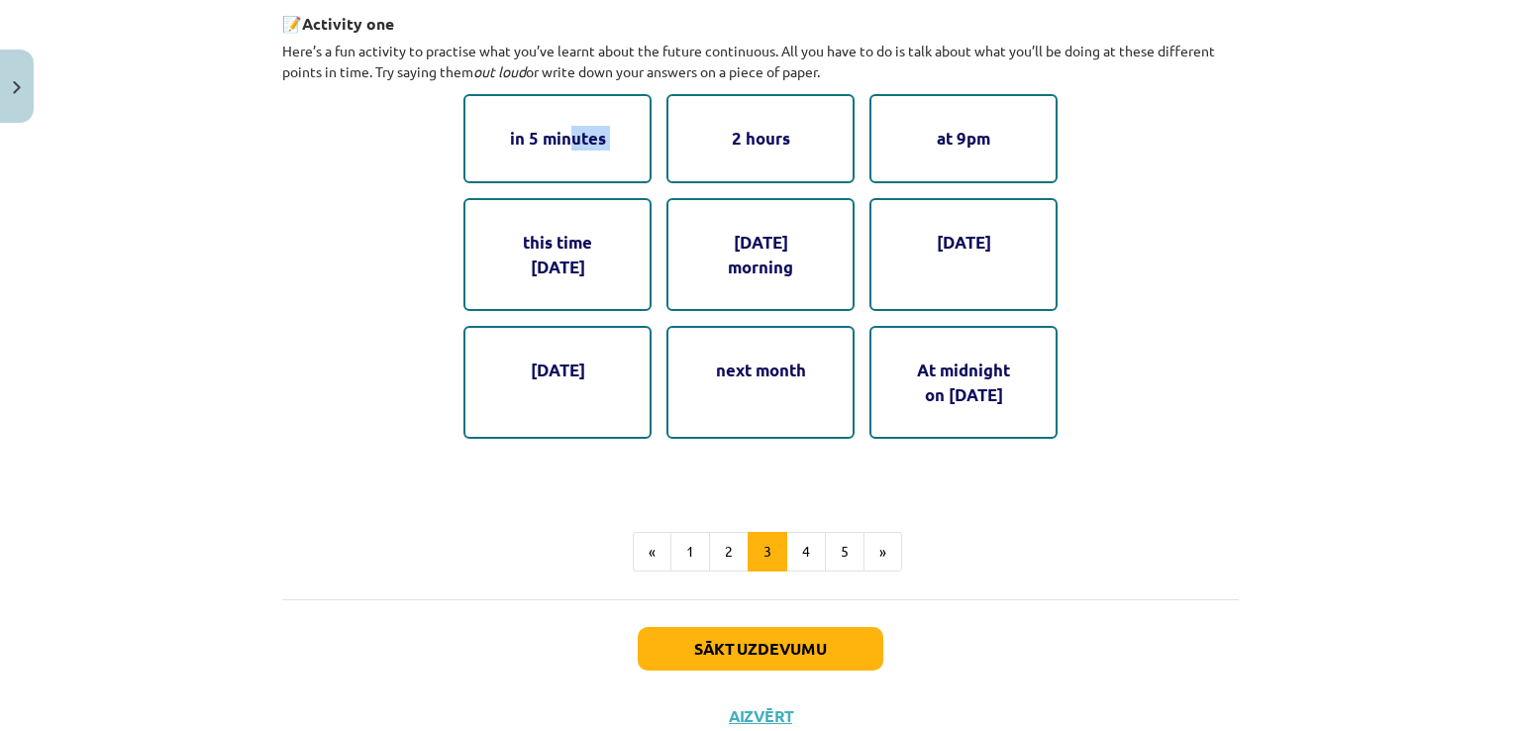
drag, startPoint x: 567, startPoint y: 143, endPoint x: 658, endPoint y: 157, distance: 91.3
click at [662, 158] on div "in 5 minutes 2 hours at 9pm this time [DATE] [DATE] morning [DATE] next month A…" at bounding box center [760, 266] width 594 height 345
click at [652, 163] on div "in 5 minutes 2 hours at 9pm this time [DATE] [DATE] morning [DATE] next month A…" at bounding box center [760, 266] width 594 height 345
click at [805, 536] on button "4" at bounding box center [806, 552] width 40 height 40
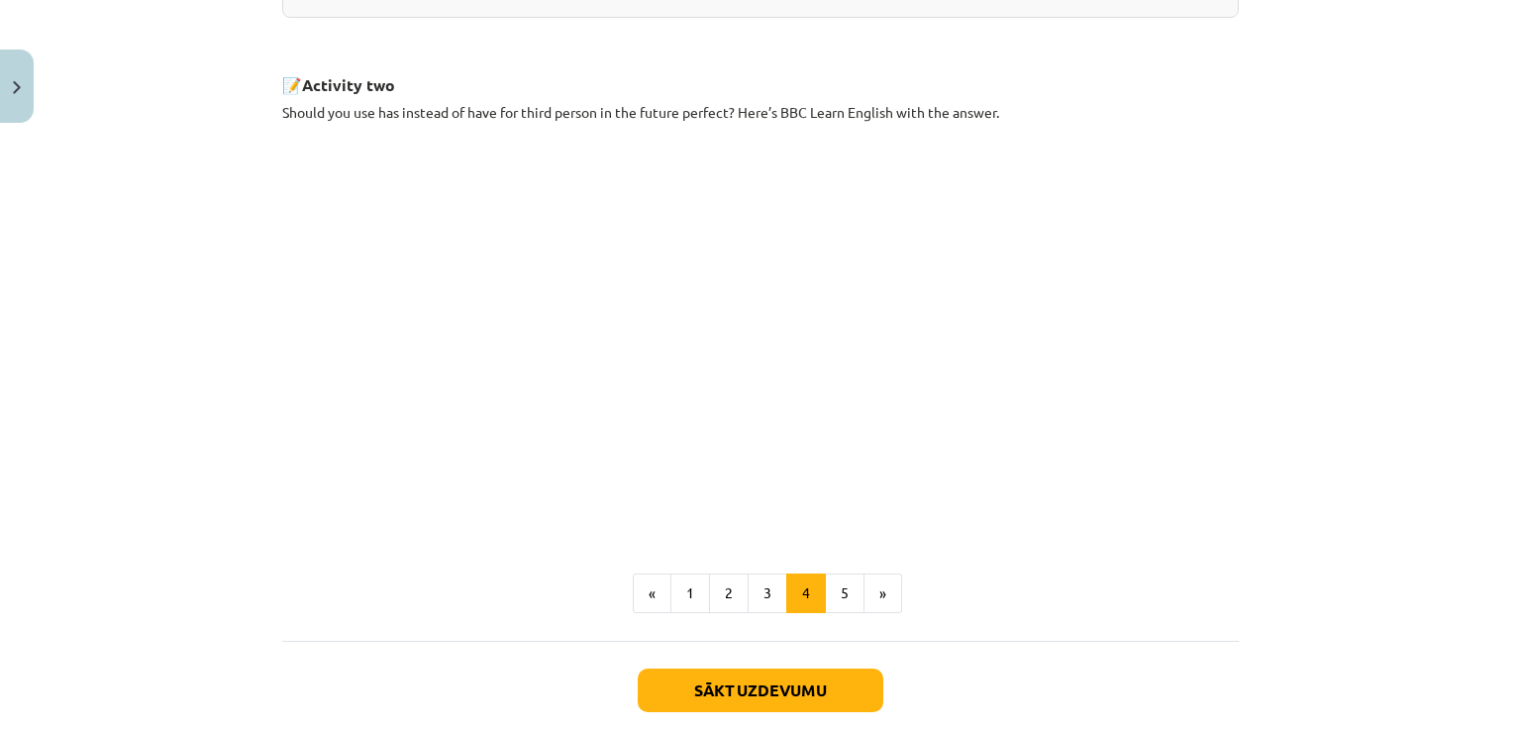
scroll to position [1037, 0]
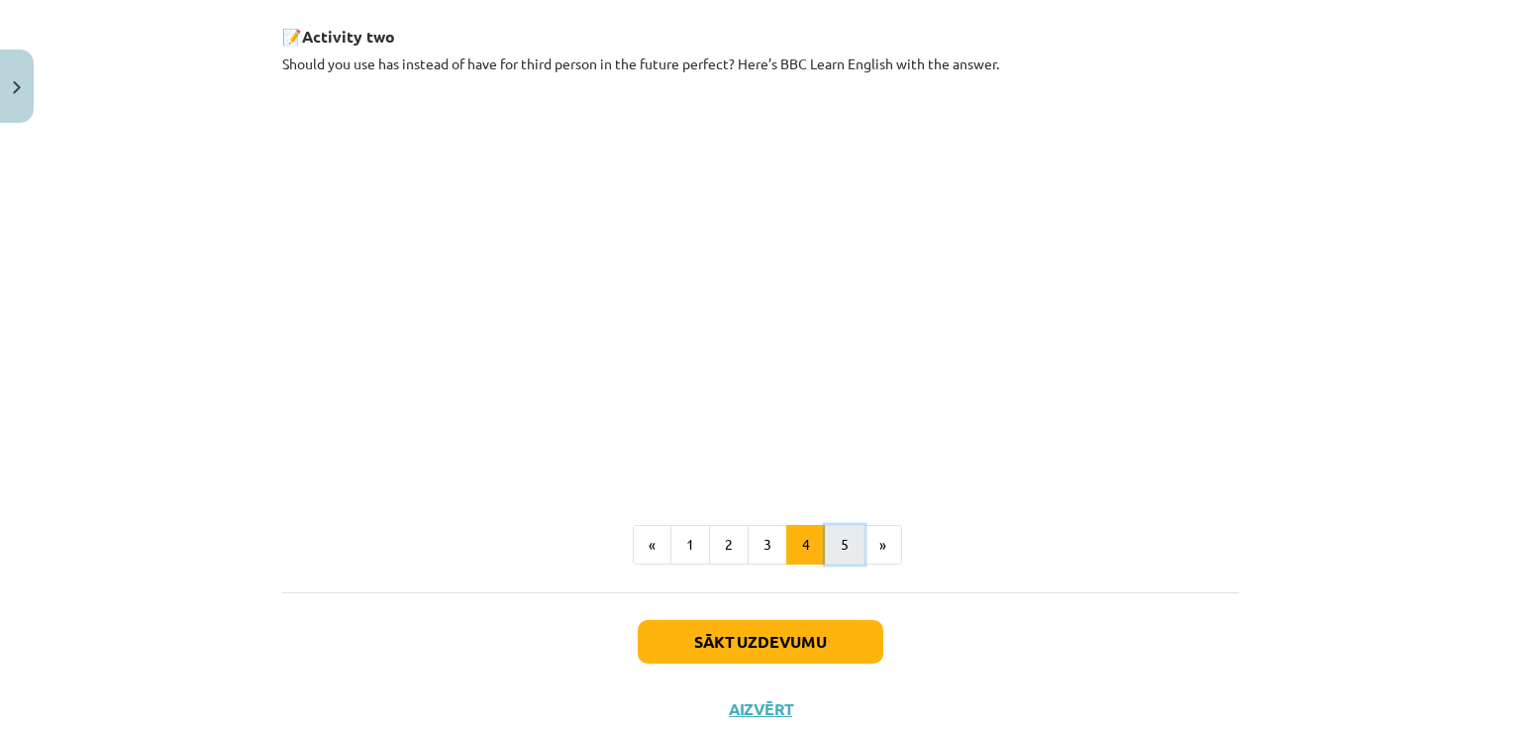
click at [843, 556] on button "5" at bounding box center [845, 545] width 40 height 40
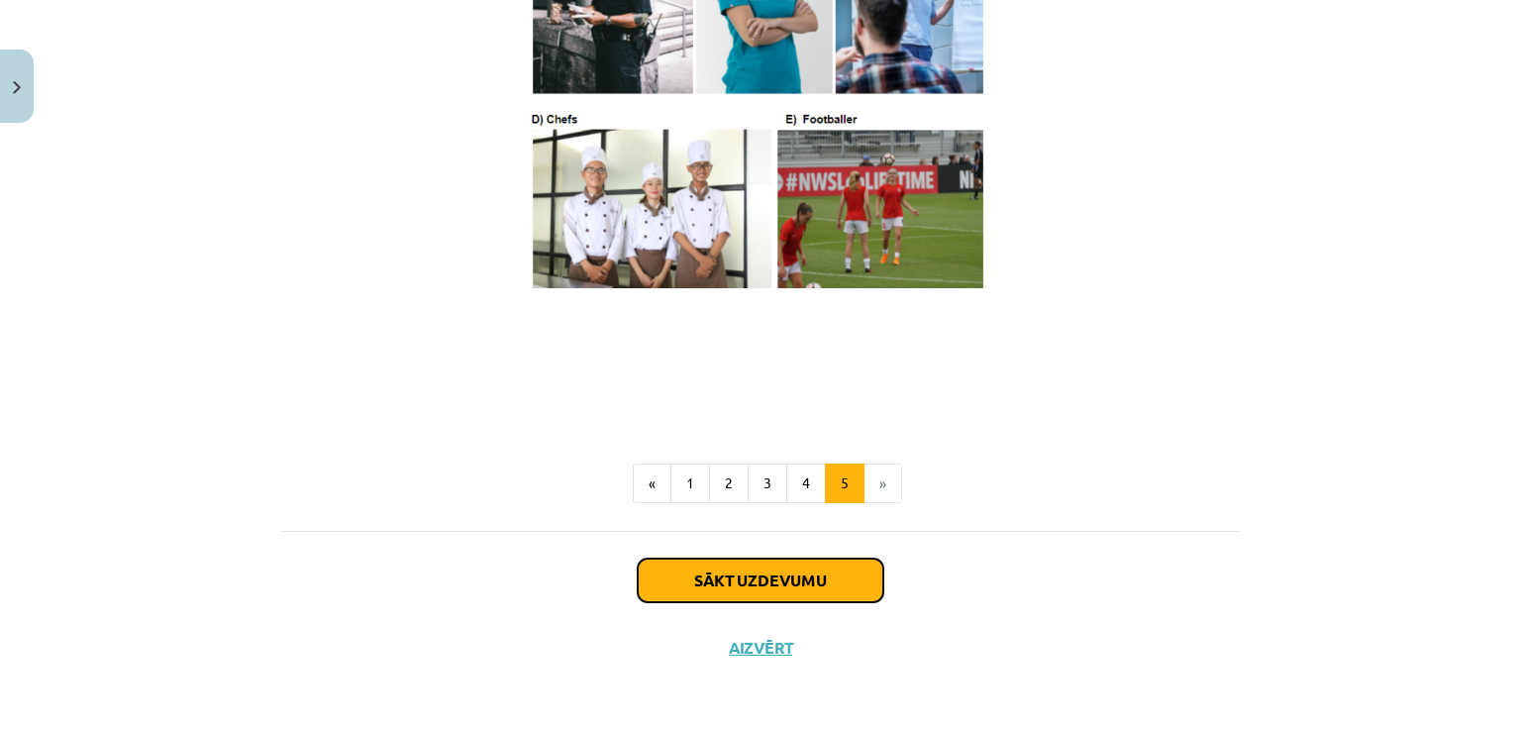
click at [806, 577] on button "Sākt uzdevumu" at bounding box center [761, 581] width 246 height 44
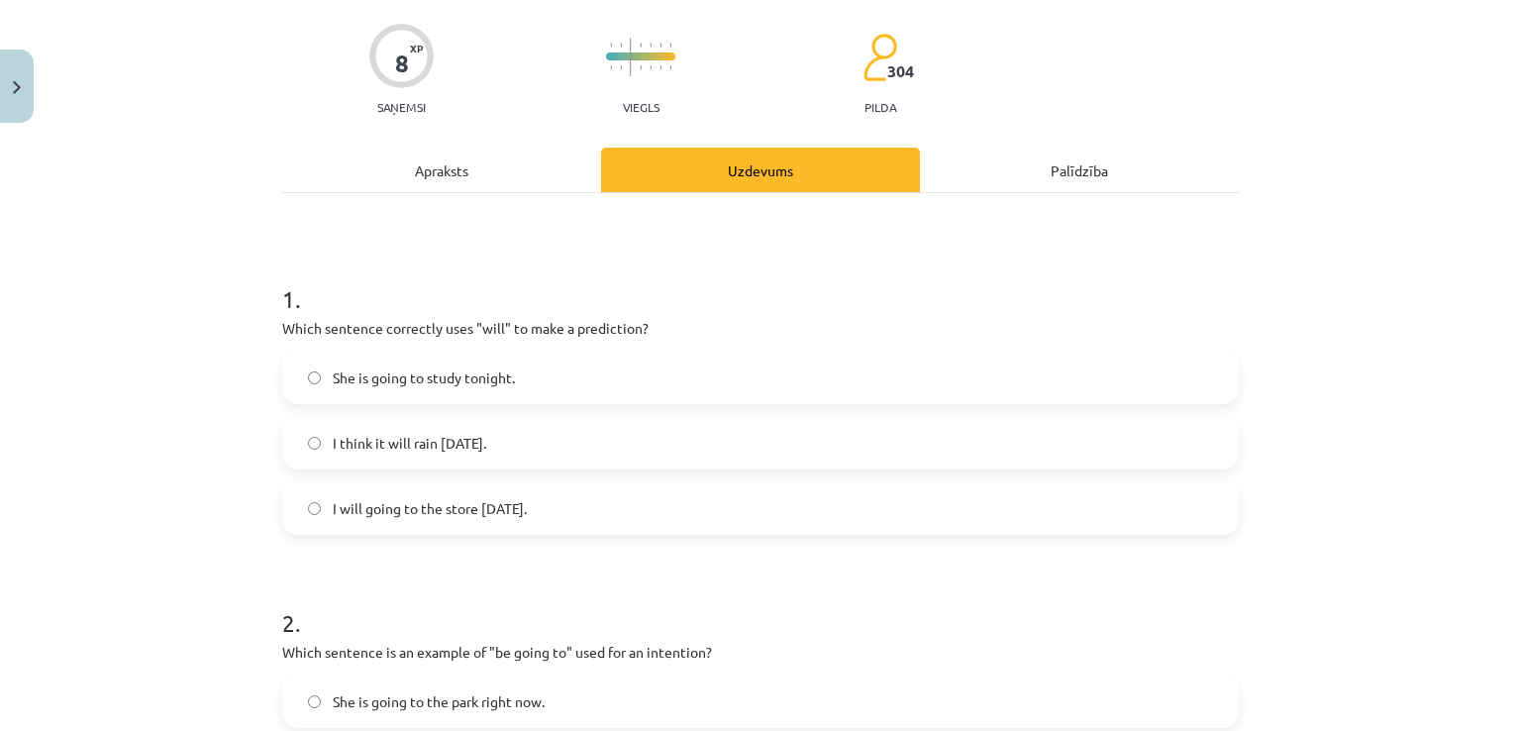
scroll to position [180, 0]
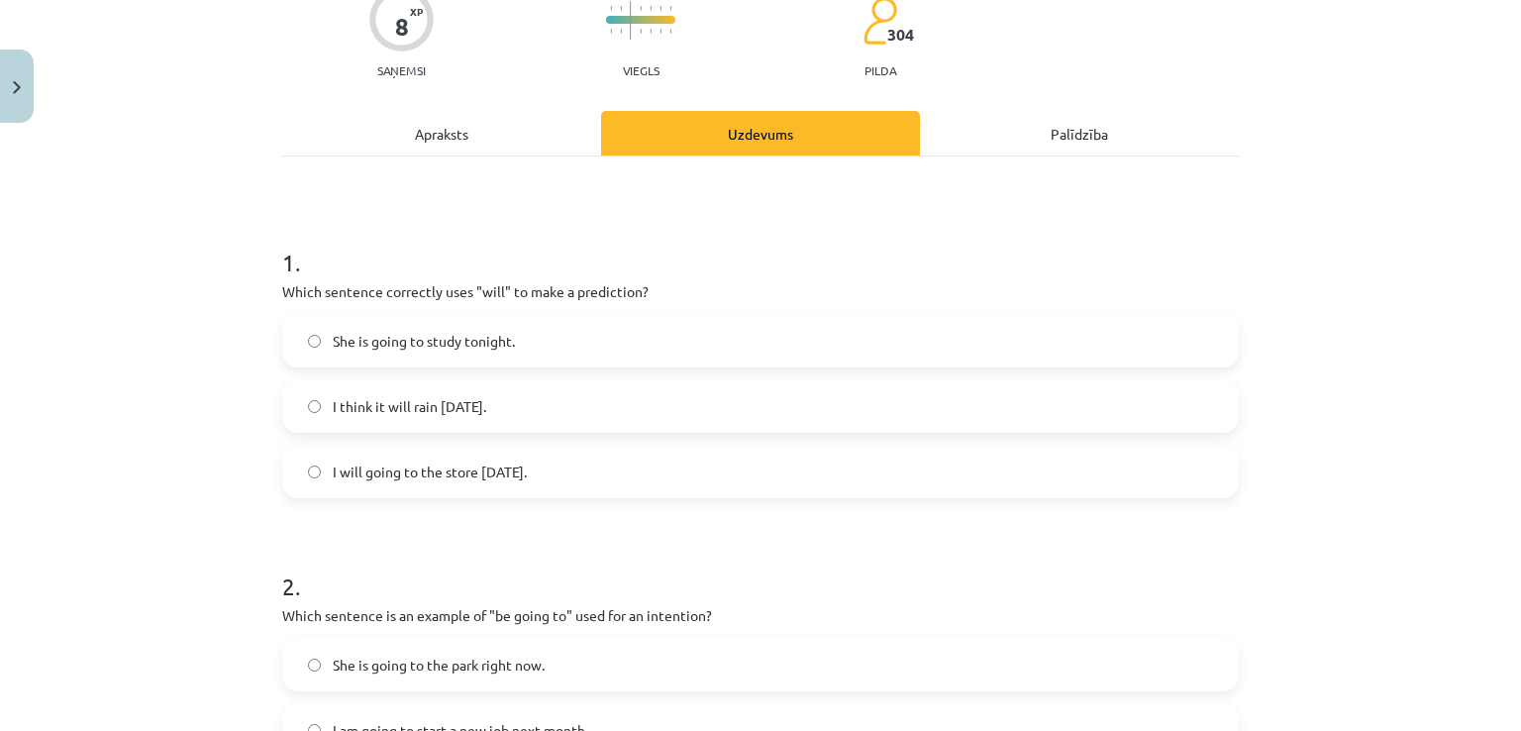
drag, startPoint x: 262, startPoint y: 289, endPoint x: 567, endPoint y: 466, distance: 352.8
copy div "Which sentence correctly uses "will" to make a prediction? She is going to stud…"
click at [441, 408] on span "I think it will rain [DATE]." at bounding box center [409, 406] width 153 height 21
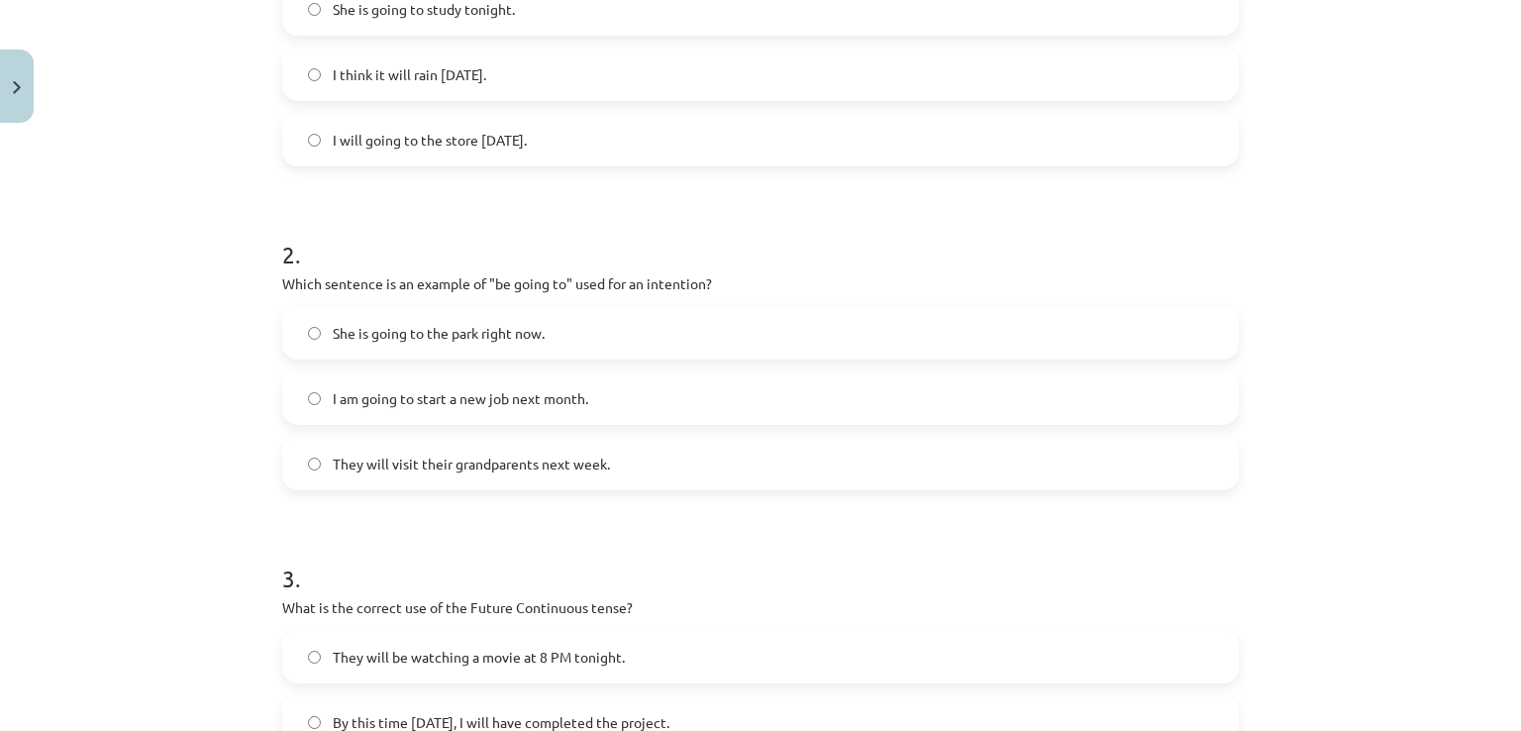
scroll to position [581, 0]
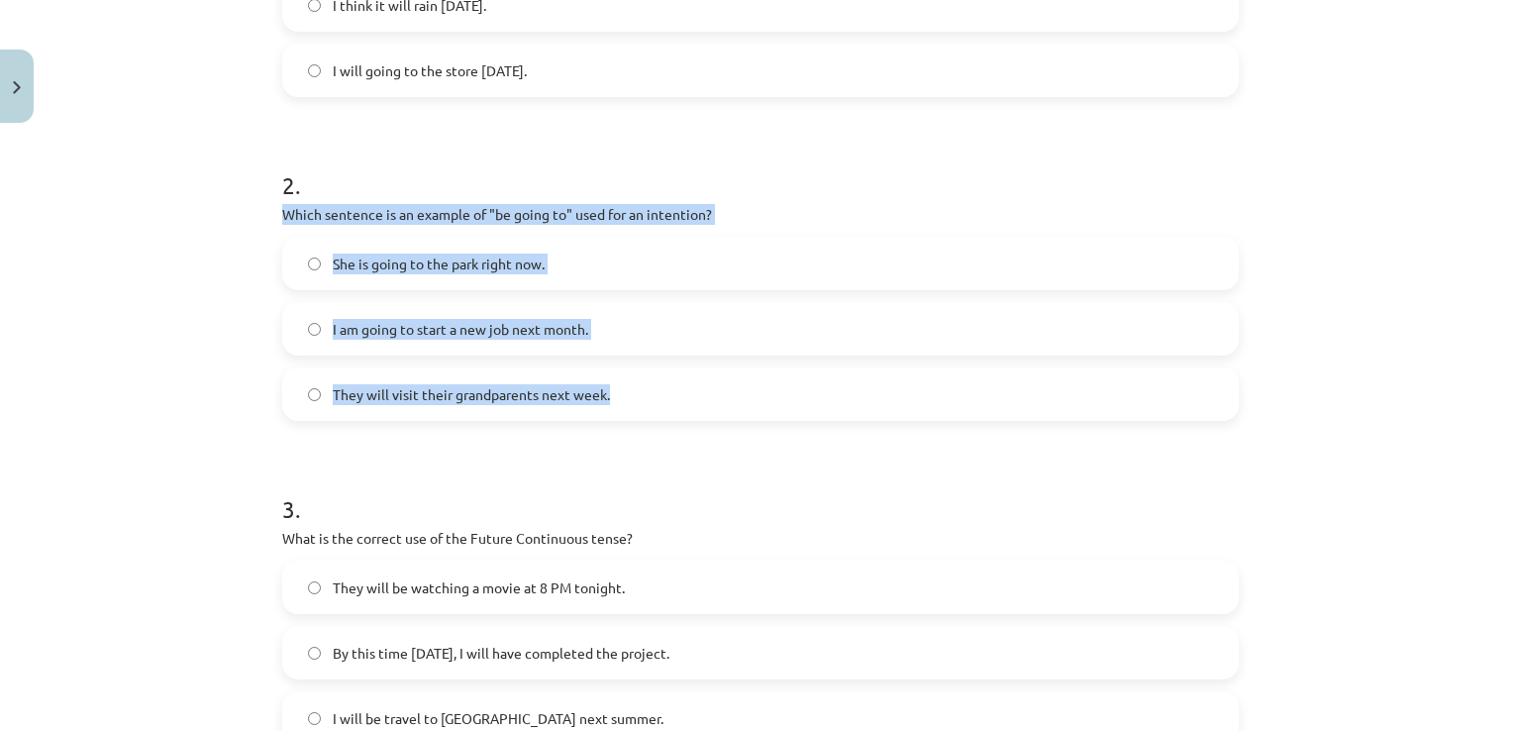
drag, startPoint x: 254, startPoint y: 208, endPoint x: 619, endPoint y: 386, distance: 406.6
click at [619, 386] on div "Mācību tēma: Angļu valoda i - 10.[PERSON_NAME] 1.ieskaites mācību materiāls #4 …" at bounding box center [760, 365] width 1521 height 731
copy div "Which sentence is an example of "be going to" used for an intention? She is goi…"
click at [467, 327] on span "I am going to start a new job next month." at bounding box center [460, 329] width 255 height 21
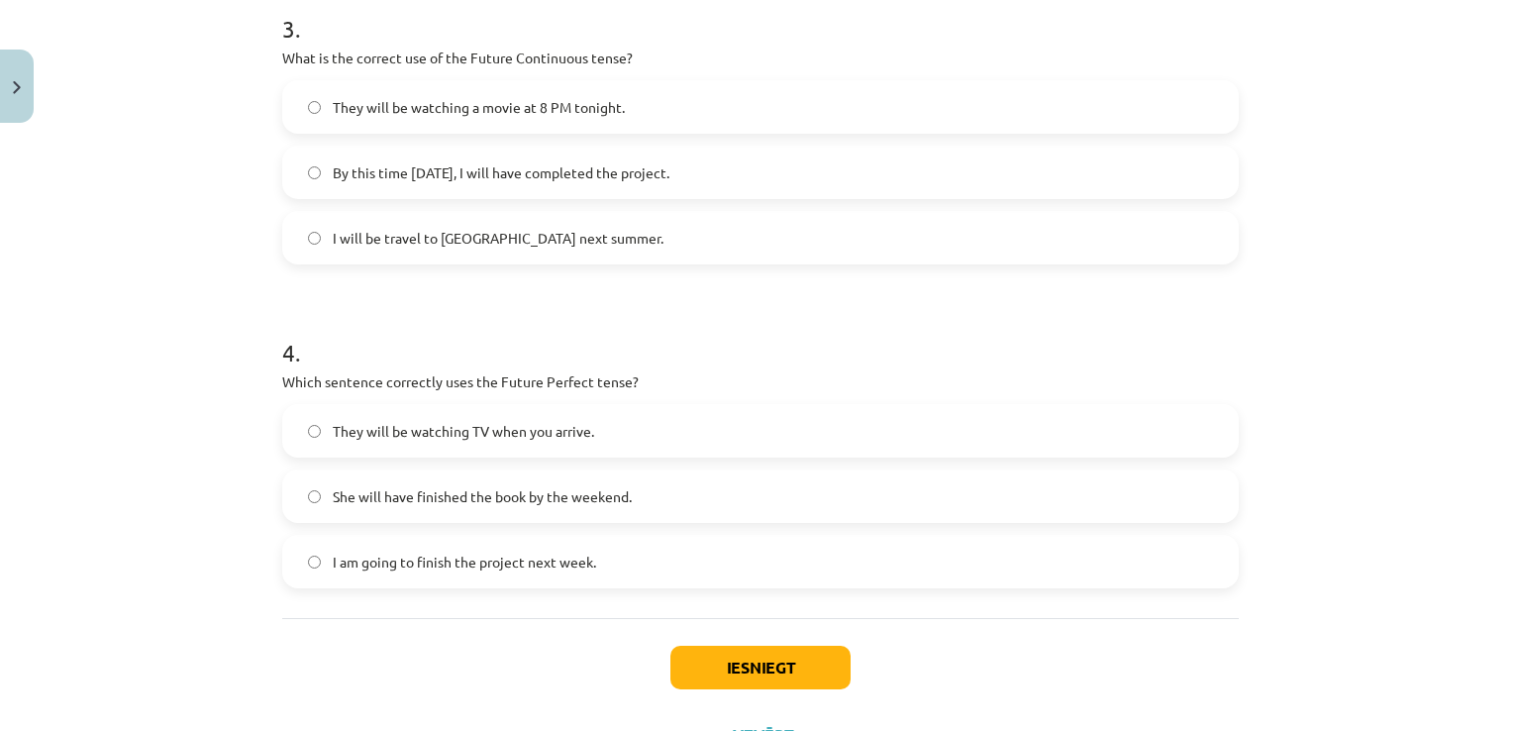
scroll to position [1070, 0]
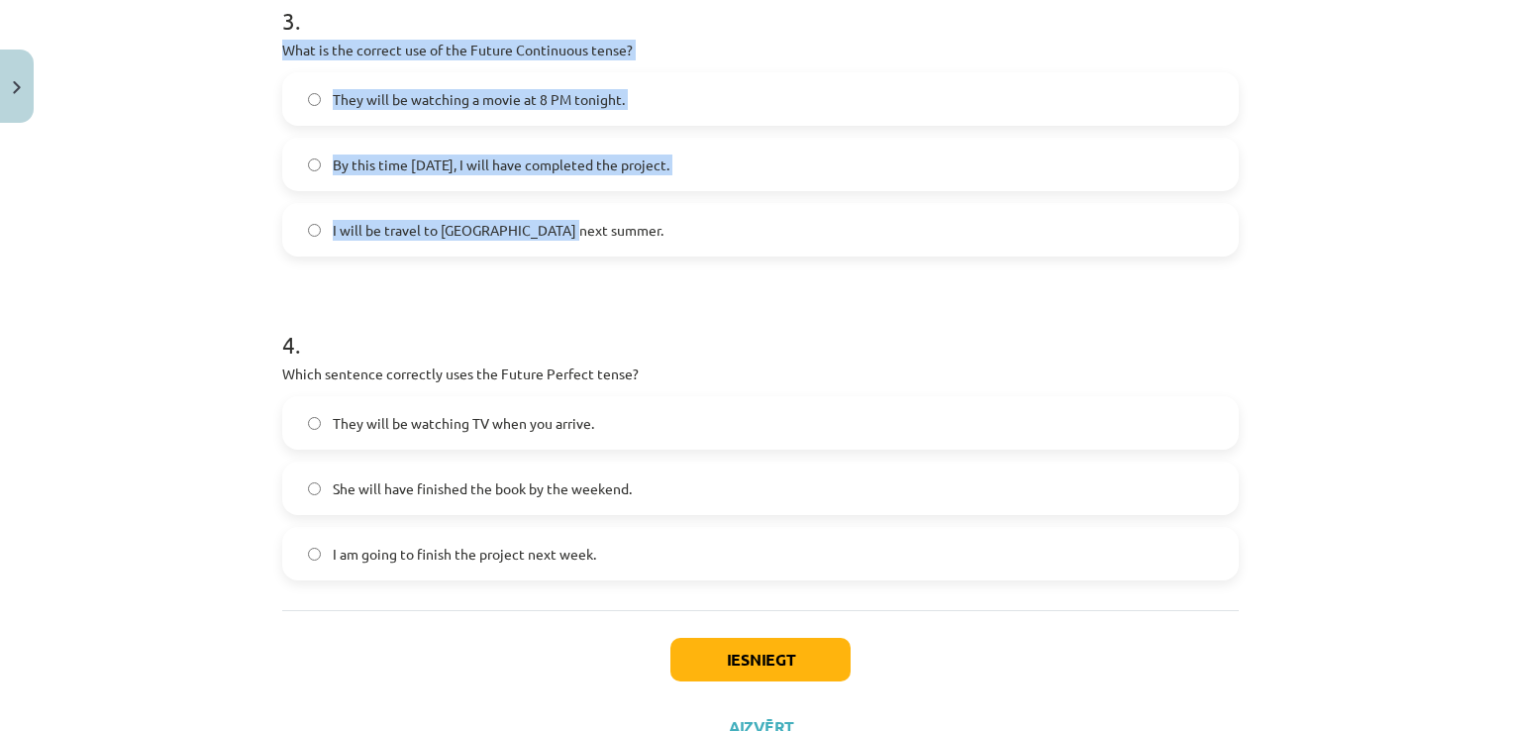
drag, startPoint x: 285, startPoint y: 50, endPoint x: 582, endPoint y: 199, distance: 332.6
click at [636, 223] on div "Mācību tēma: Angļu valoda i - 10.[PERSON_NAME] 1.ieskaites mācību materiāls #4 …" at bounding box center [760, 365] width 1521 height 731
copy div "What is the correct use of the Future Continuous tense? They will be watching a…"
click at [497, 104] on span "They will be watching a movie at 8 PM tonight." at bounding box center [479, 99] width 292 height 21
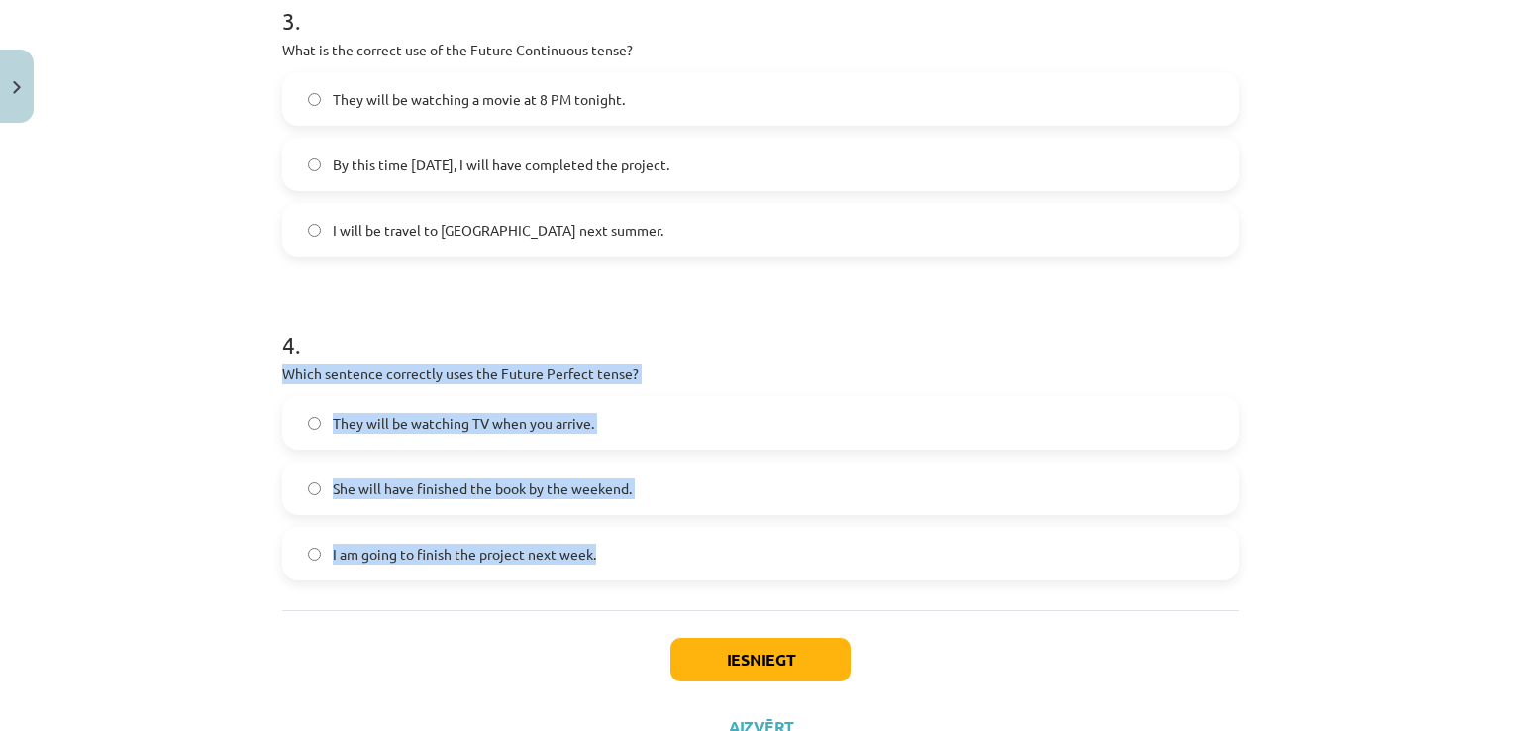
drag, startPoint x: 277, startPoint y: 365, endPoint x: 609, endPoint y: 578, distance: 394.2
click at [609, 578] on div "4 . Which sentence correctly uses the Future Perfect tense? They will be watchi…" at bounding box center [760, 438] width 957 height 284
click at [382, 502] on label "She will have finished the book by the weekend." at bounding box center [760, 488] width 953 height 50
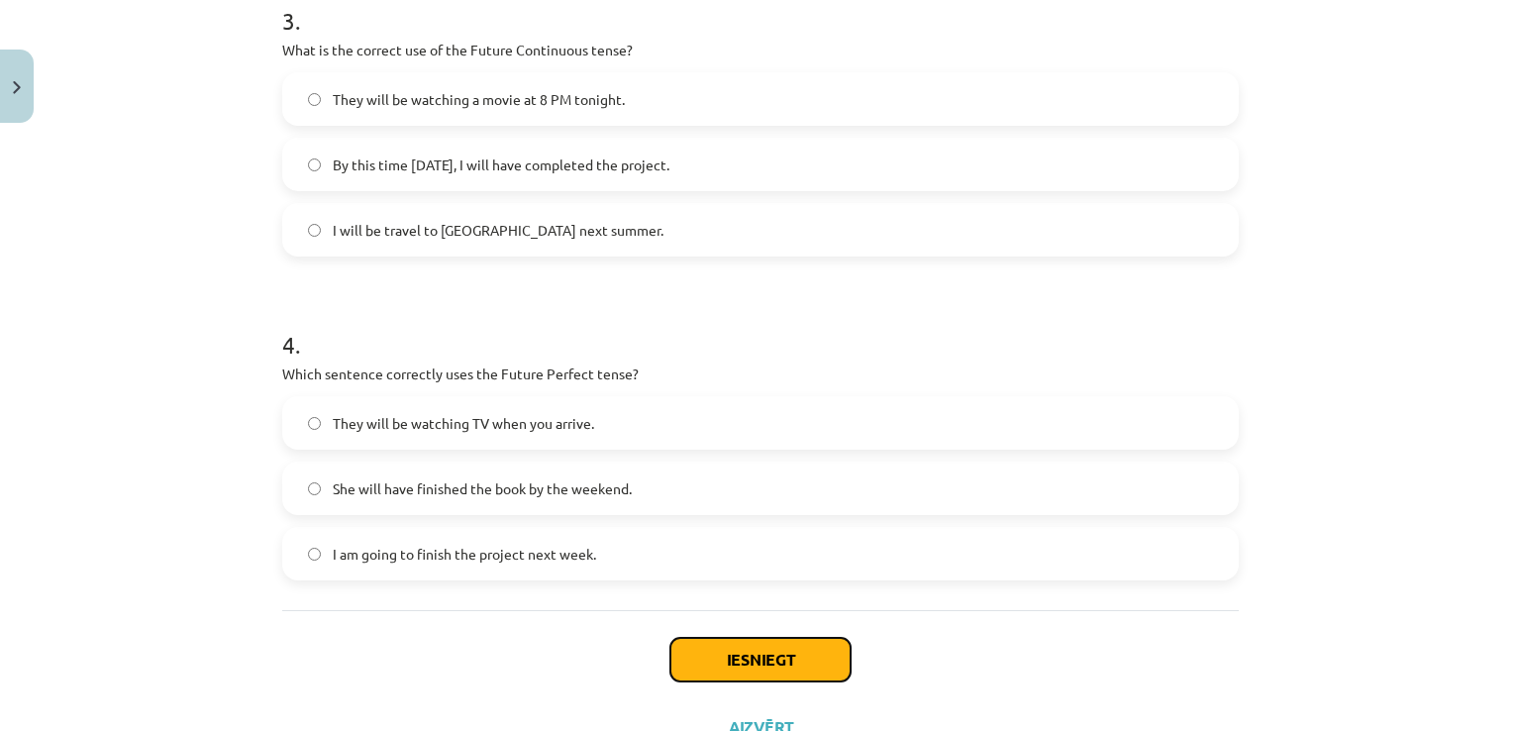
click at [730, 646] on button "Iesniegt" at bounding box center [760, 660] width 180 height 44
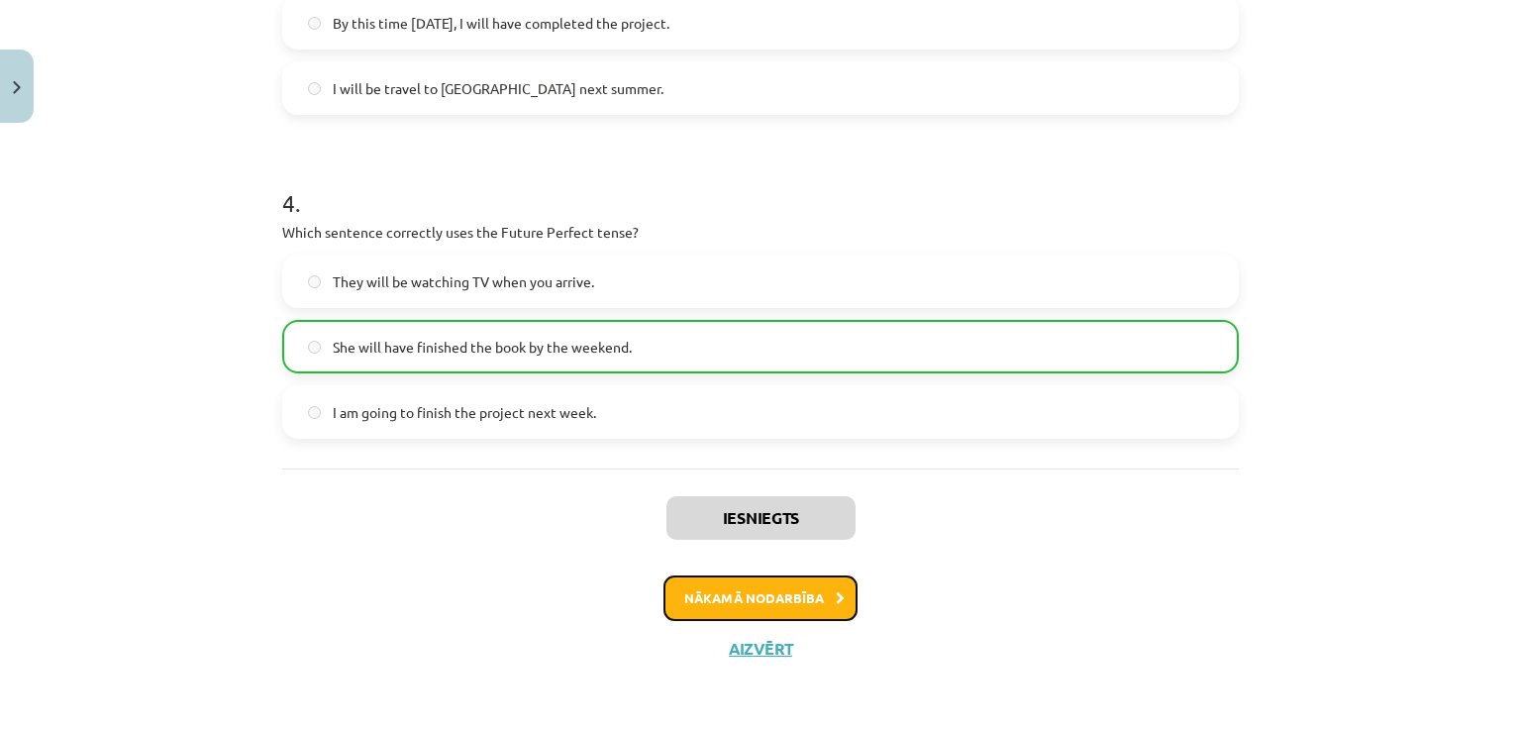
click at [816, 597] on button "Nākamā nodarbība" at bounding box center [760, 598] width 194 height 46
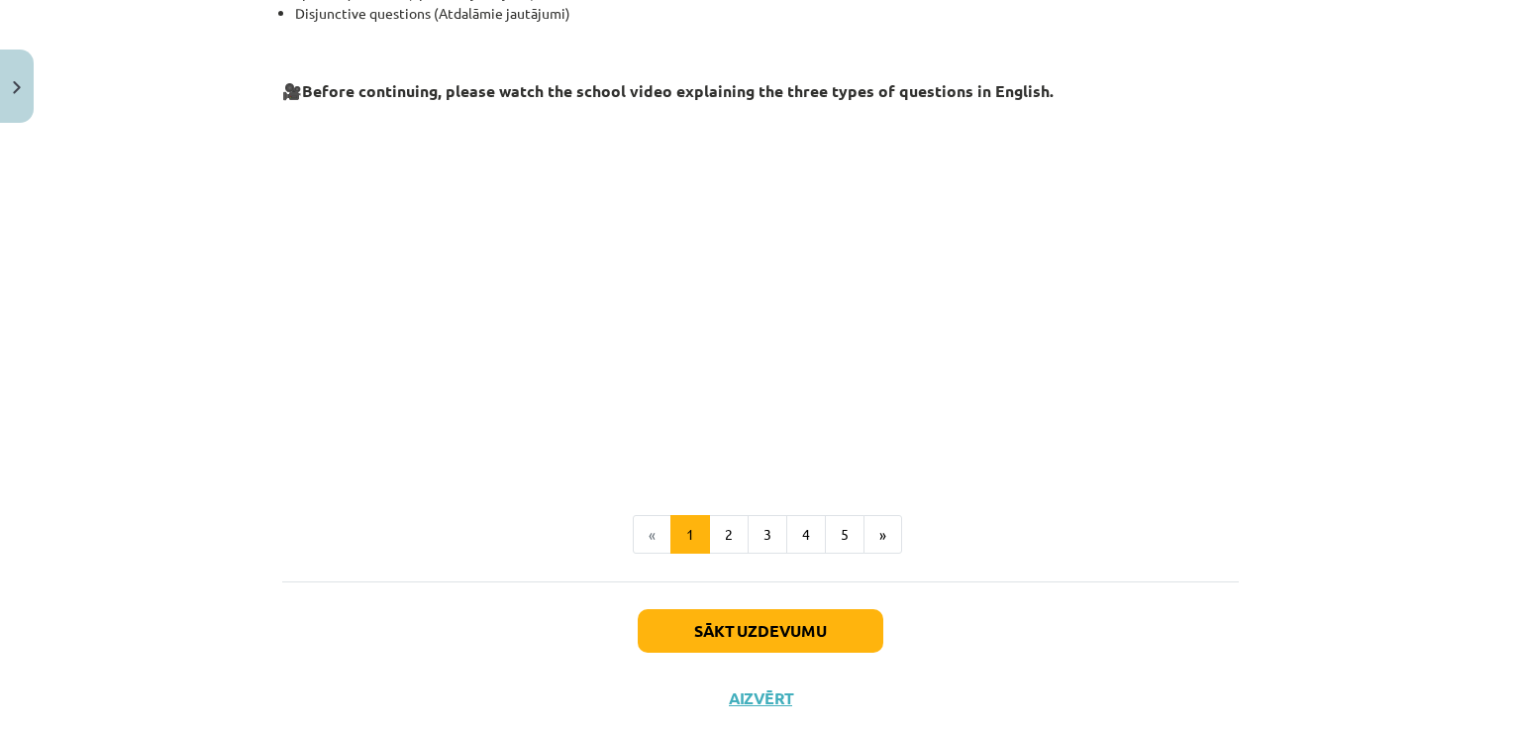
scroll to position [484, 0]
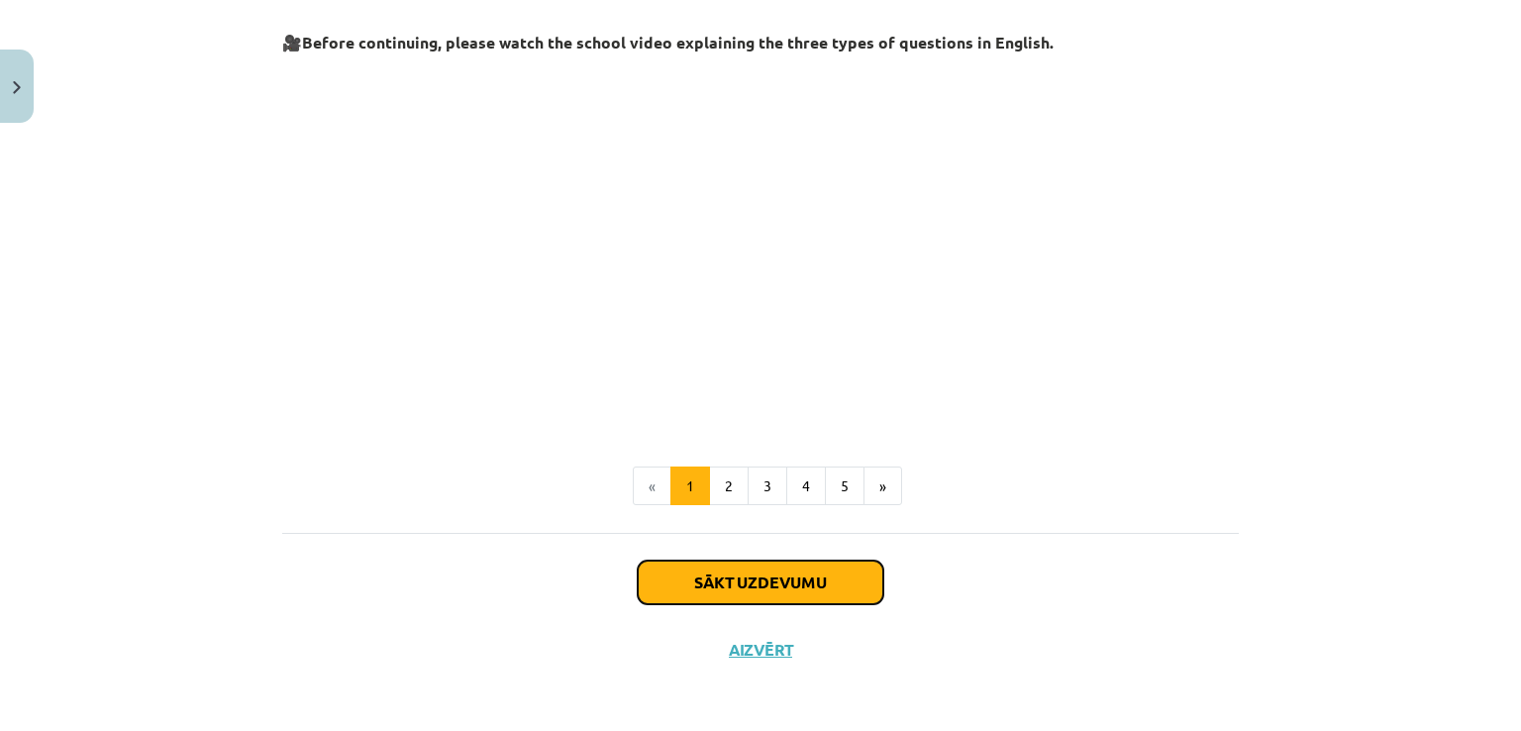
click at [803, 576] on button "Sākt uzdevumu" at bounding box center [761, 583] width 246 height 44
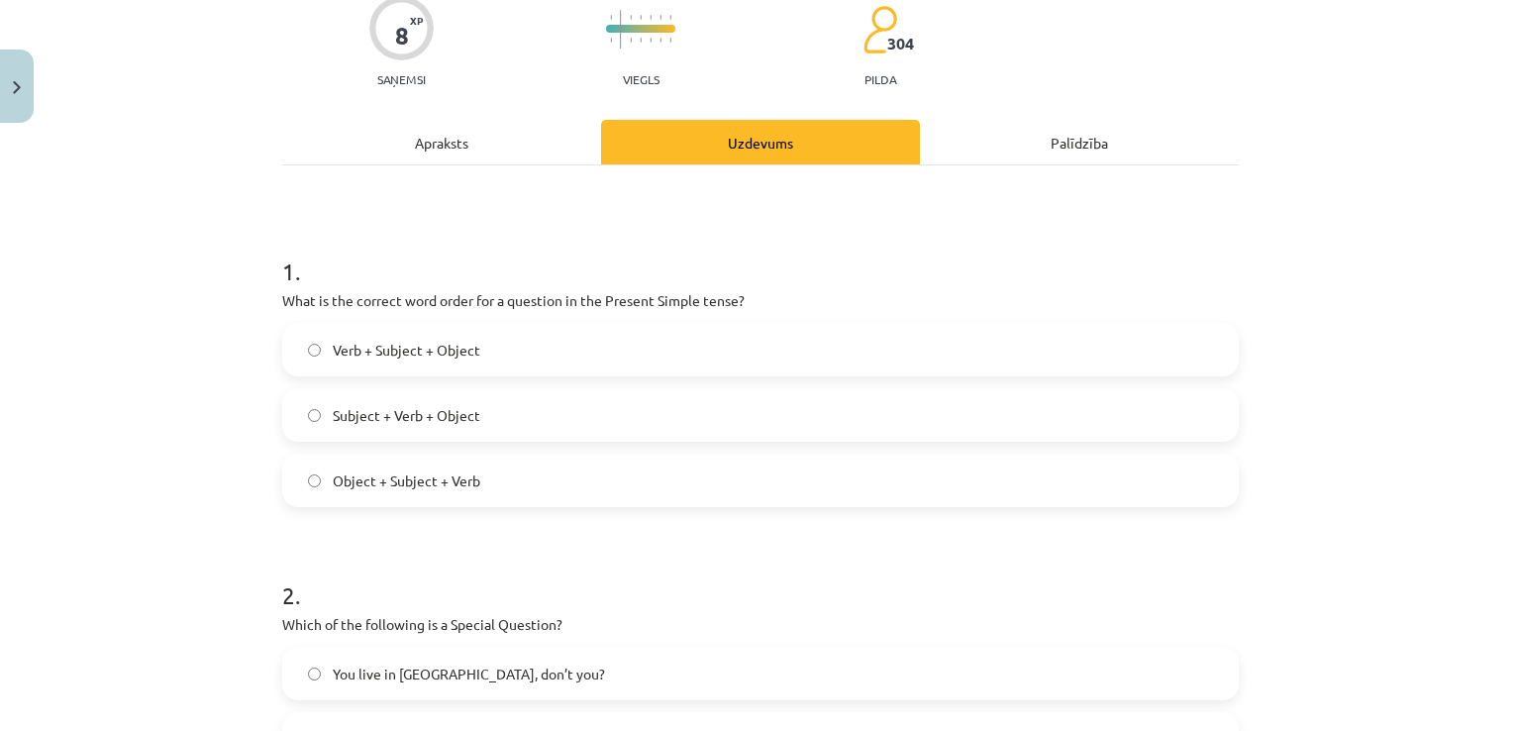
scroll to position [172, 0]
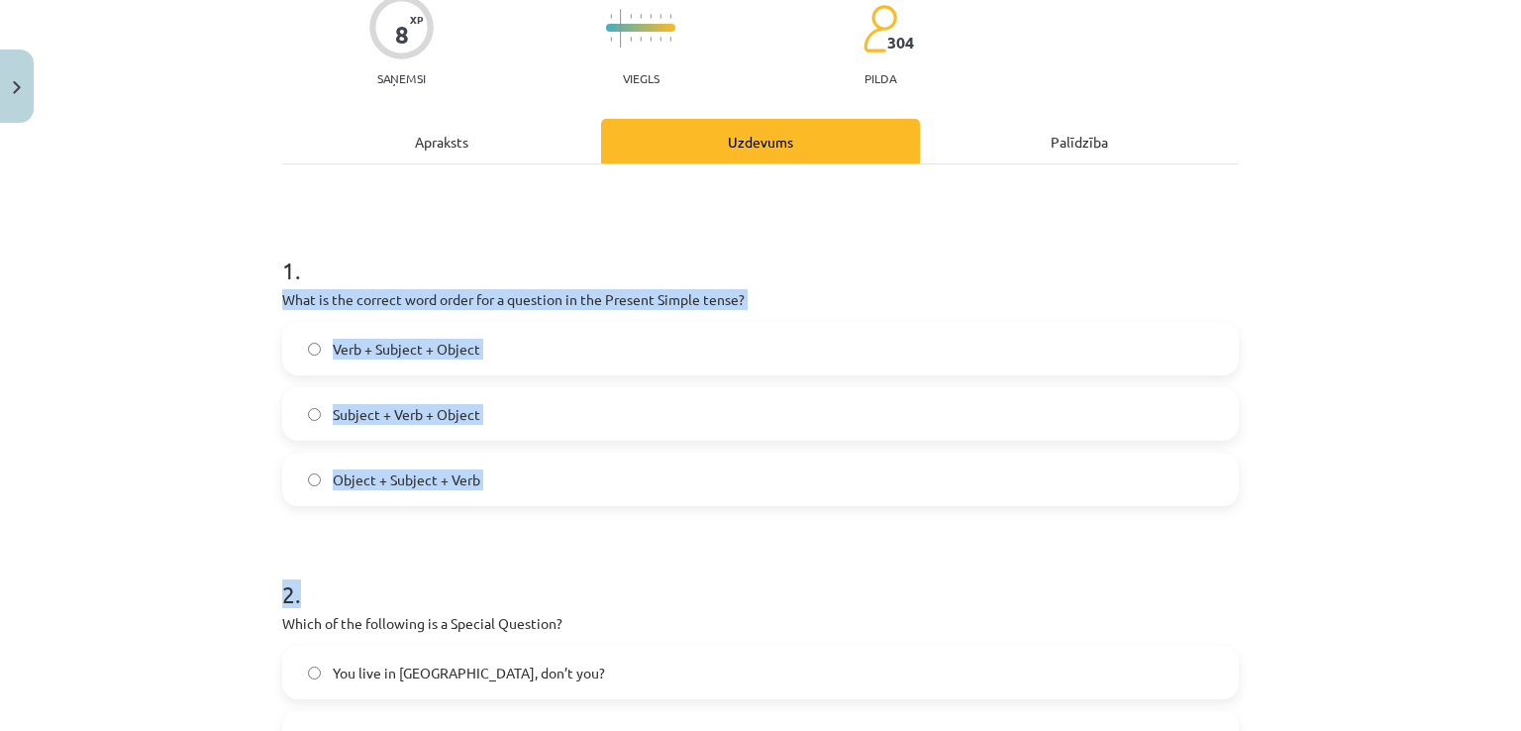
drag, startPoint x: 273, startPoint y: 290, endPoint x: 523, endPoint y: 512, distance: 333.9
click at [533, 484] on label "Object + Subject + Verb" at bounding box center [760, 480] width 953 height 50
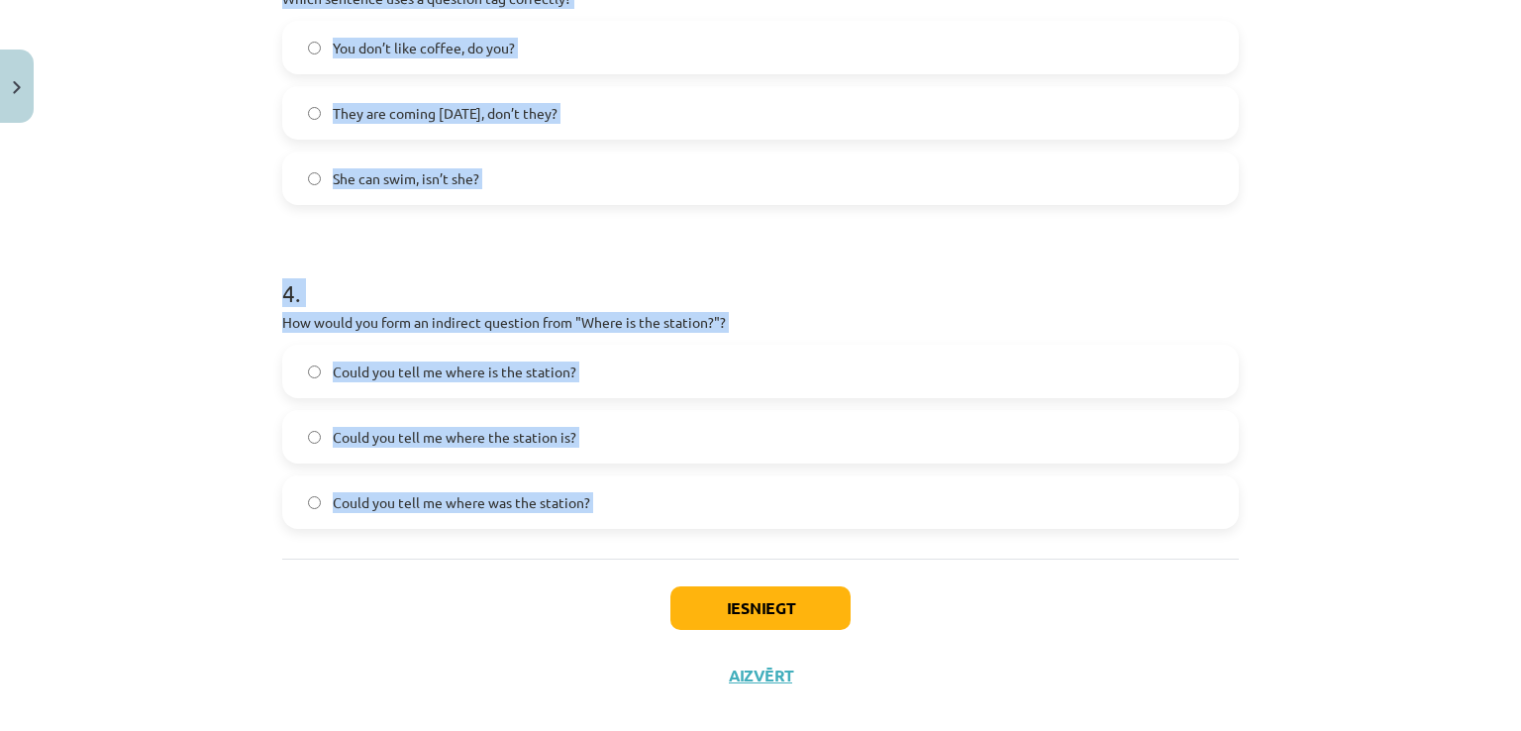
scroll to position [1149, 0]
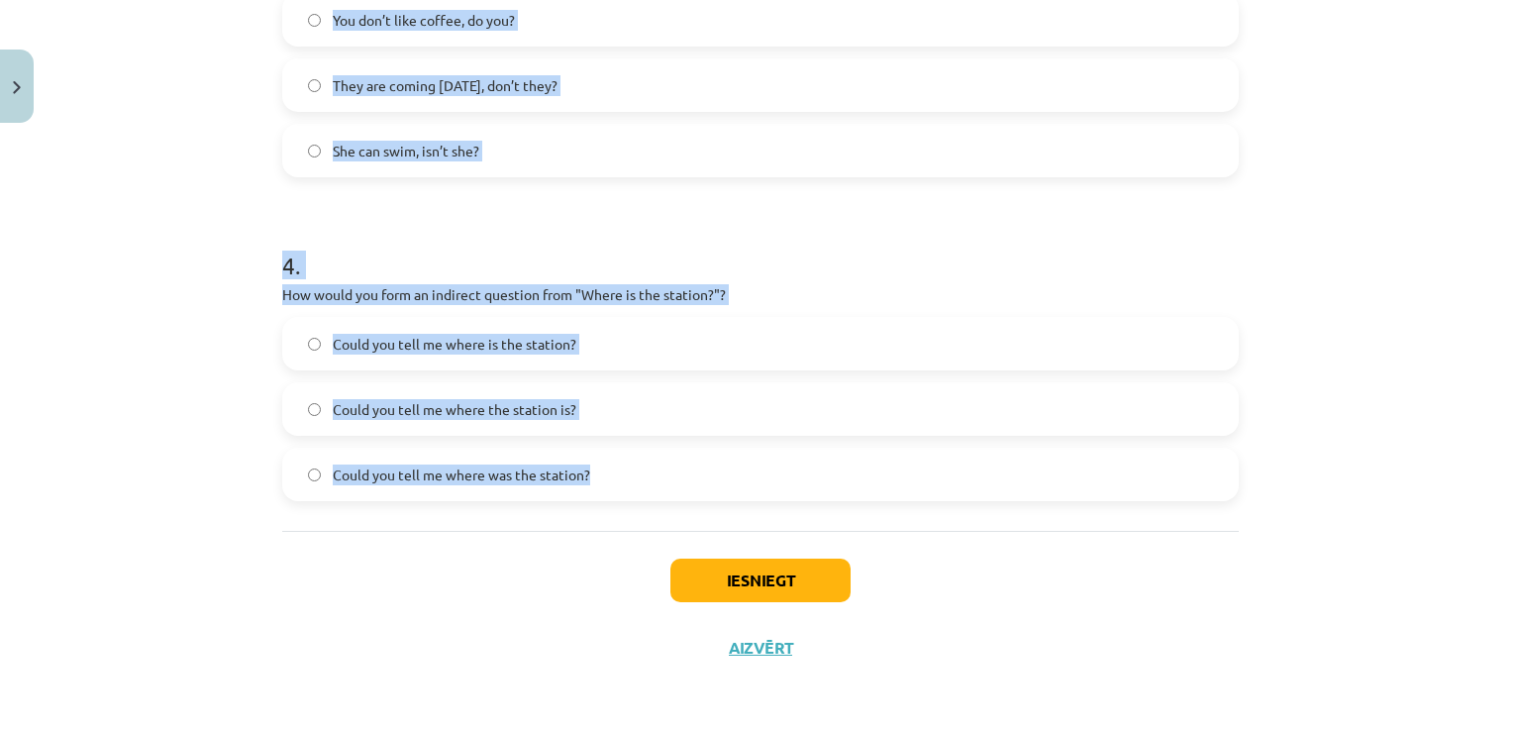
drag, startPoint x: 271, startPoint y: 287, endPoint x: 658, endPoint y: 522, distance: 451.9
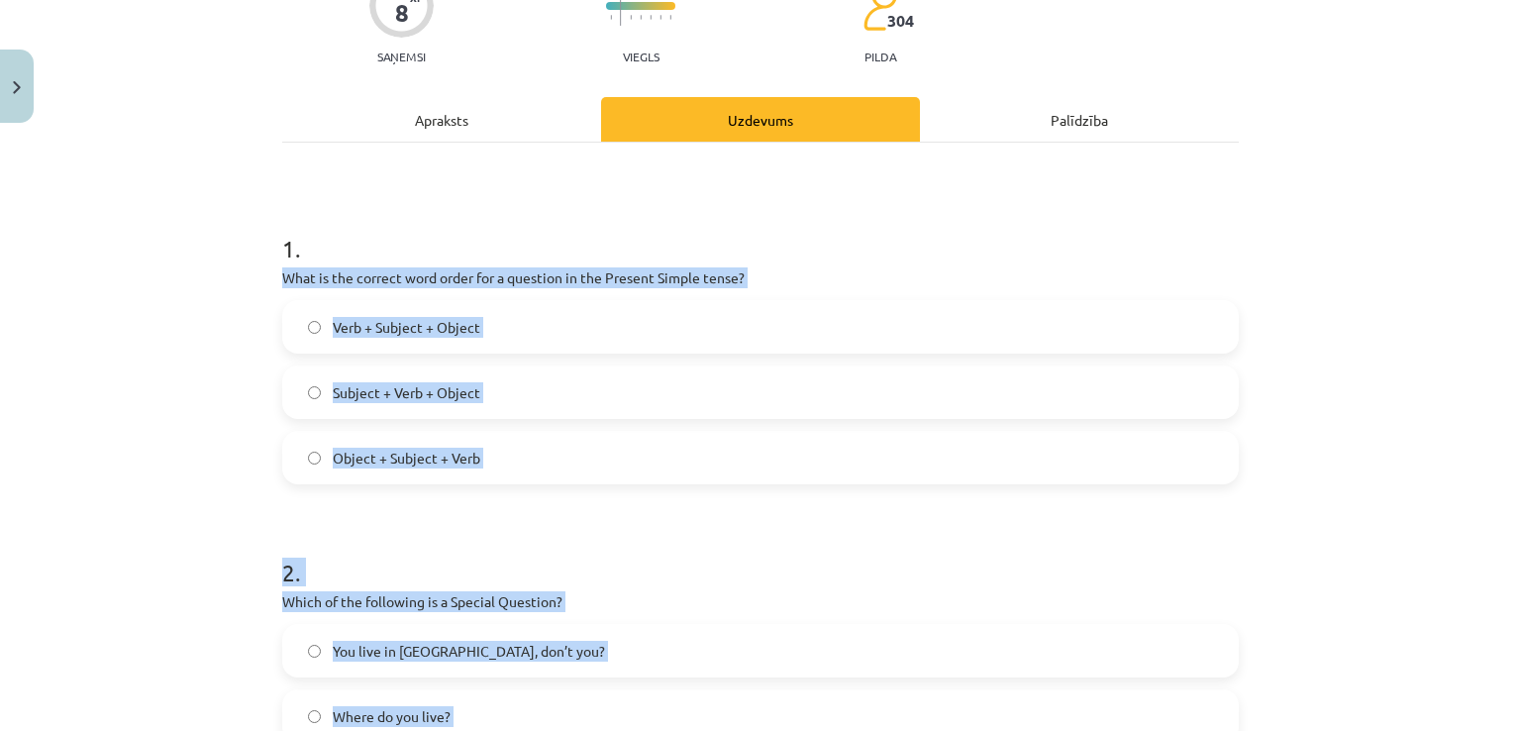
scroll to position [193, 0]
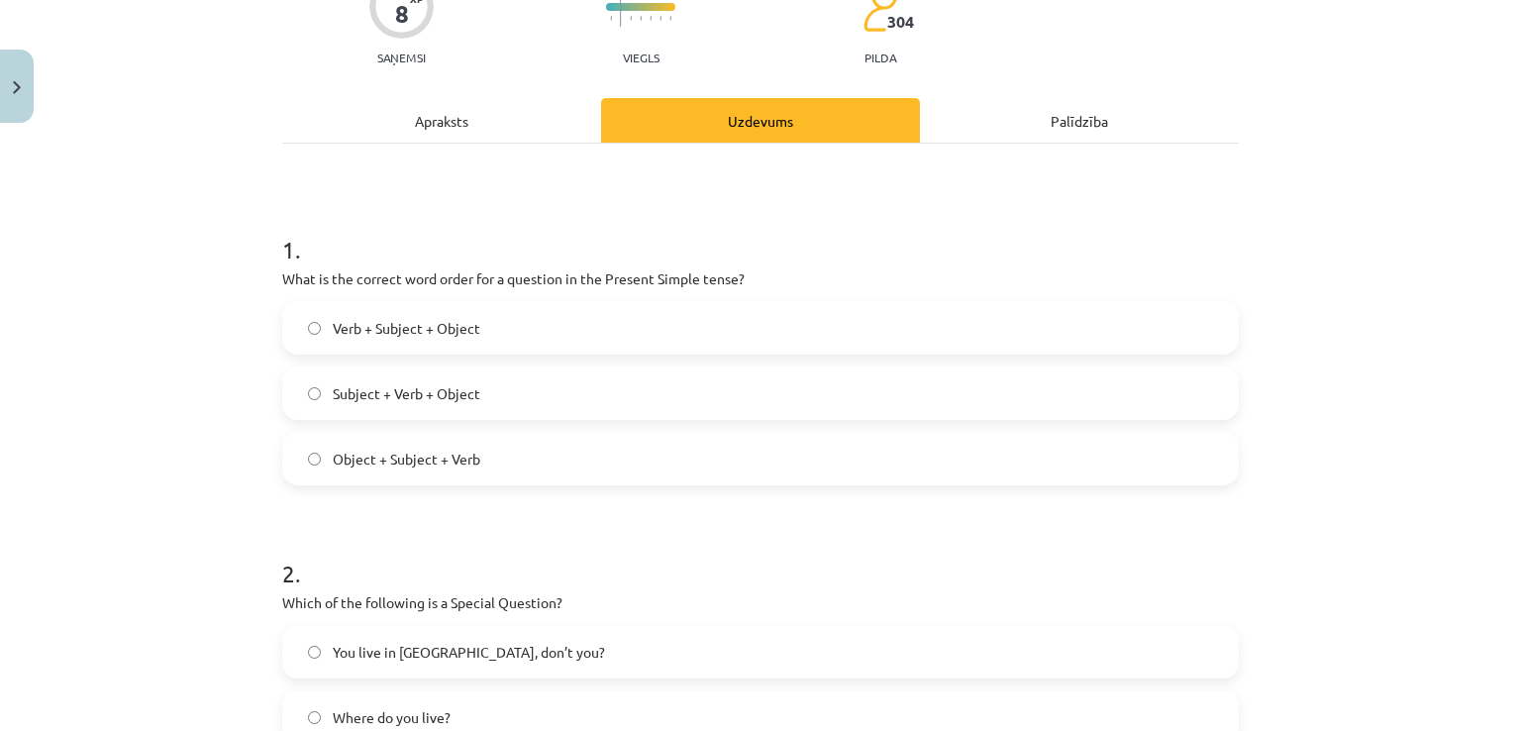
click at [514, 315] on label "Verb + Subject + Object" at bounding box center [760, 328] width 953 height 50
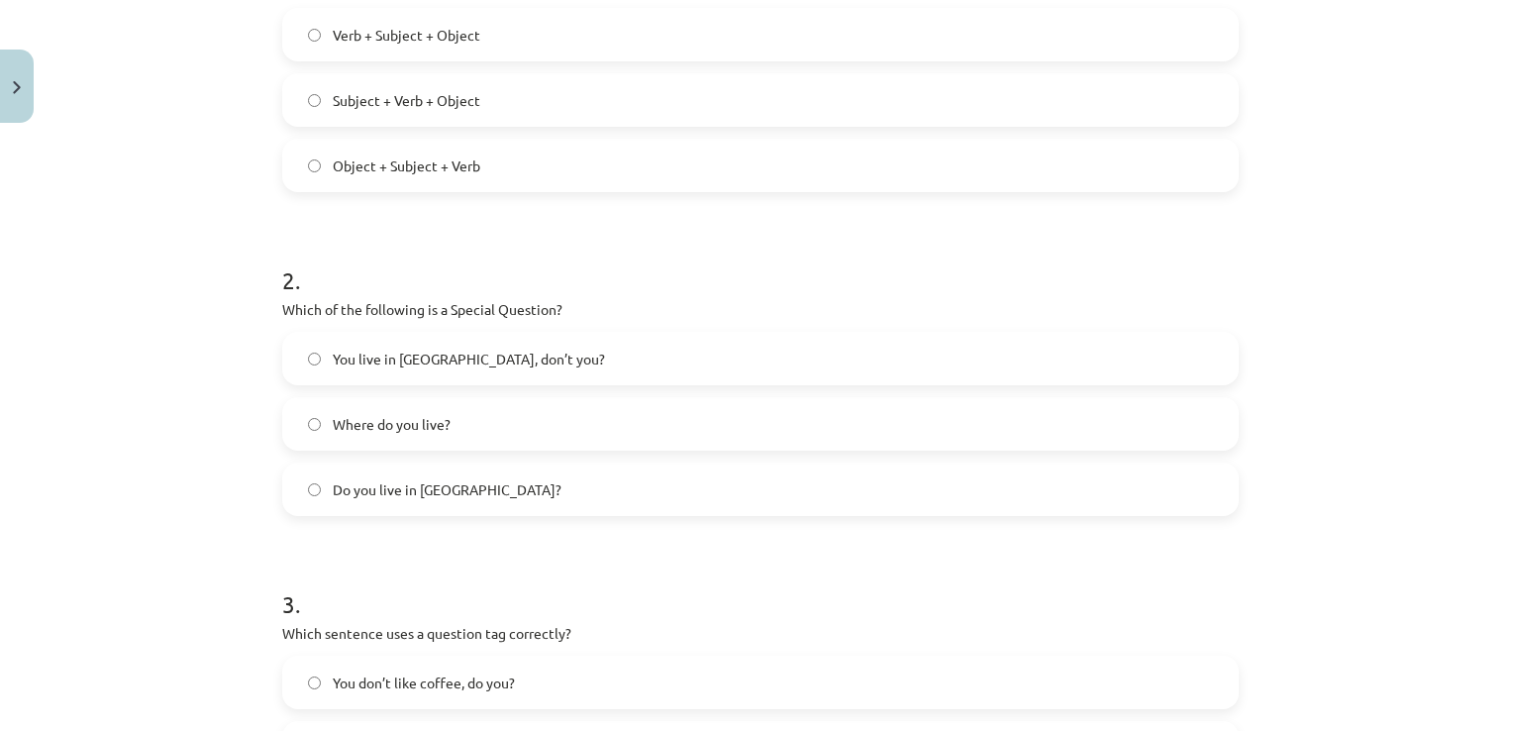
scroll to position [489, 0]
click at [403, 428] on span "Where do you live?" at bounding box center [392, 421] width 118 height 21
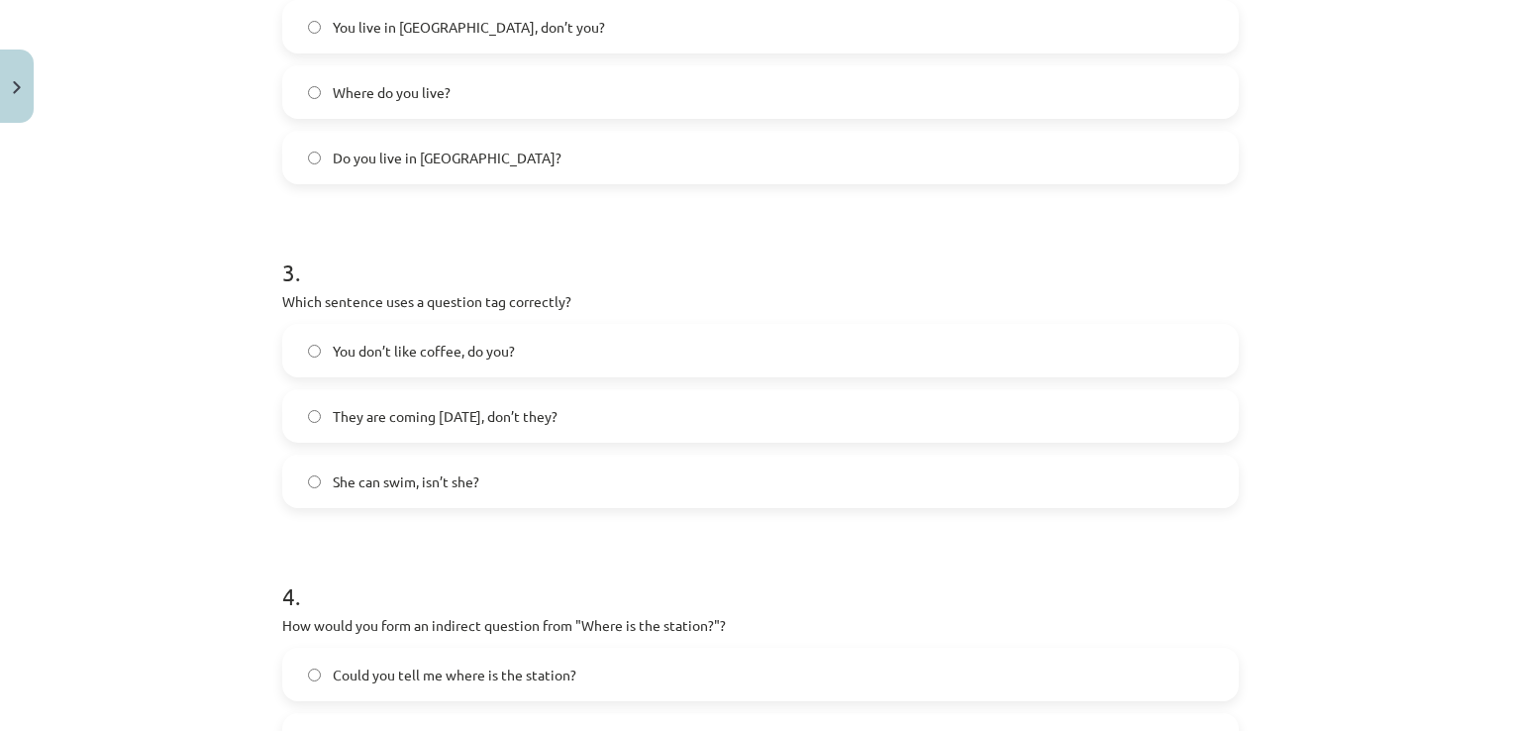
scroll to position [827, 0]
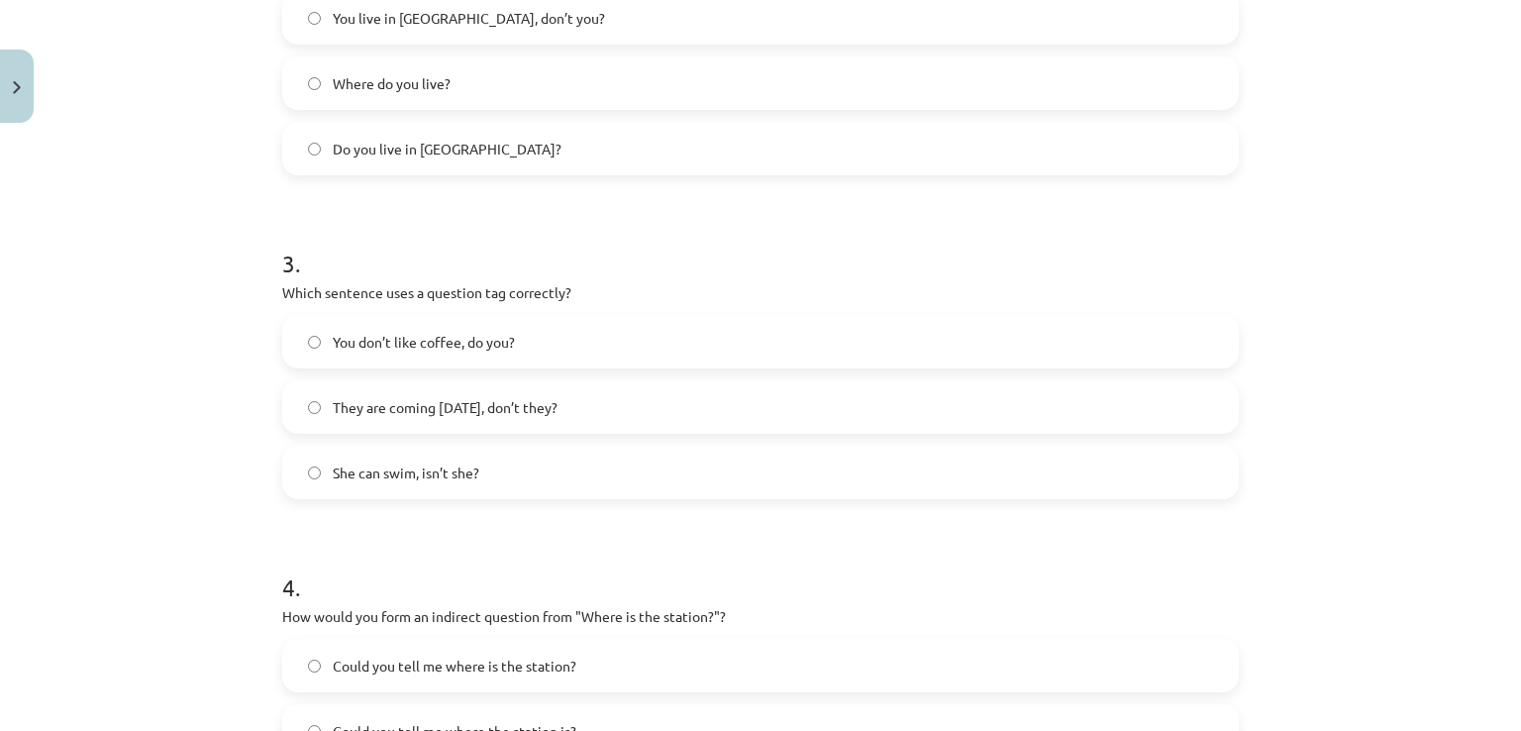
click at [396, 348] on span "You don’t like coffee, do you?" at bounding box center [424, 342] width 182 height 21
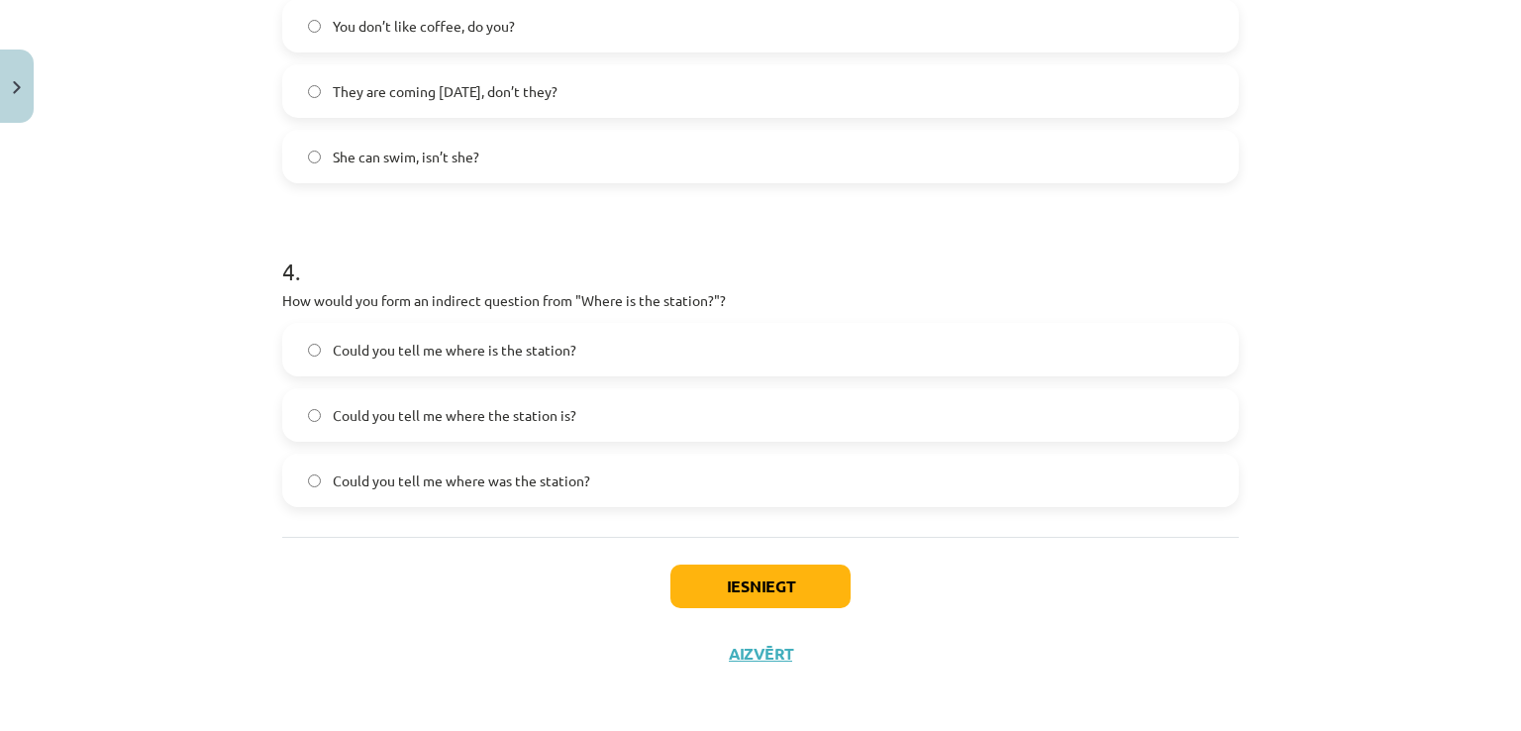
scroll to position [1144, 0]
click at [420, 470] on span "Could you tell me where was the station?" at bounding box center [461, 479] width 257 height 21
click at [808, 599] on button "Iesniegt" at bounding box center [760, 585] width 180 height 44
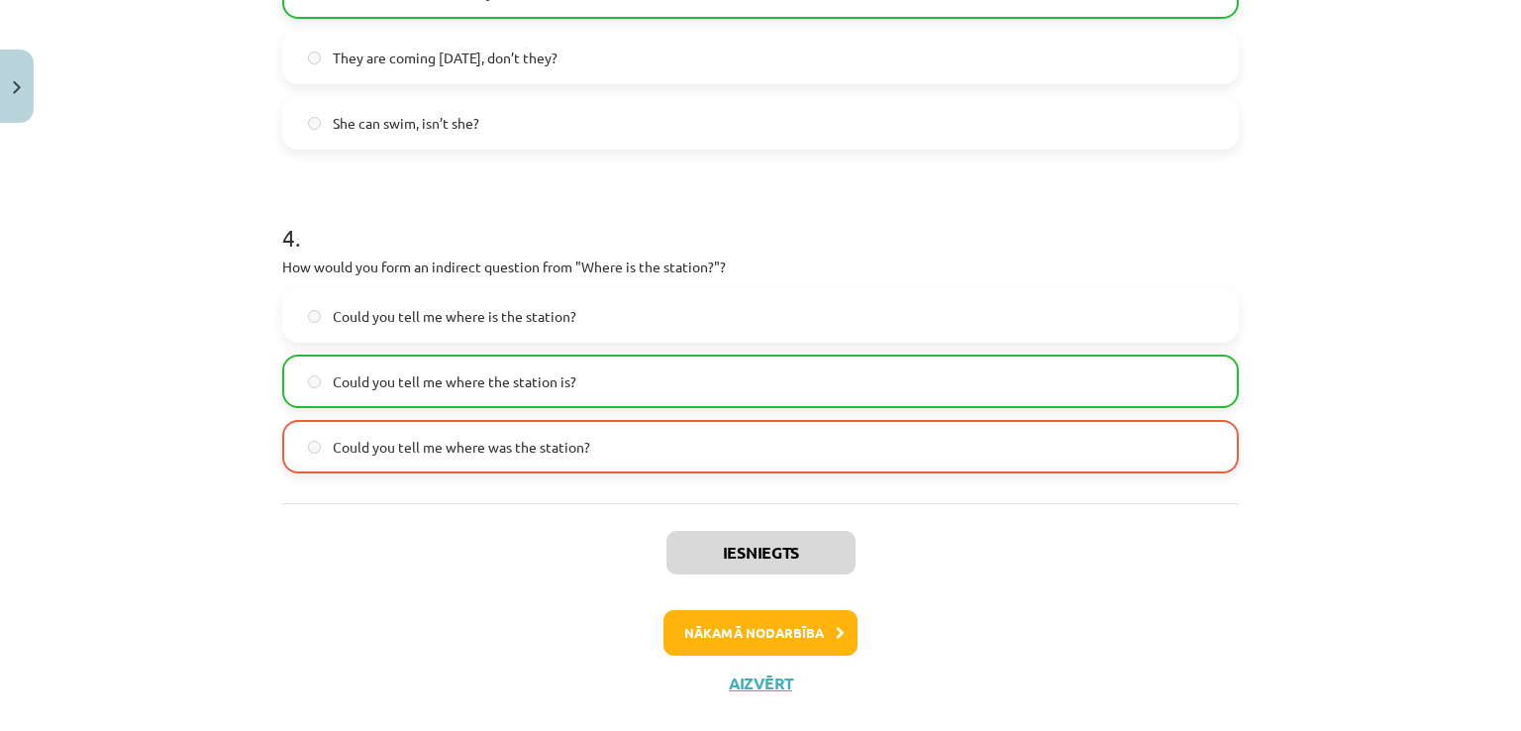
scroll to position [1211, 0]
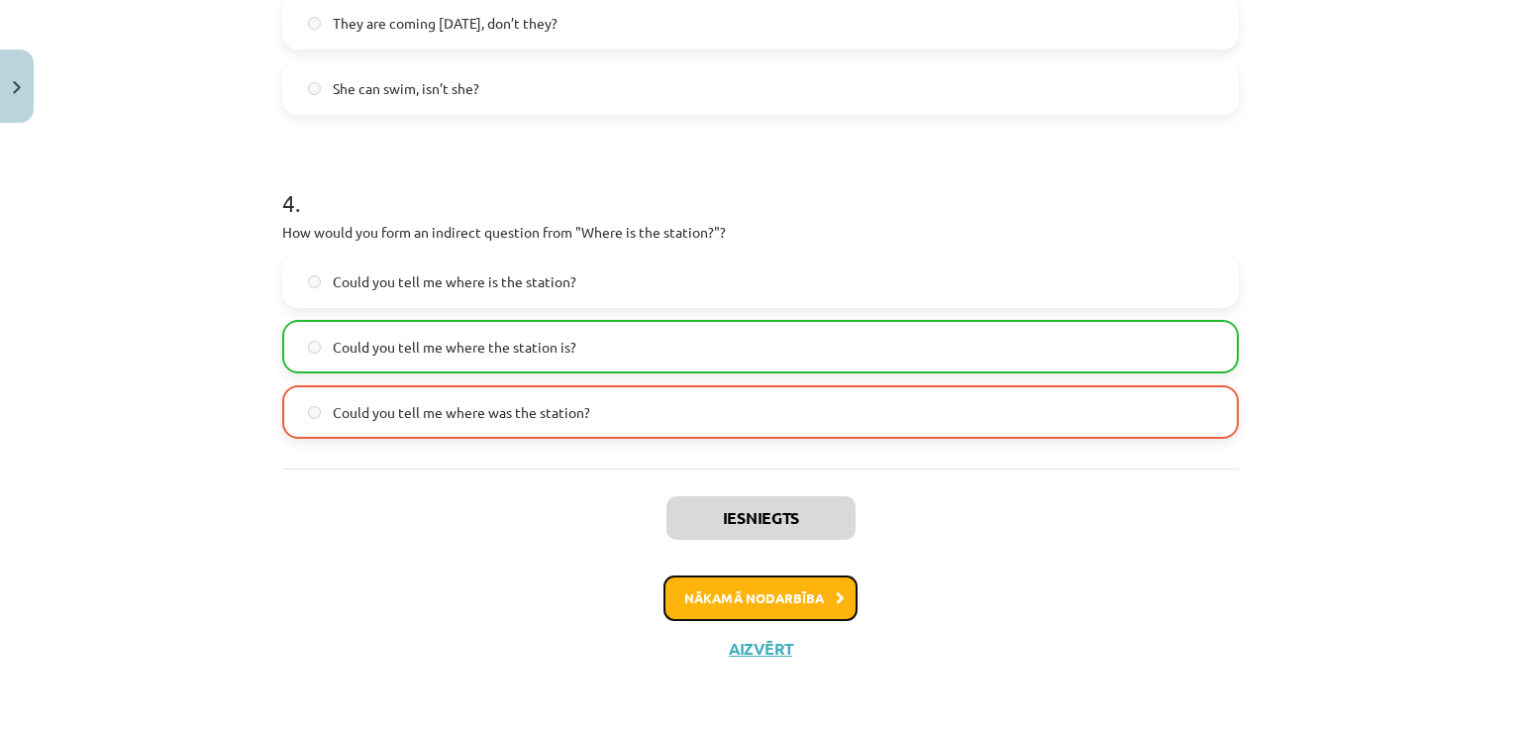
click at [775, 606] on button "Nākamā nodarbība" at bounding box center [760, 598] width 194 height 46
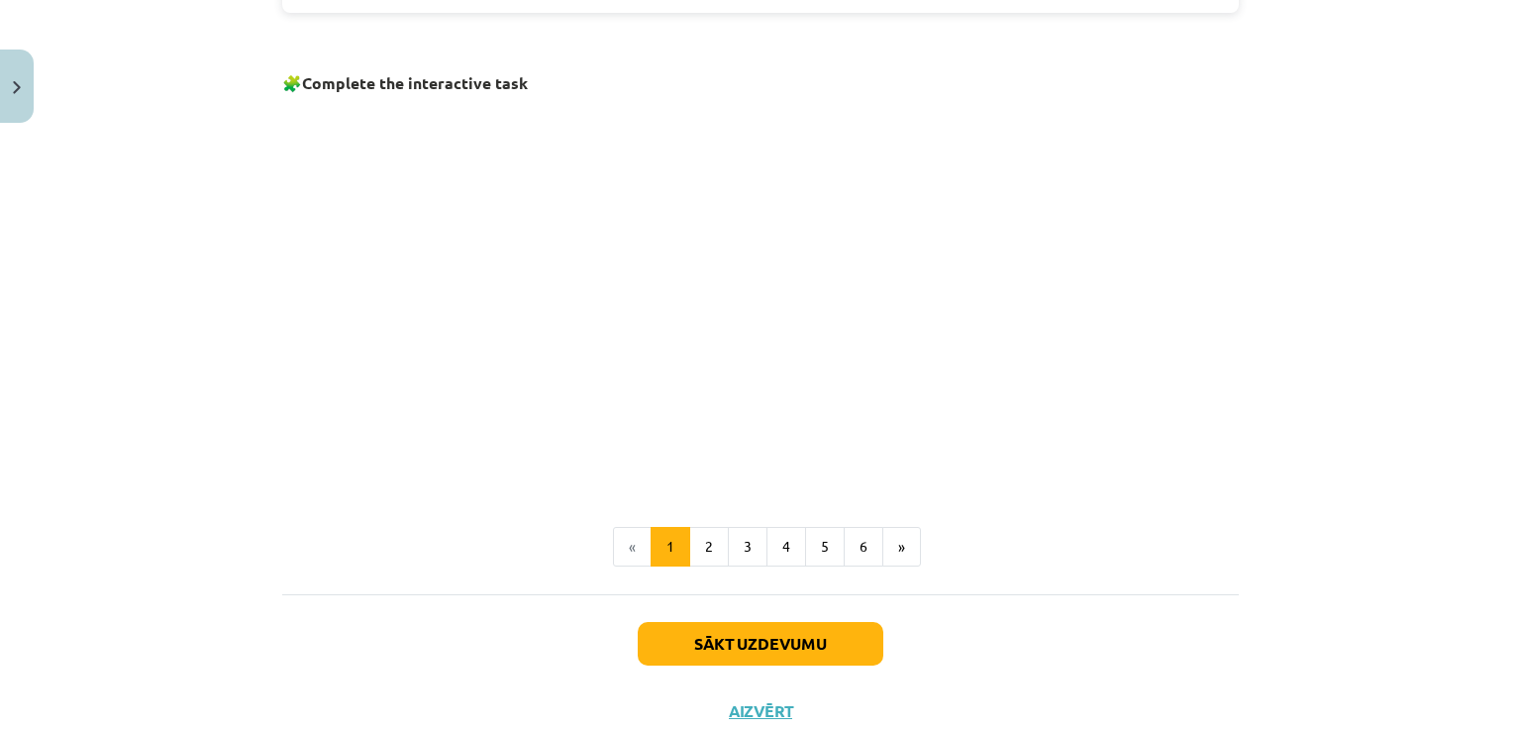
scroll to position [1271, 0]
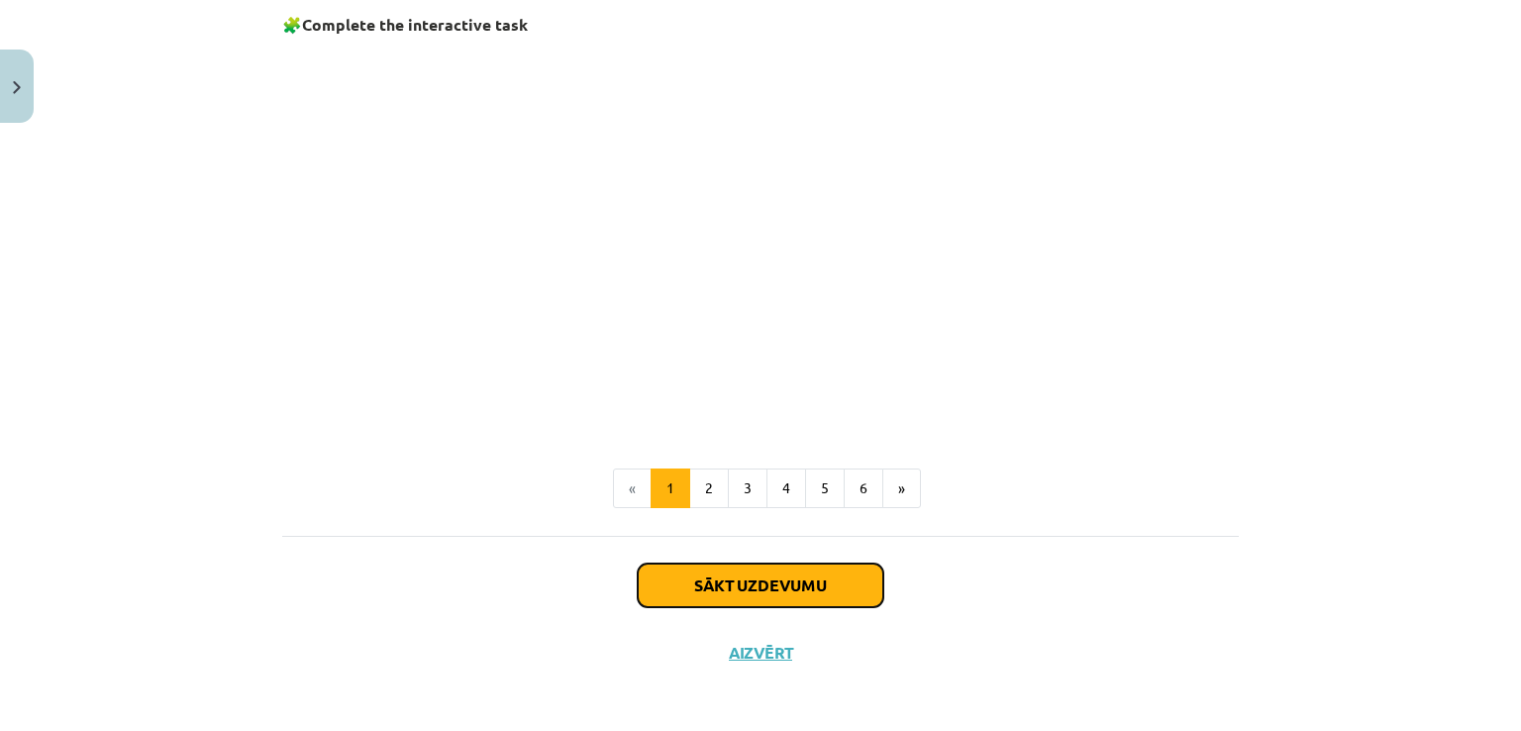
click at [813, 583] on button "Sākt uzdevumu" at bounding box center [761, 585] width 246 height 44
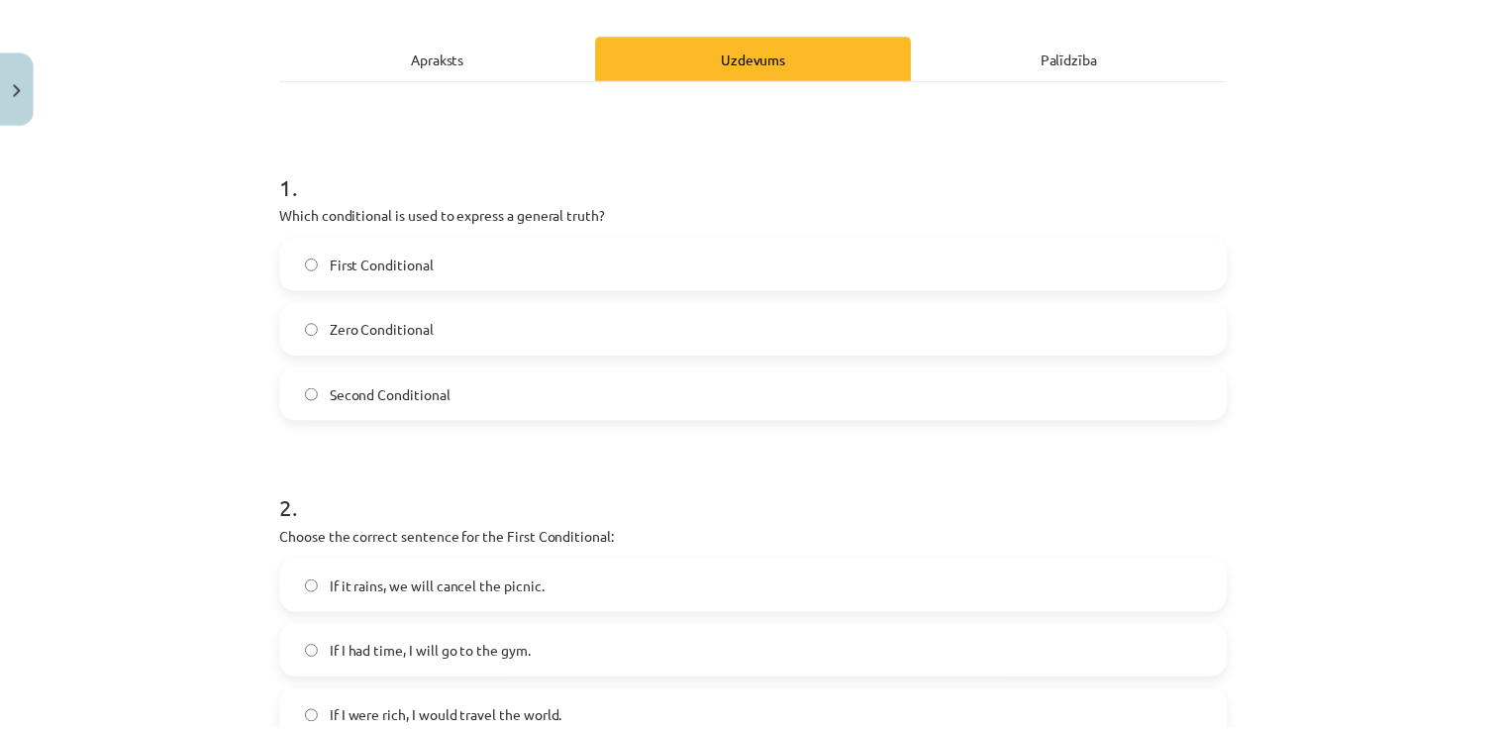
scroll to position [259, 0]
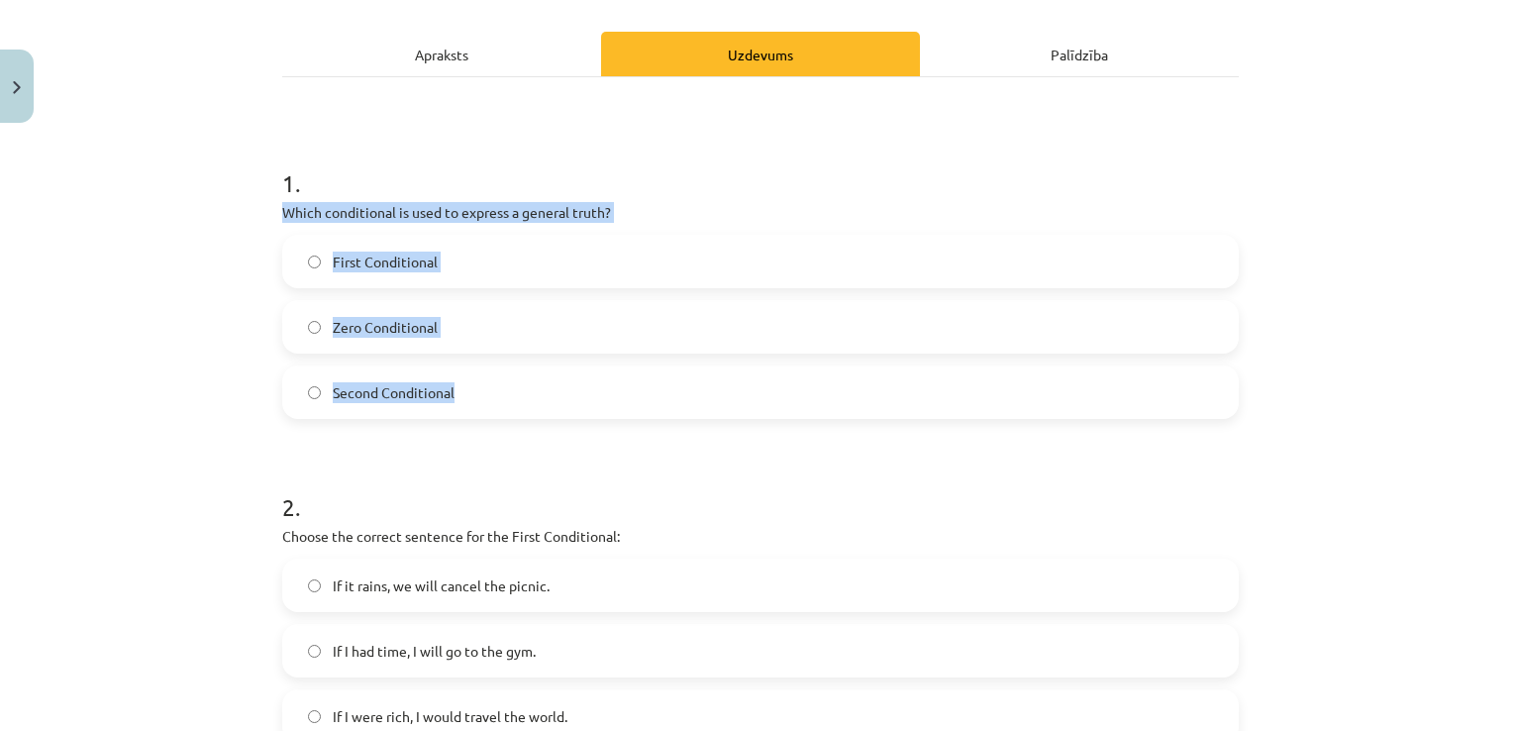
drag, startPoint x: 265, startPoint y: 210, endPoint x: 555, endPoint y: 385, distance: 338.1
click at [555, 385] on div "8 XP Saņemsi Viegls 304 pilda Apraksts Uzdevums Palīdzība 1 . Which conditional…" at bounding box center [760, 721] width 980 height 1698
click at [14, 77] on button "Close" at bounding box center [17, 86] width 34 height 73
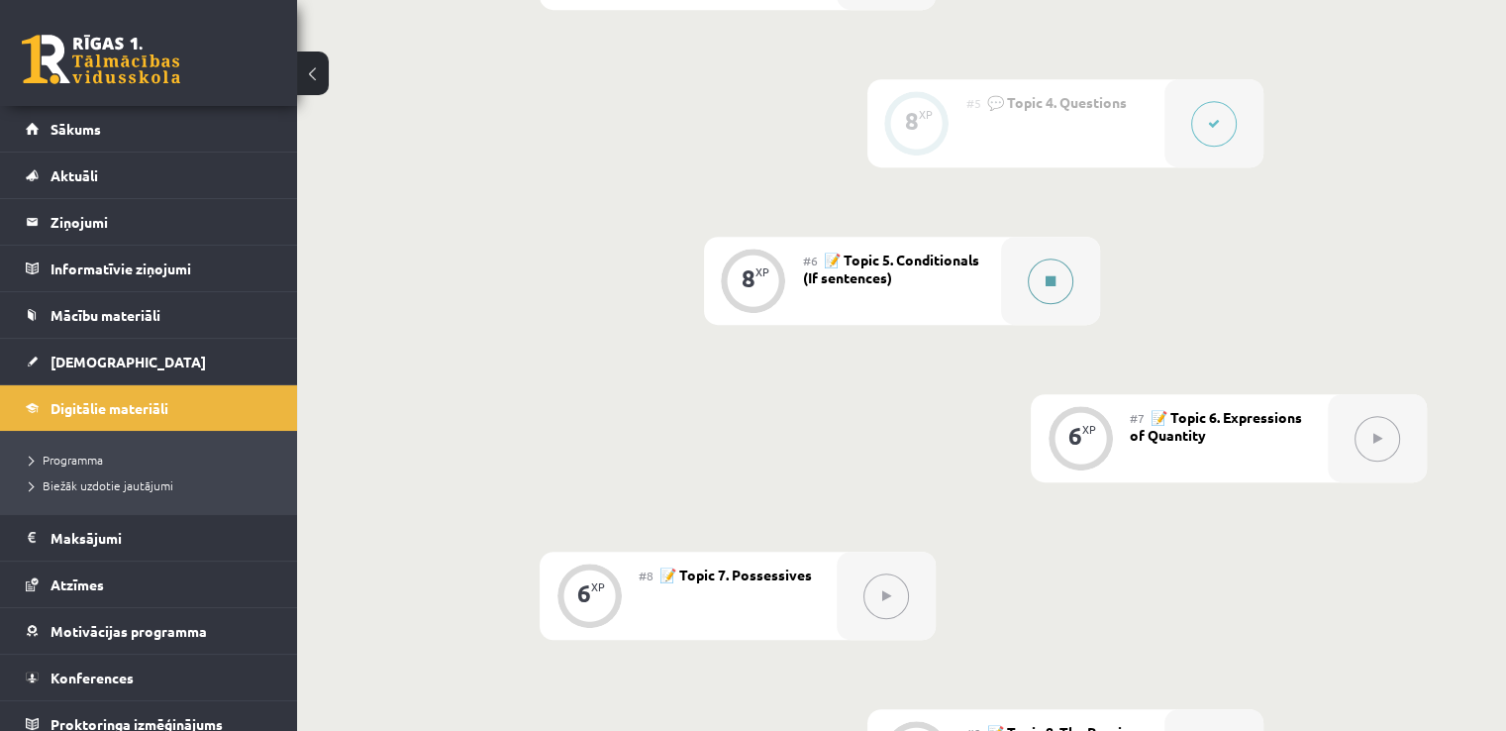
scroll to position [1104, 0]
